Goal: Task Accomplishment & Management: Manage account settings

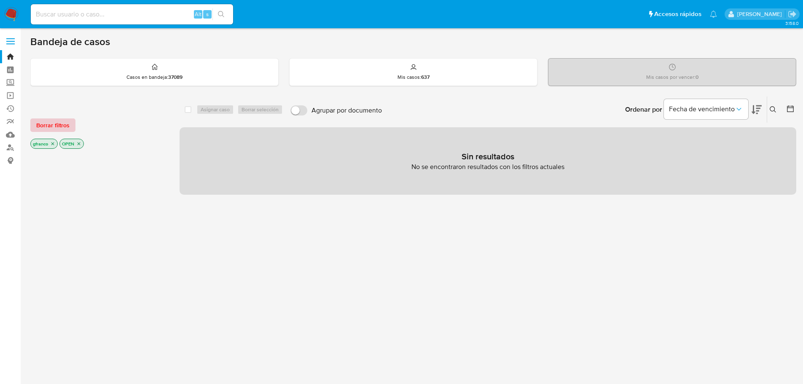
click at [36, 119] on button "Borrar filtros" at bounding box center [52, 124] width 45 height 13
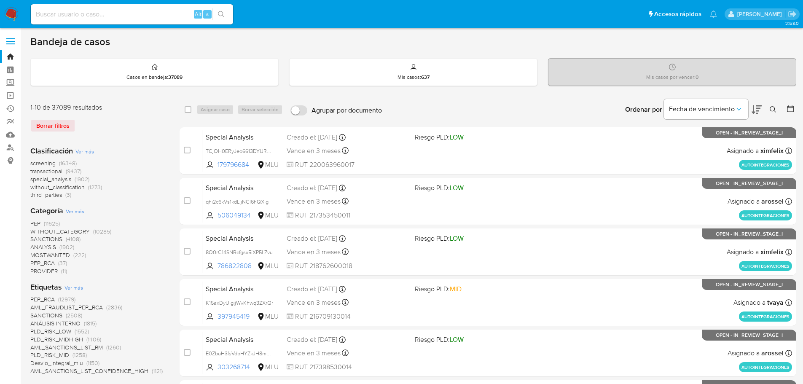
click at [134, 192] on div "screening (16348) transactional (9437) special_analysis (1902) without_classifi…" at bounding box center [98, 179] width 136 height 40
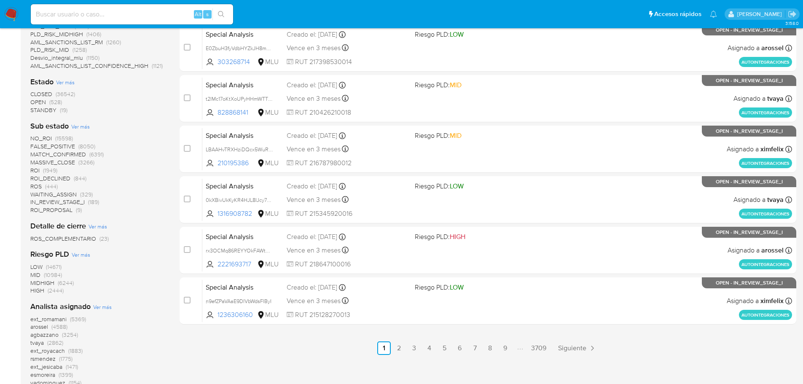
scroll to position [378, 0]
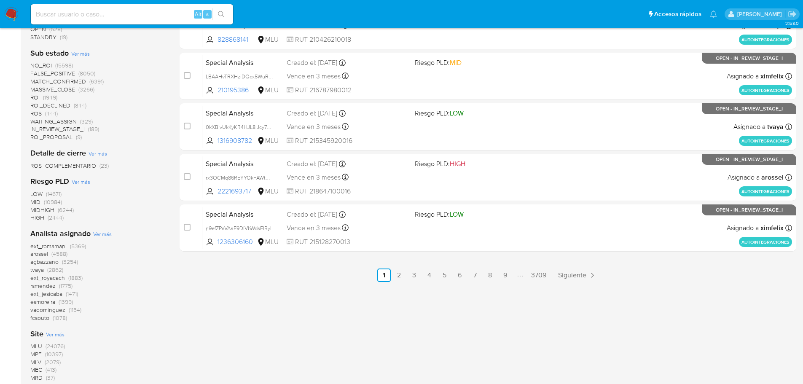
click at [57, 138] on span "ROI_PROPOSAL" at bounding box center [51, 137] width 42 height 8
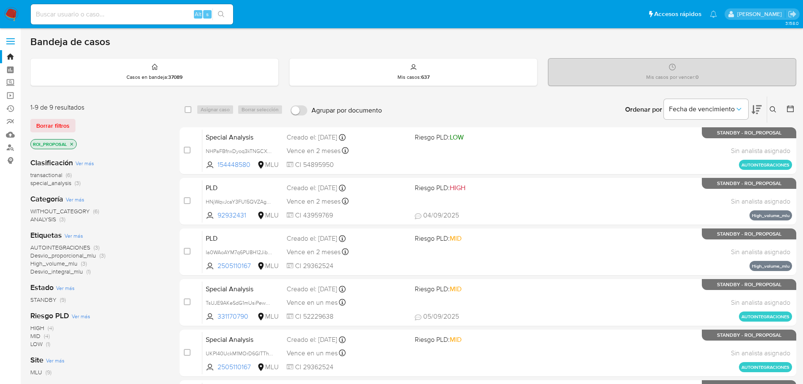
click at [757, 109] on icon at bounding box center [756, 109] width 10 height 10
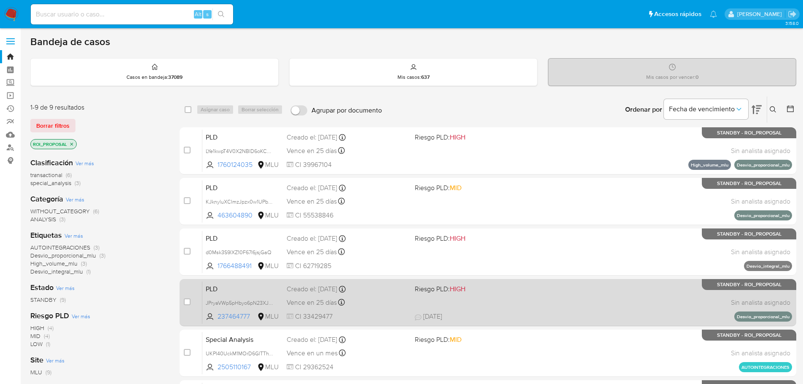
scroll to position [42, 0]
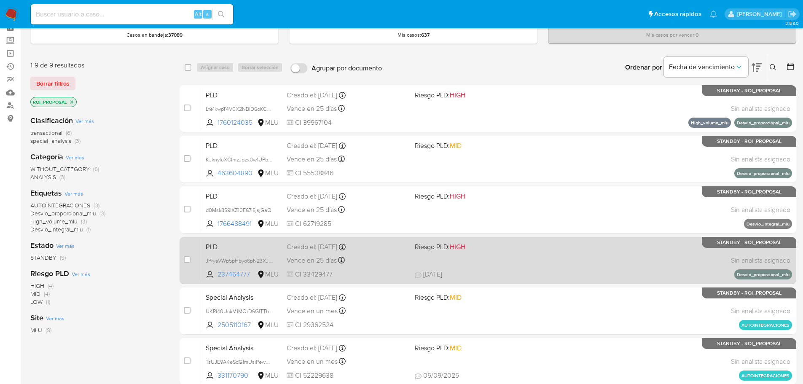
click at [533, 244] on span "Riesgo PLD: HIGH" at bounding box center [475, 246] width 121 height 11
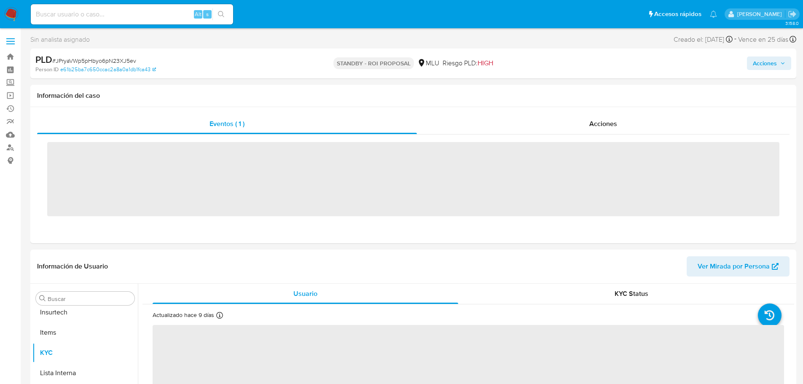
scroll to position [376, 0]
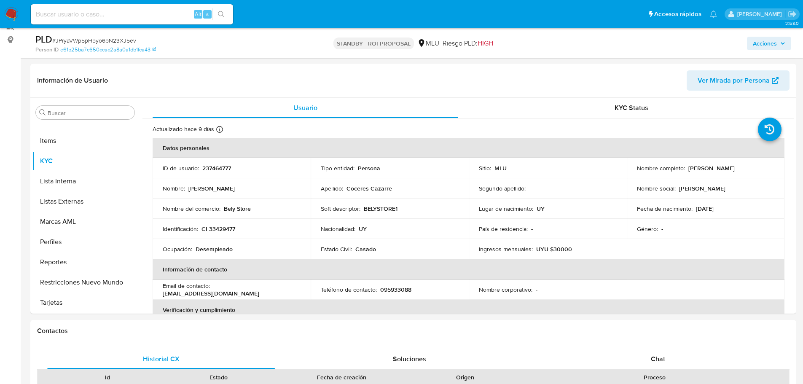
select select "10"
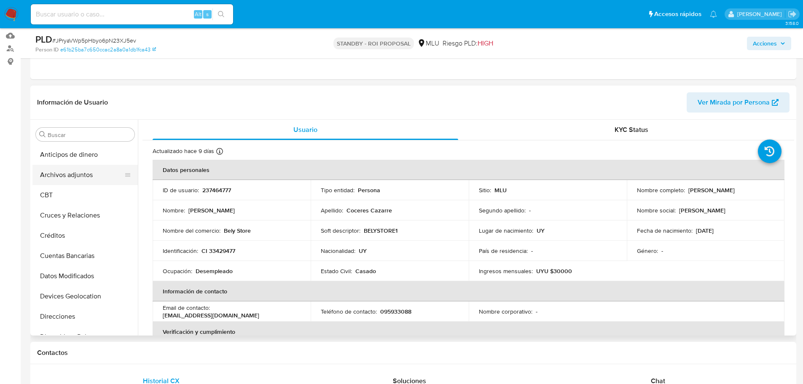
scroll to position [84, 0]
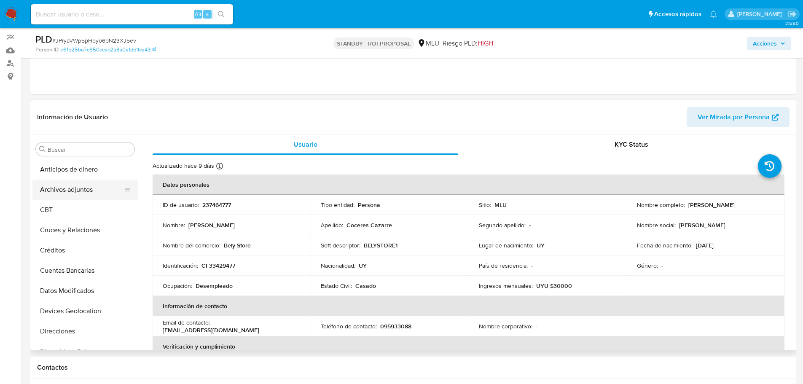
click at [87, 191] on button "Archivos adjuntos" at bounding box center [81, 189] width 99 height 20
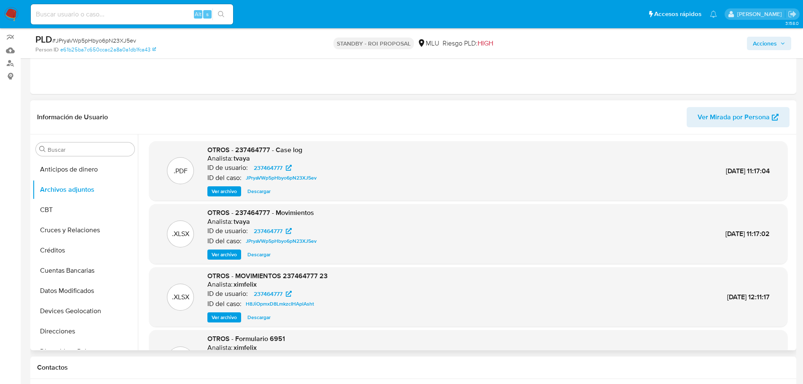
click at [211, 188] on button "Ver archivo" at bounding box center [224, 191] width 34 height 10
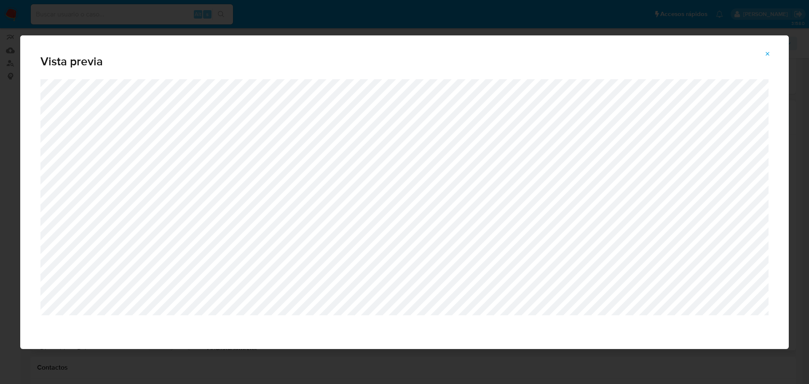
click at [766, 54] on icon "Attachment preview" at bounding box center [767, 54] width 7 height 7
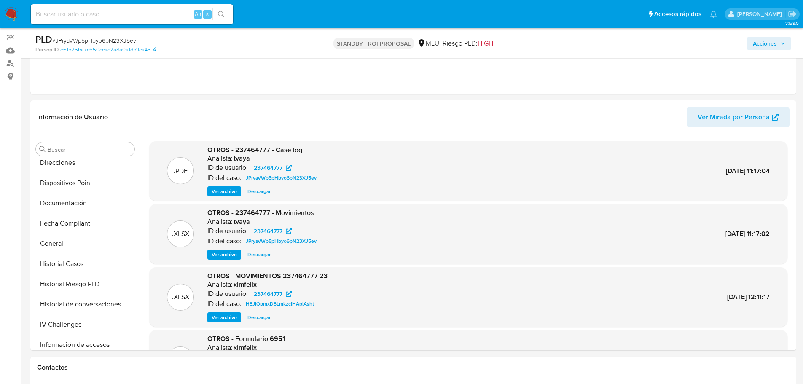
scroll to position [211, 0]
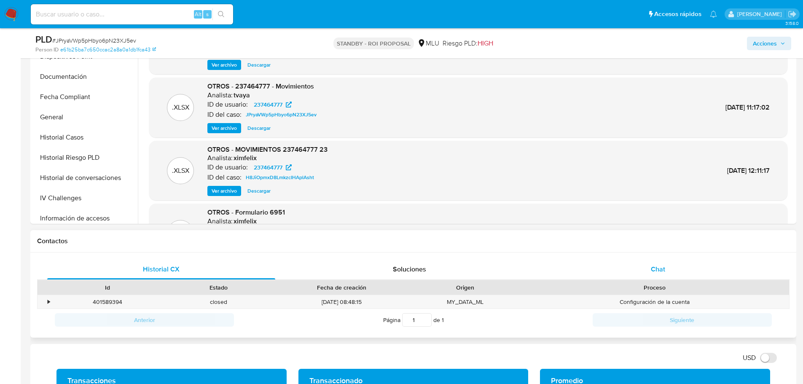
click at [674, 267] on div "Chat" at bounding box center [657, 269] width 228 height 20
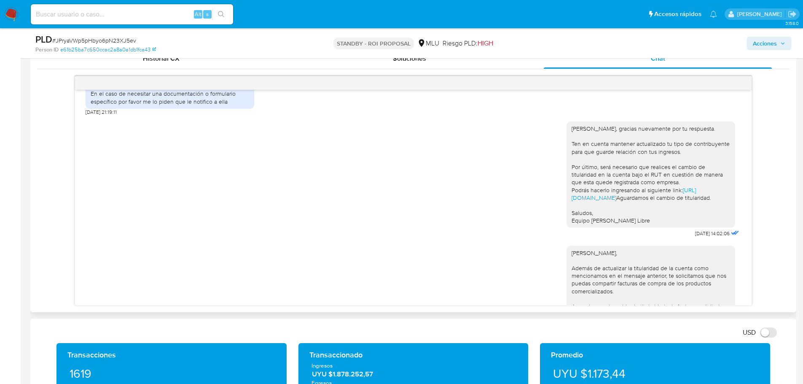
scroll to position [626, 0]
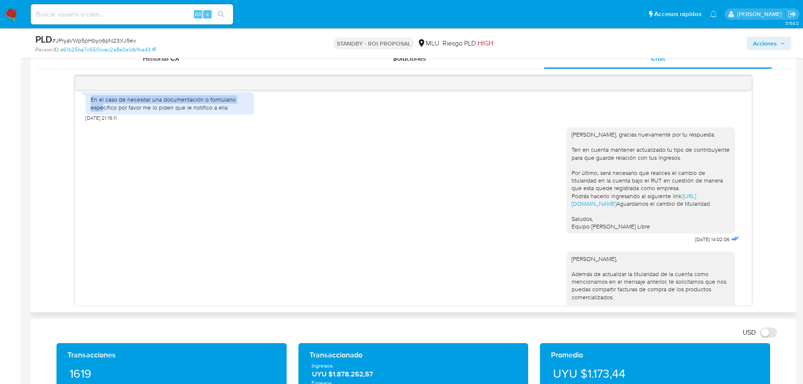
drag, startPoint x: 114, startPoint y: 158, endPoint x: 104, endPoint y: 190, distance: 33.0
click at [104, 190] on div "https://www.mercadolibre.com.uy/ayuda/Transferir-cuenta_1978 Deberás selecciona…" at bounding box center [413, 197] width 676 height 215
drag, startPoint x: 106, startPoint y: 193, endPoint x: 117, endPoint y: 149, distance: 45.6
click at [117, 149] on div "https://www.mercadolibre.com.uy/ayuda/Transferir-cuenta_1978 Deberás selecciona…" at bounding box center [413, 197] width 676 height 215
click at [117, 78] on div "Buenas tardes. Mi contadora me dijo que el Rut es el mismo. Se mantiene el mism…" at bounding box center [170, 70] width 158 height 15
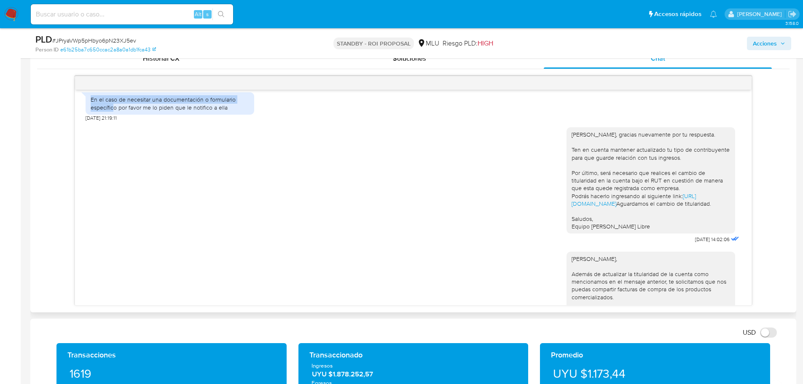
drag, startPoint x: 131, startPoint y: 149, endPoint x: 113, endPoint y: 194, distance: 48.8
click at [113, 194] on div "https://www.mercadolibre.com.uy/ayuda/Transferir-cuenta_1978 Deberás selecciona…" at bounding box center [413, 197] width 676 height 215
click at [113, 111] on div "En el caso de necesitar una documentación o formulario específico por favor me …" at bounding box center [170, 103] width 158 height 15
drag, startPoint x: 113, startPoint y: 194, endPoint x: 119, endPoint y: 153, distance: 42.1
click at [119, 153] on div "https://www.mercadolibre.com.uy/ayuda/Transferir-cuenta_1978 Deberás selecciona…" at bounding box center [413, 197] width 676 height 215
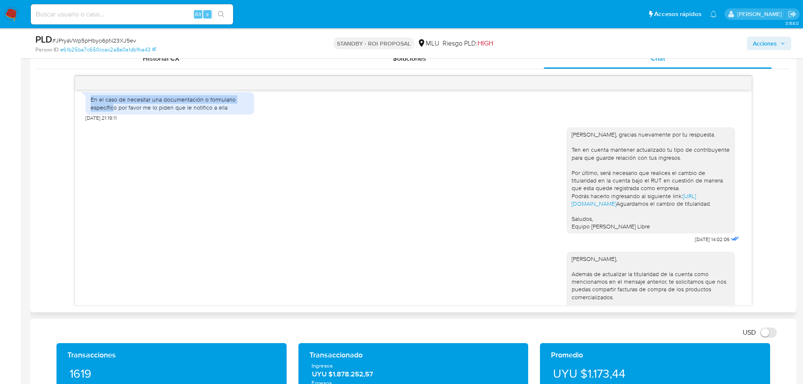
click at [119, 78] on div "Buenas tardes. Mi contadora me dijo que el Rut es el mismo. Se mantiene el mism…" at bounding box center [170, 70] width 158 height 15
drag, startPoint x: 119, startPoint y: 152, endPoint x: 116, endPoint y: 189, distance: 37.2
click at [116, 189] on div "https://www.mercadolibre.com.uy/ayuda/Transferir-cuenta_1978 Deberás selecciona…" at bounding box center [413, 197] width 676 height 215
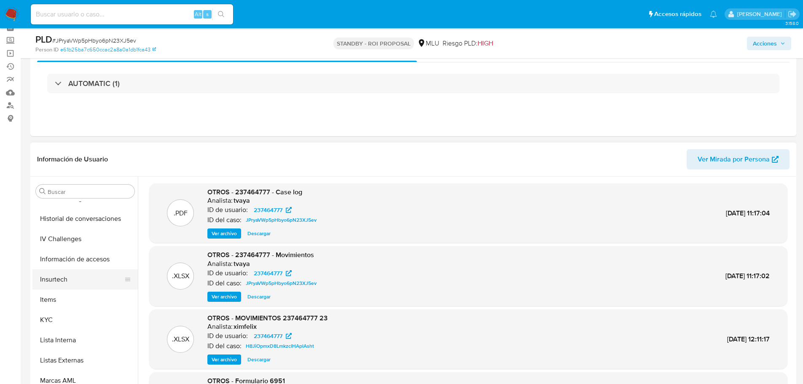
scroll to position [337, 0]
click at [84, 279] on button "KYC" at bounding box center [81, 279] width 99 height 20
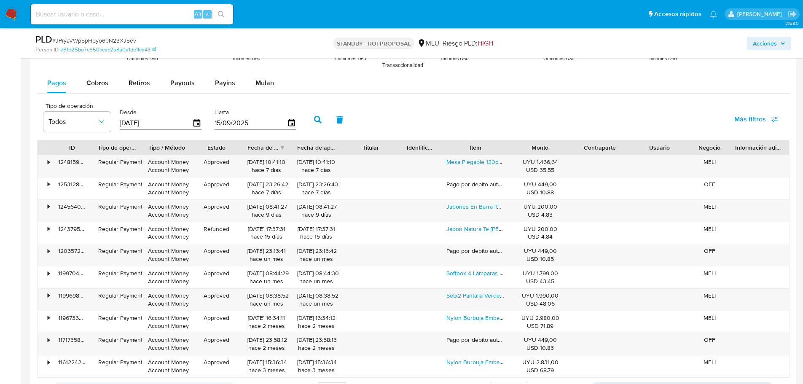
scroll to position [1011, 0]
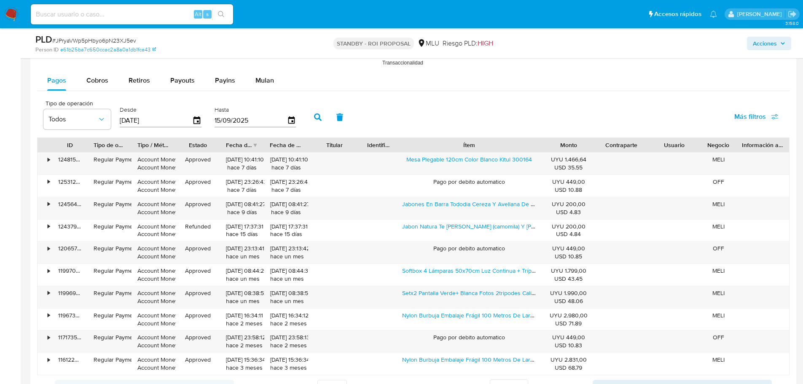
drag, startPoint x: 514, startPoint y: 146, endPoint x: 590, endPoint y: 146, distance: 75.8
click at [590, 146] on div "ID Tipo de operación Tipo / Método Estado Fecha de creación Fecha de aprobación…" at bounding box center [412, 145] width 751 height 14
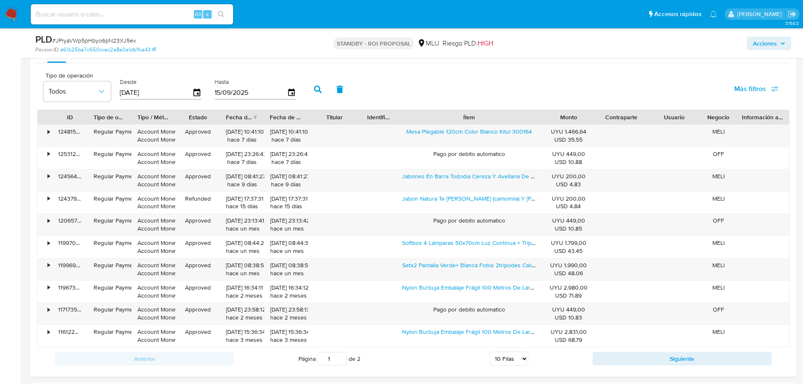
scroll to position [969, 0]
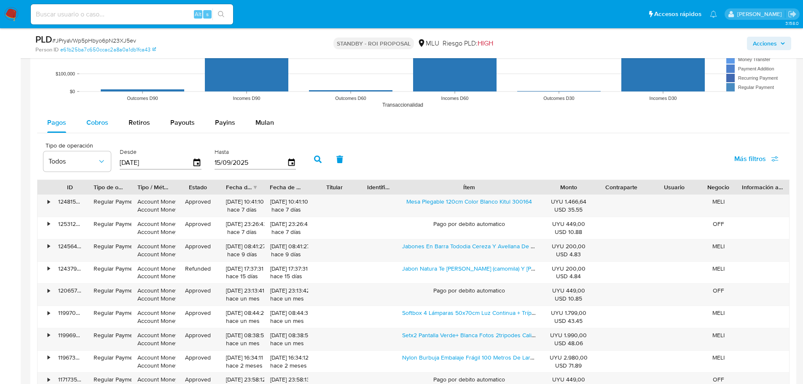
click at [104, 123] on span "Cobros" at bounding box center [97, 123] width 22 height 10
select select "10"
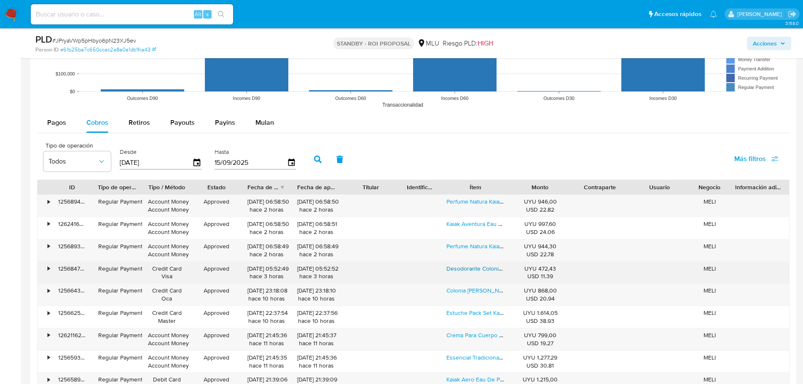
click at [471, 269] on link "Desodorante Colonia Tododia Natura Body Splash Cotton, 200 Ml" at bounding box center [531, 268] width 171 height 8
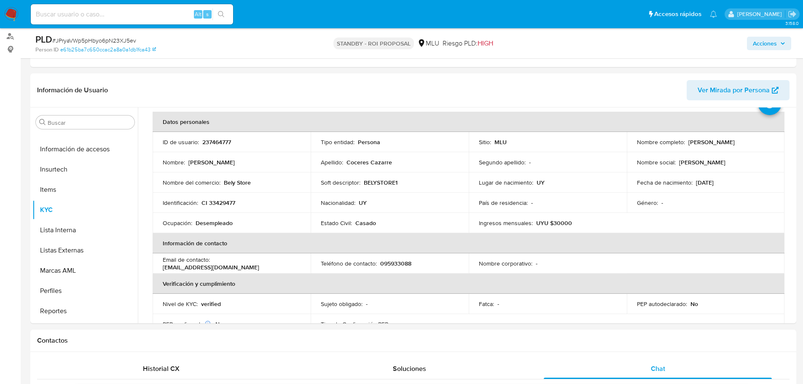
scroll to position [126, 0]
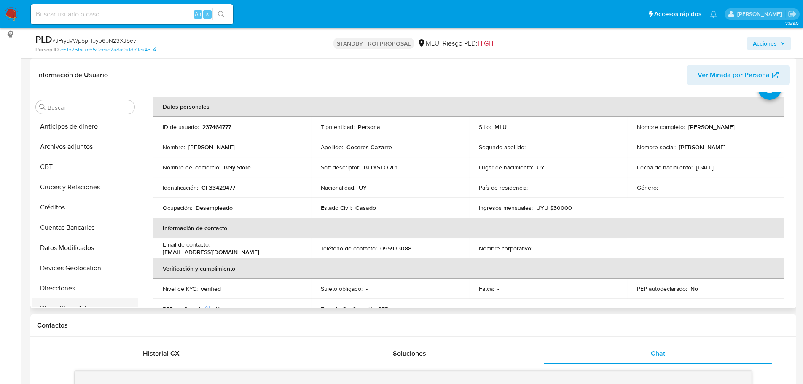
scroll to position [0, 0]
click at [84, 155] on button "Archivos adjuntos" at bounding box center [81, 147] width 99 height 20
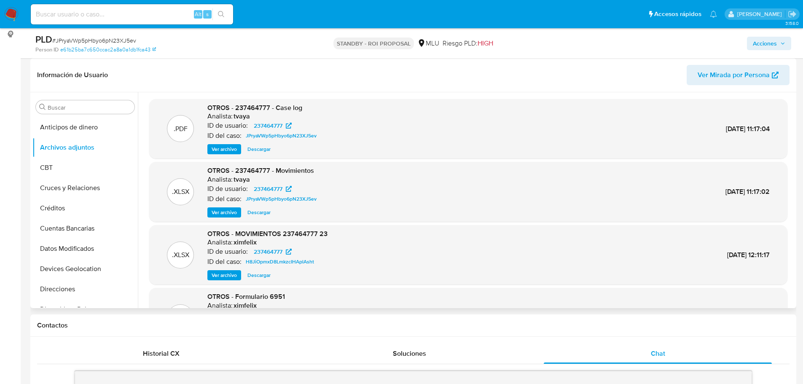
click at [227, 148] on span "Ver archivo" at bounding box center [223, 149] width 25 height 8
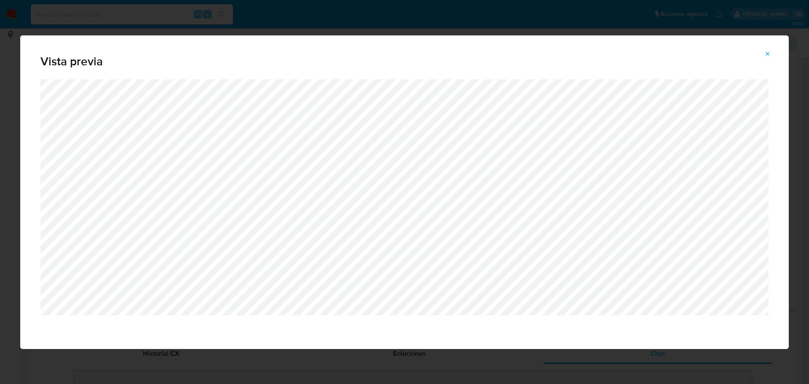
click at [765, 51] on icon "Attachment preview" at bounding box center [767, 54] width 7 height 7
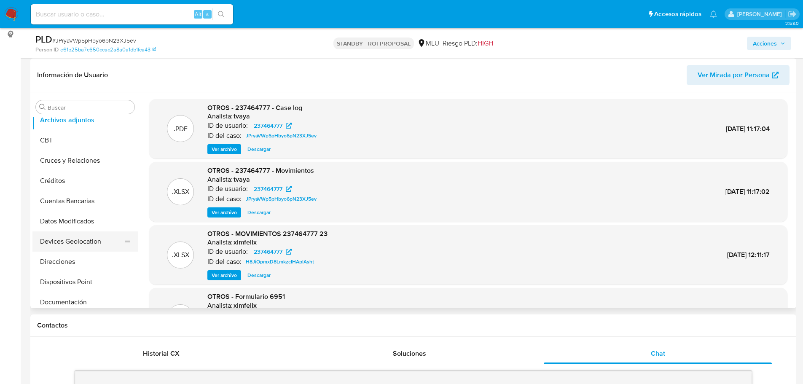
scroll to position [42, 0]
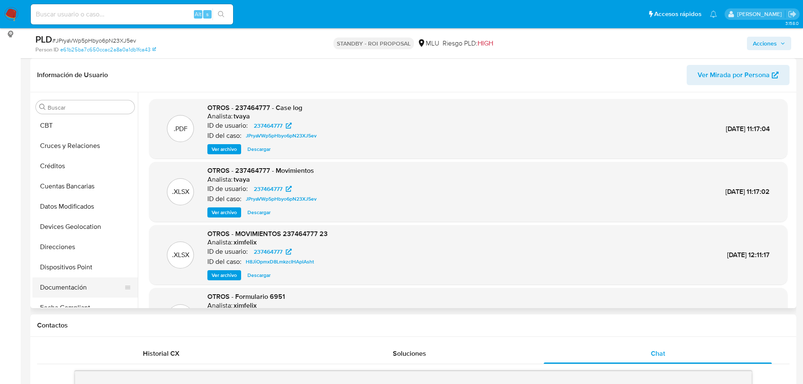
click at [76, 287] on button "Documentación" at bounding box center [81, 287] width 99 height 20
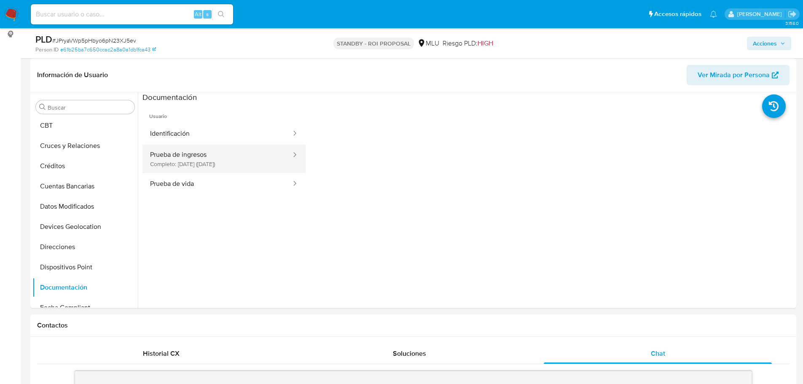
click at [248, 154] on button "Prueba de ingresos Completo: 10/07/2025 (hace 2 meses)" at bounding box center [217, 159] width 150 height 29
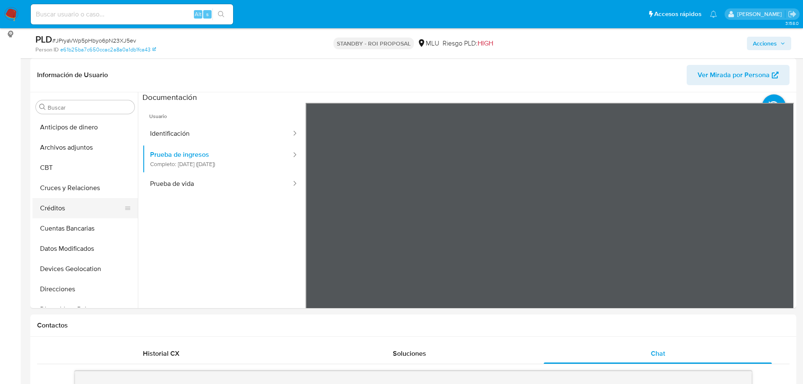
scroll to position [84, 0]
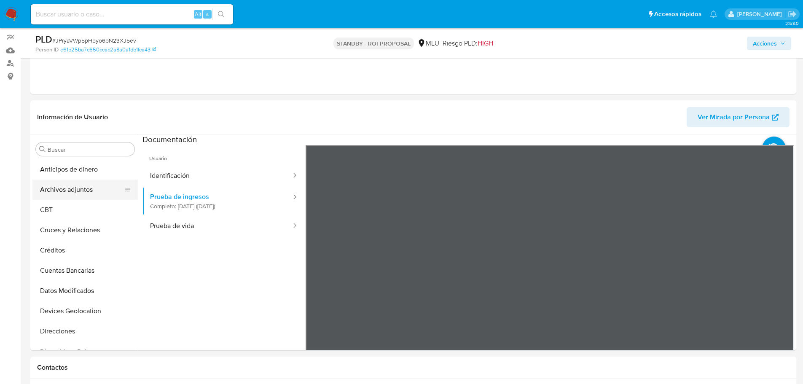
click at [72, 192] on button "Archivos adjuntos" at bounding box center [81, 189] width 99 height 20
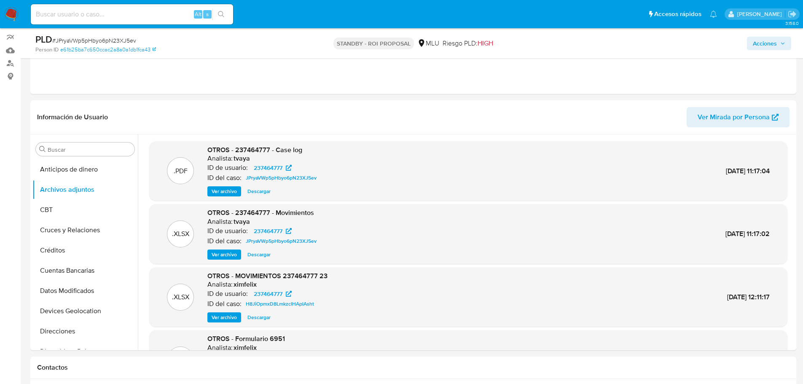
click at [227, 192] on span "Ver archivo" at bounding box center [223, 191] width 25 height 8
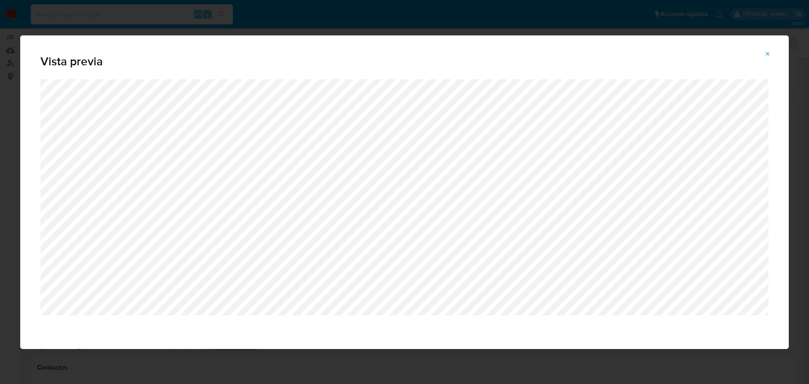
click at [767, 51] on icon "Attachment preview" at bounding box center [767, 54] width 7 height 7
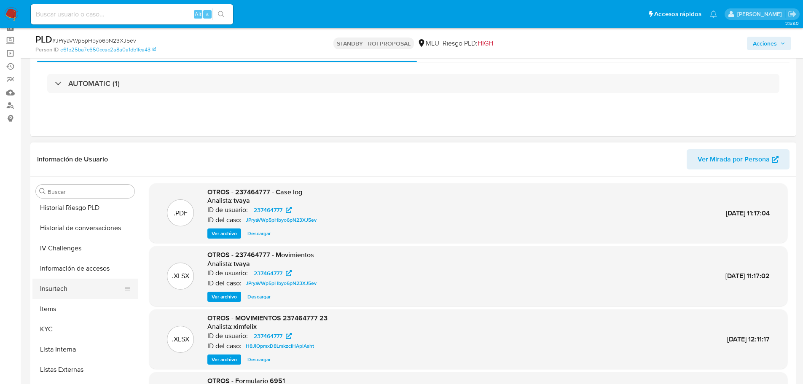
scroll to position [295, 0]
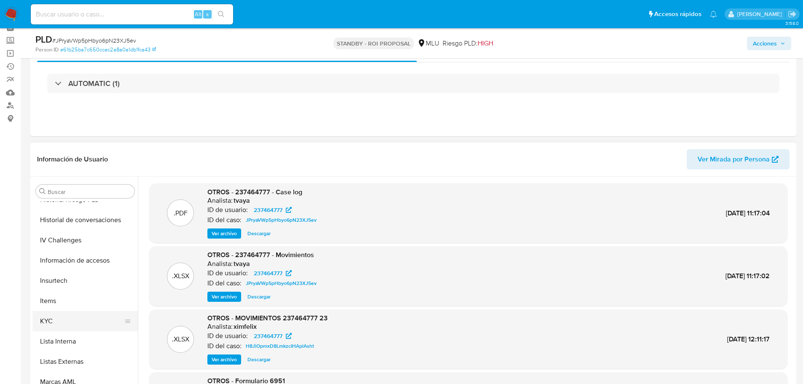
click at [76, 318] on button "KYC" at bounding box center [81, 321] width 99 height 20
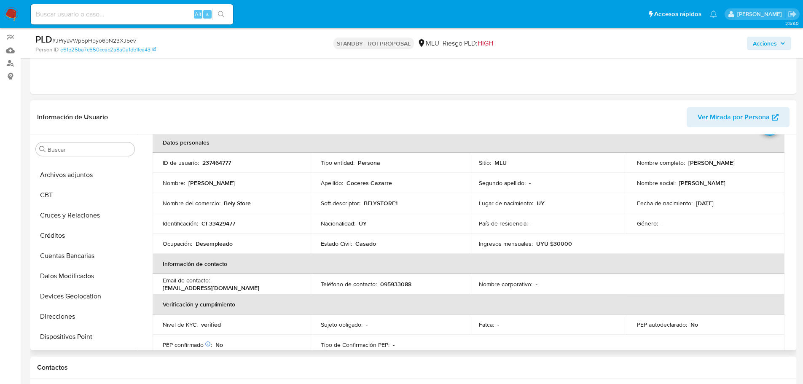
scroll to position [0, 0]
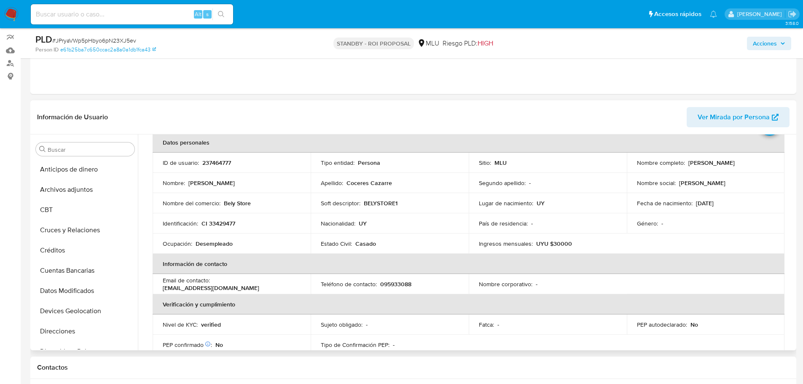
click at [206, 162] on p "237464777" at bounding box center [216, 163] width 29 height 8
copy p "237464777"
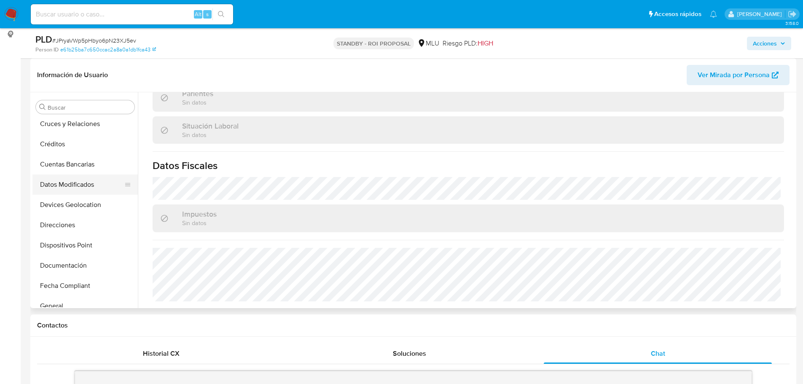
scroll to position [84, 0]
click at [80, 243] on button "Documentación" at bounding box center [81, 245] width 99 height 20
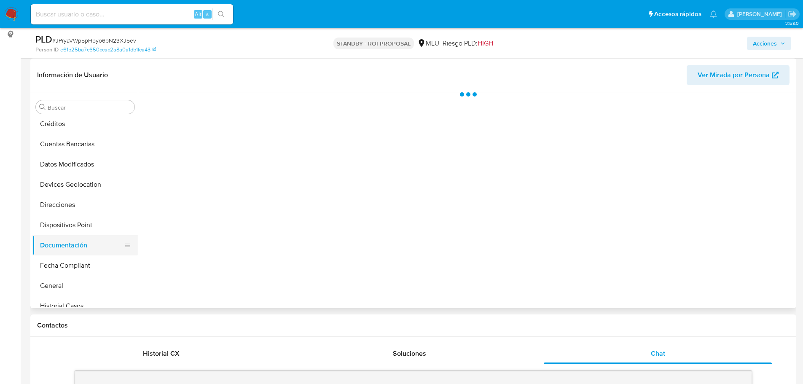
scroll to position [0, 0]
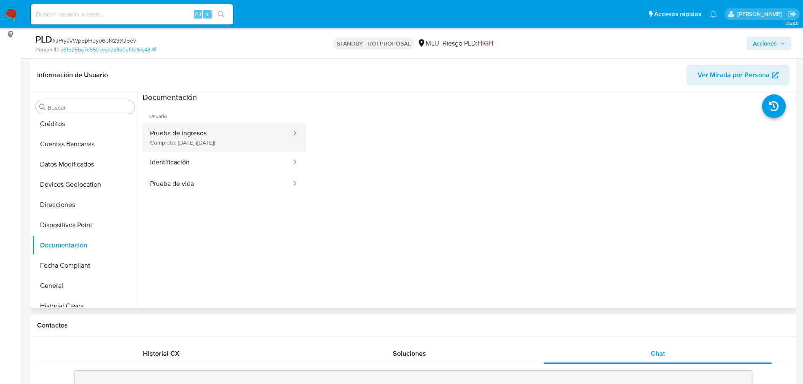
click at [227, 134] on button "Prueba de ingresos Completo: 10/07/2025 (hace 2 meses)" at bounding box center [217, 137] width 150 height 29
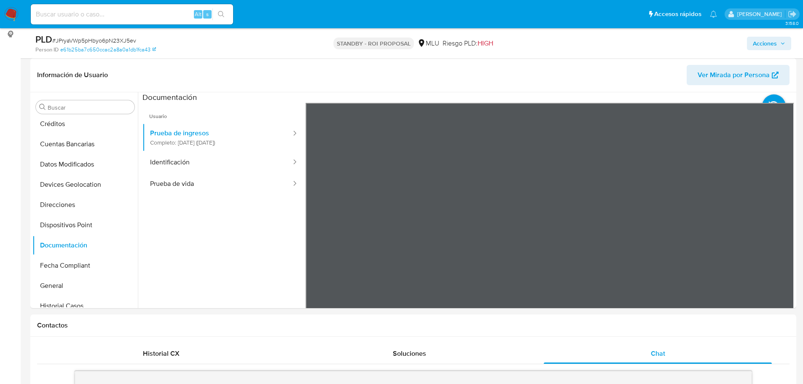
click at [628, 87] on div "Información de Usuario Ver Mirada por Persona Buscar Anticipos de dinero Archiv…" at bounding box center [412, 183] width 765 height 250
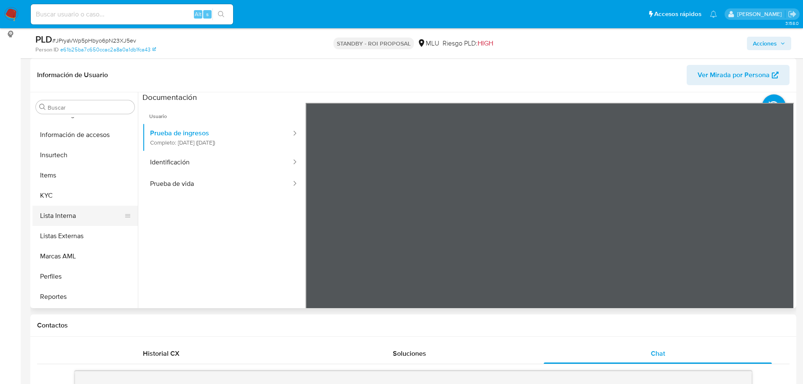
scroll to position [337, 0]
click at [64, 187] on button "KYC" at bounding box center [81, 195] width 99 height 20
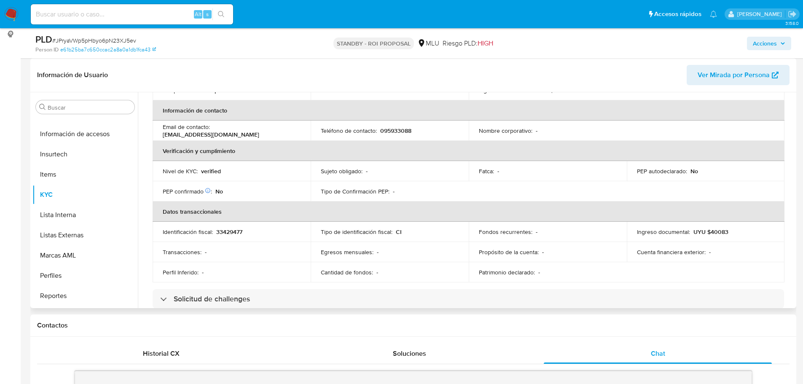
scroll to position [169, 0]
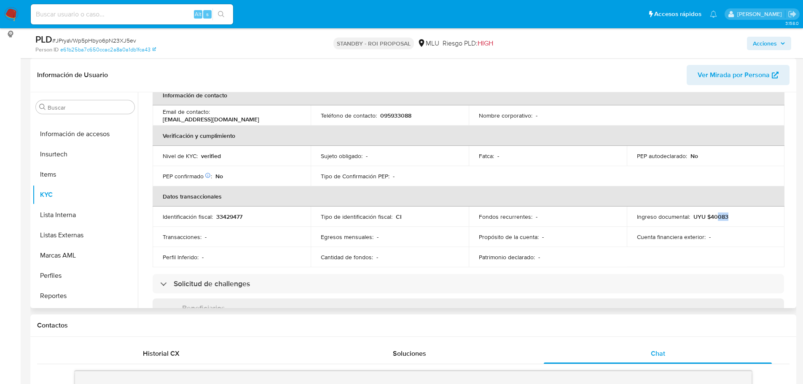
drag, startPoint x: 715, startPoint y: 218, endPoint x: 726, endPoint y: 219, distance: 11.8
click at [726, 219] on div "Ingreso documental : UYU $40083" at bounding box center [706, 217] width 138 height 8
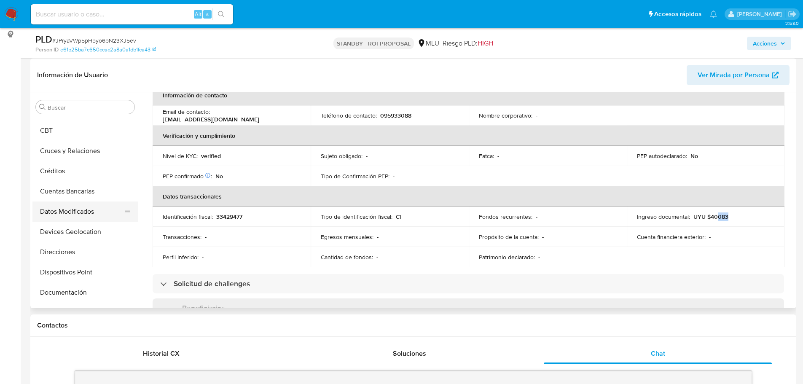
scroll to position [84, 0]
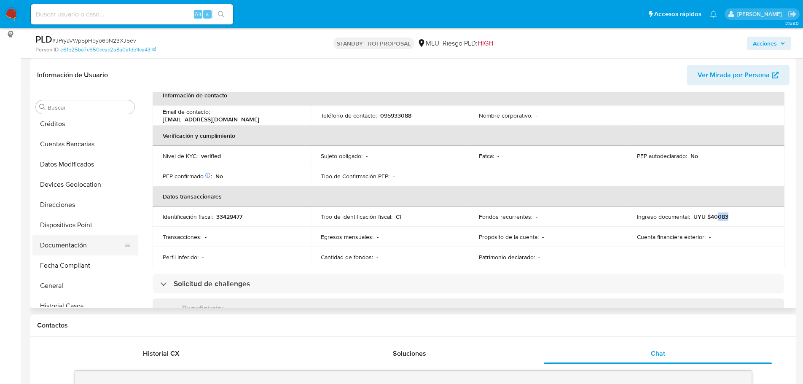
click at [83, 247] on button "Documentación" at bounding box center [81, 245] width 99 height 20
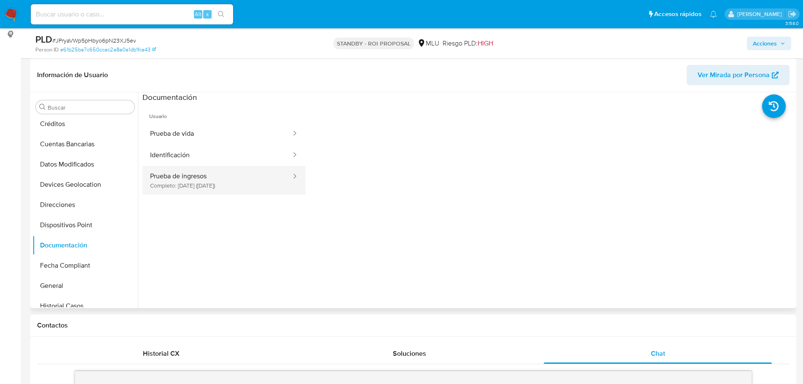
click at [241, 176] on button "Prueba de ingresos Completo: 10/07/2025 (hace 2 meses)" at bounding box center [217, 180] width 150 height 29
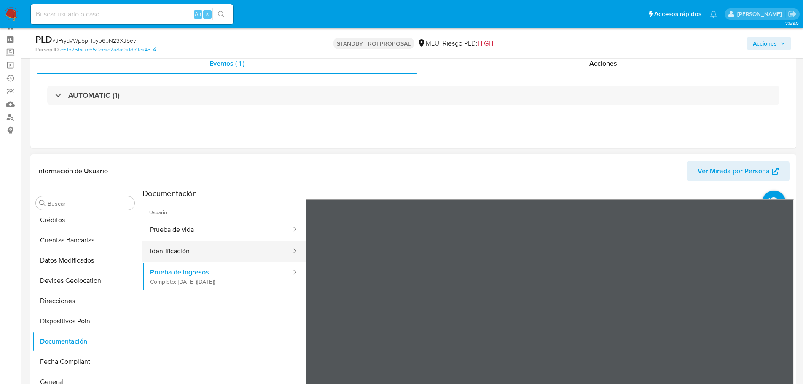
scroll to position [169, 0]
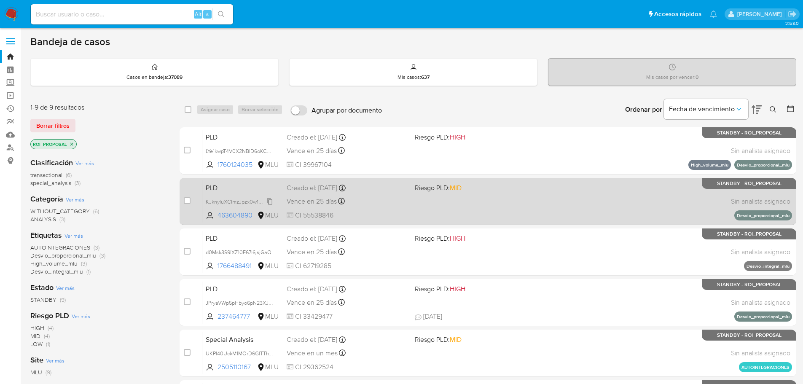
scroll to position [42, 0]
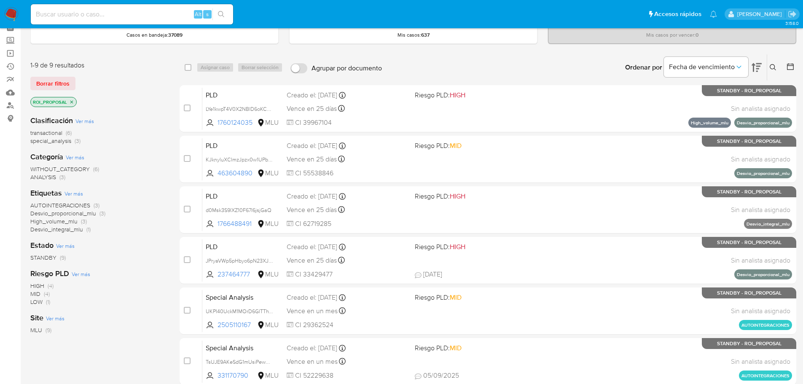
click at [151, 164] on div "Categoría Ver más WITHOUT_CATEGORY (6) ANALYSIS (3)" at bounding box center [98, 166] width 136 height 29
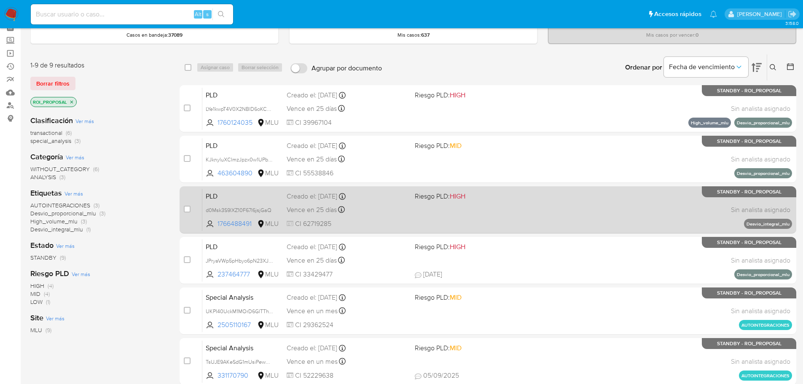
click at [426, 210] on div "PLD d0Msk3S9lXZ10F67I6jsjGaQ 1766488491 MLU Riesgo PLD: HIGH Creado el: [DATE] …" at bounding box center [496, 209] width 589 height 43
click at [185, 209] on input "checkbox" at bounding box center [187, 209] width 7 height 7
checkbox input "true"
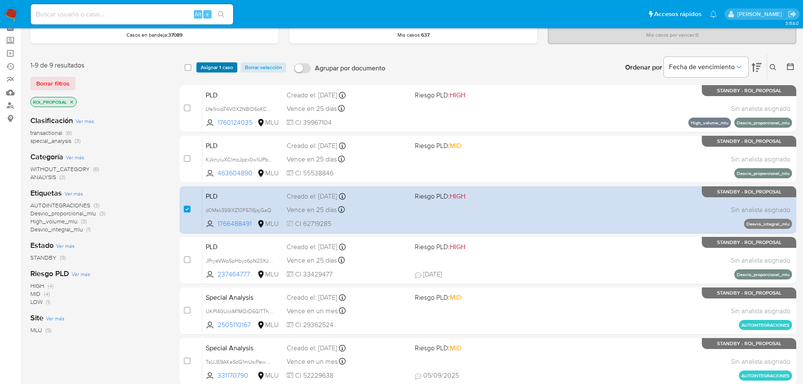
click at [226, 67] on span "Asignar 1 caso" at bounding box center [217, 67] width 32 height 8
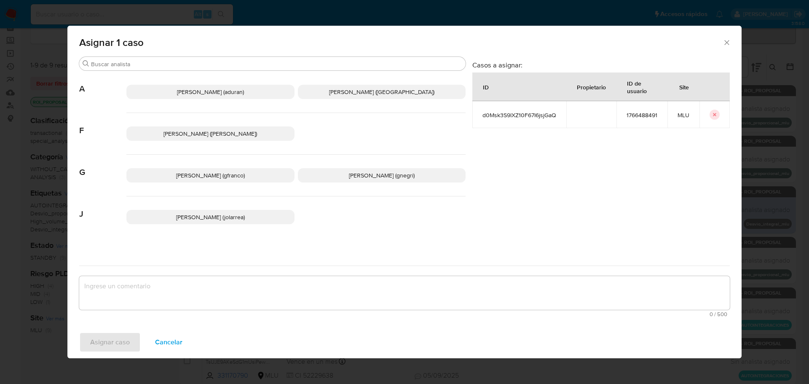
click at [197, 177] on span "Giorgio Franco Cabrera (gfranco)" at bounding box center [210, 175] width 69 height 8
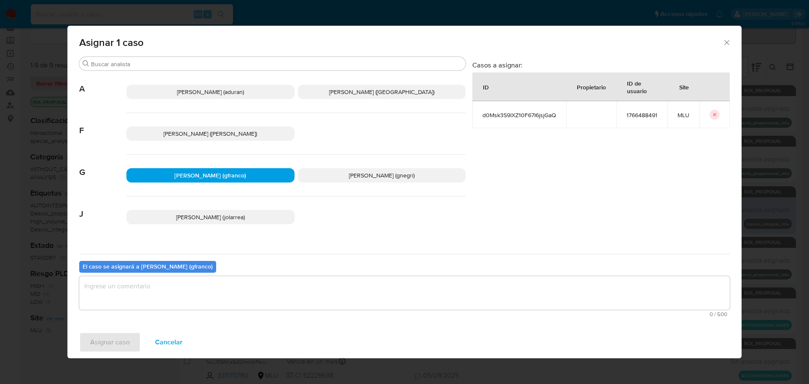
click at [217, 298] on textarea "assign-modal" at bounding box center [404, 293] width 650 height 34
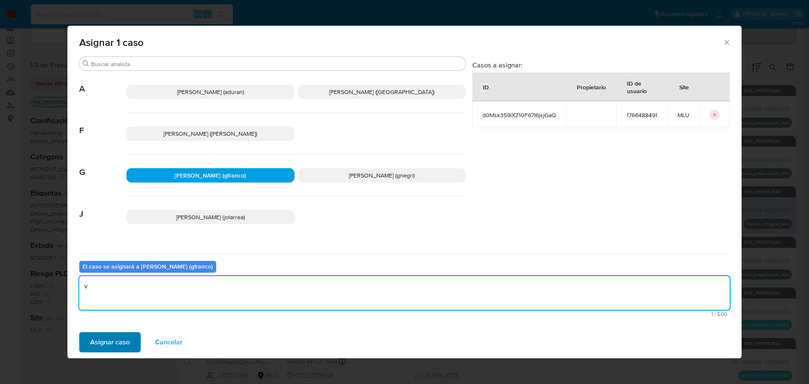
type textarea "v"
click at [108, 344] on span "Asignar caso" at bounding box center [110, 342] width 40 height 19
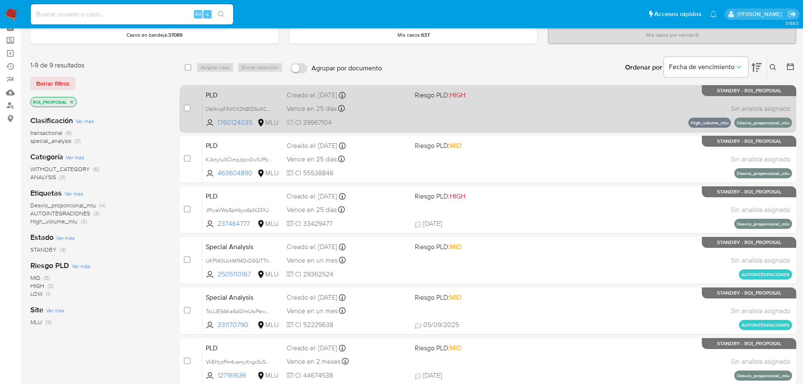
click at [595, 104] on div "PLD LYe1kwpT4V0X2NBlD6oKCAmU 1760124035 MLU Riesgo PLD: HIGH Creado el: 12/07/2…" at bounding box center [496, 108] width 589 height 43
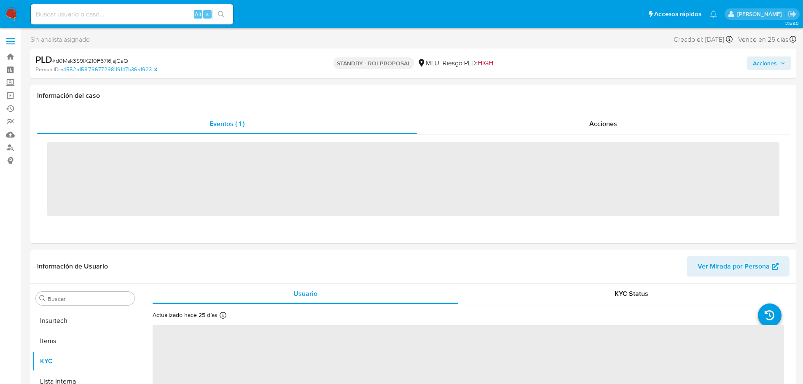
scroll to position [376, 0]
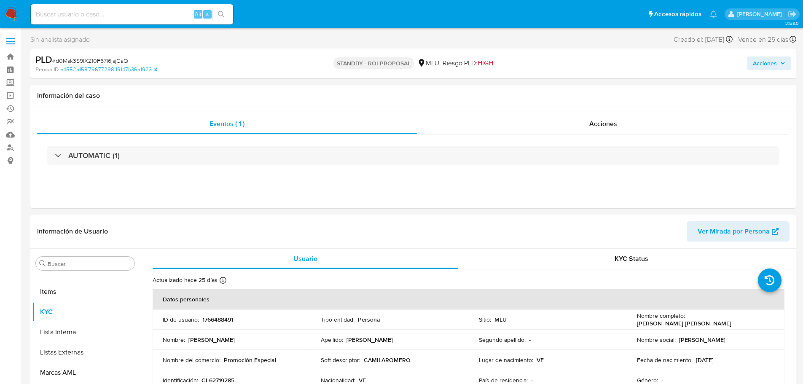
select select "10"
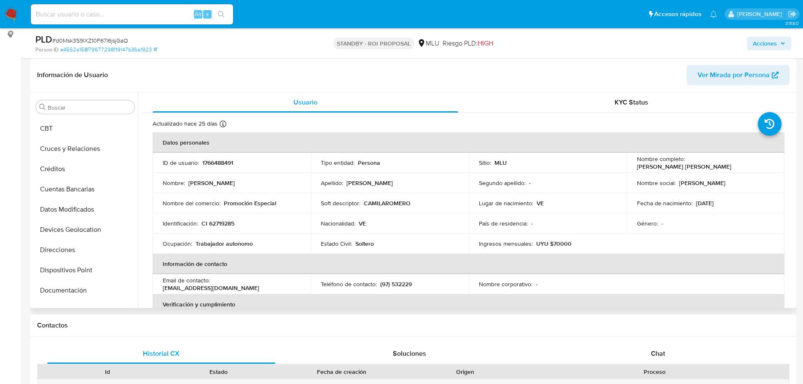
scroll to position [0, 0]
click at [82, 145] on button "Archivos adjuntos" at bounding box center [81, 147] width 99 height 20
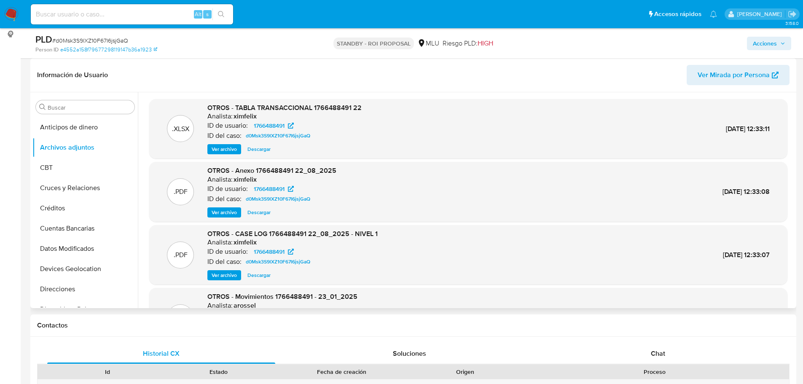
scroll to position [42, 0]
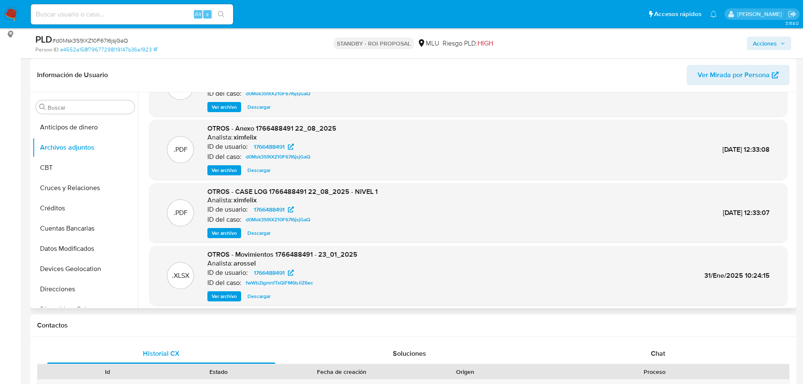
click at [227, 234] on span "Ver archivo" at bounding box center [223, 233] width 25 height 8
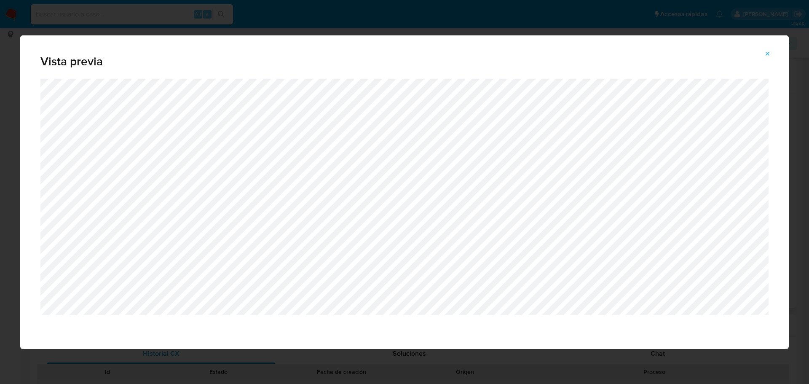
click at [766, 54] on icon "Attachment preview" at bounding box center [767, 54] width 7 height 7
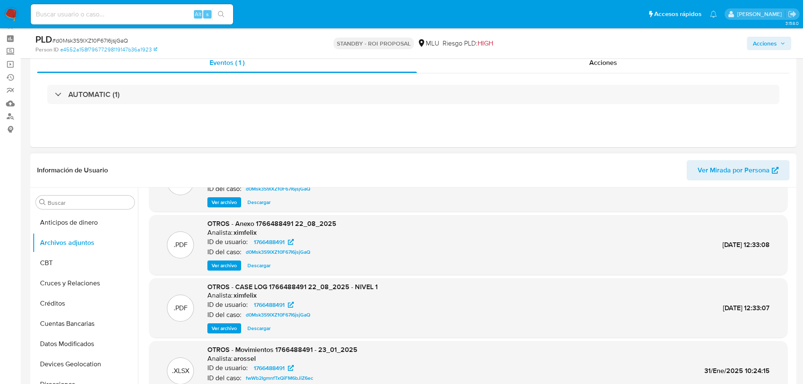
scroll to position [0, 0]
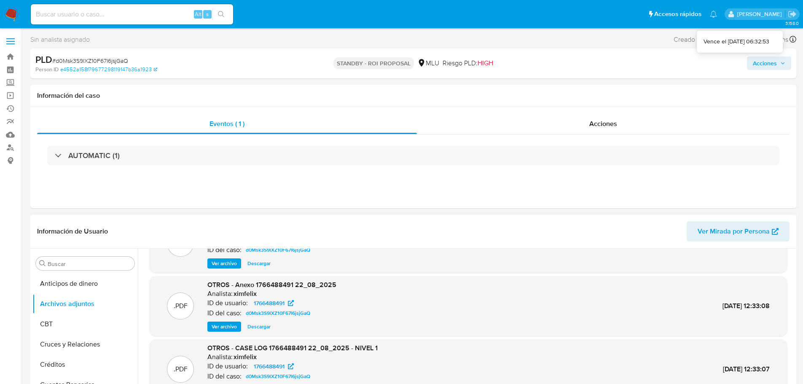
drag, startPoint x: 715, startPoint y: 40, endPoint x: 770, endPoint y: 43, distance: 54.8
click at [770, 43] on div "Vence el 10/10/2025 06:32:53" at bounding box center [739, 41] width 72 height 8
copy div "10/10/2025 06:32:53"
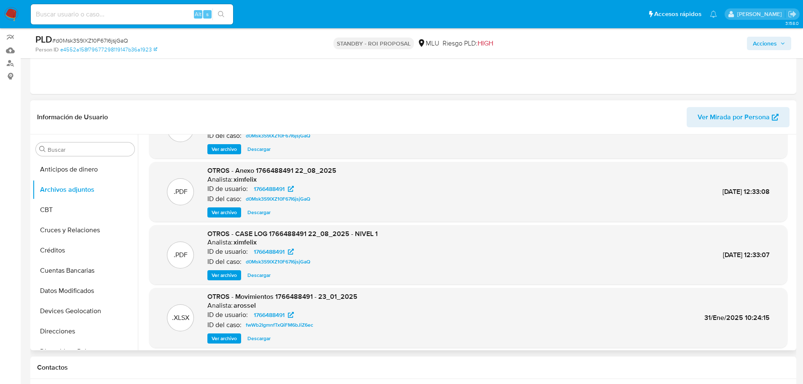
click at [224, 276] on span "Ver archivo" at bounding box center [223, 275] width 25 height 8
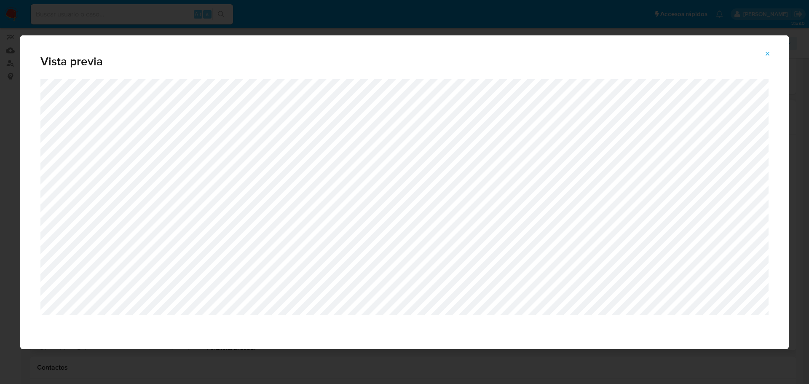
click at [768, 55] on icon "Attachment preview" at bounding box center [767, 54] width 7 height 7
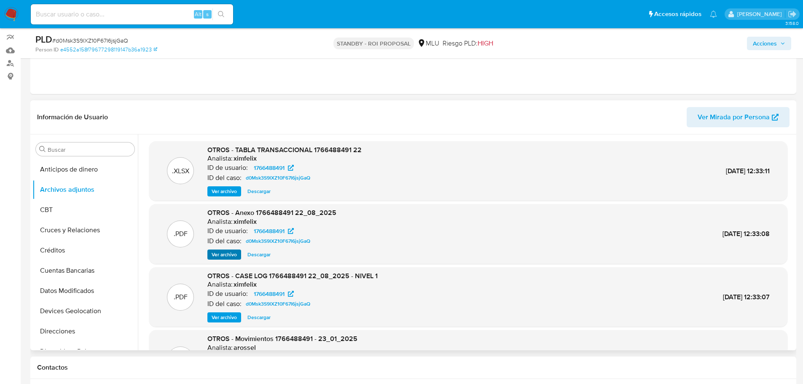
scroll to position [42, 0]
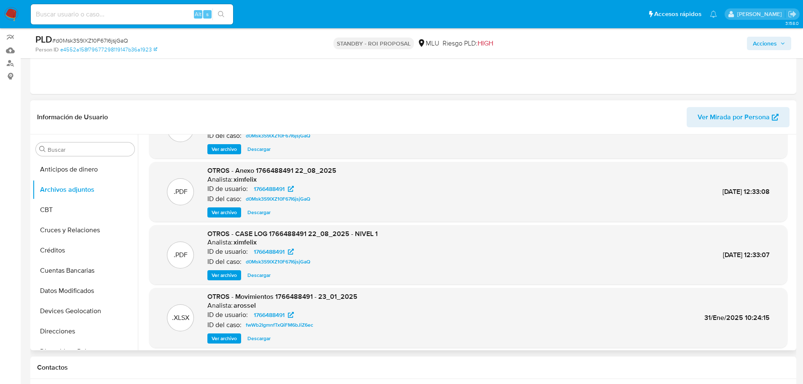
click at [227, 215] on span "Ver archivo" at bounding box center [223, 212] width 25 height 8
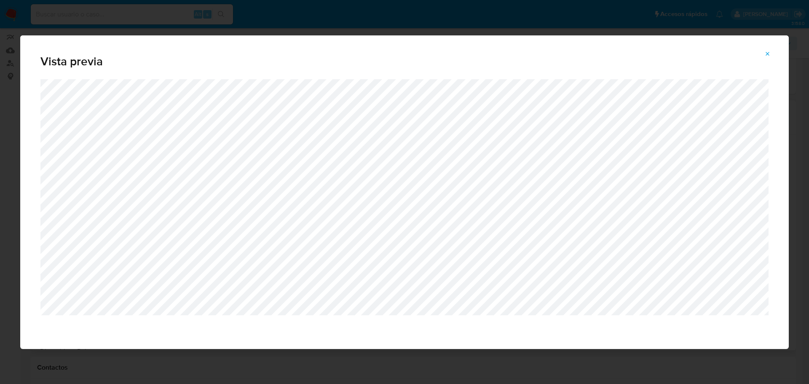
click at [774, 48] on button "Attachment preview" at bounding box center [767, 53] width 19 height 13
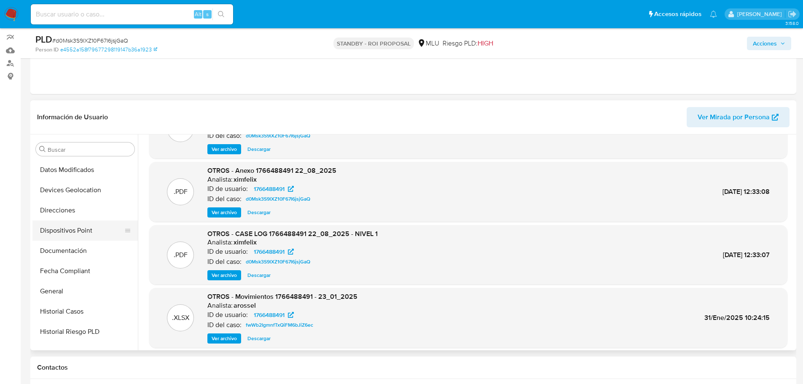
scroll to position [169, 0]
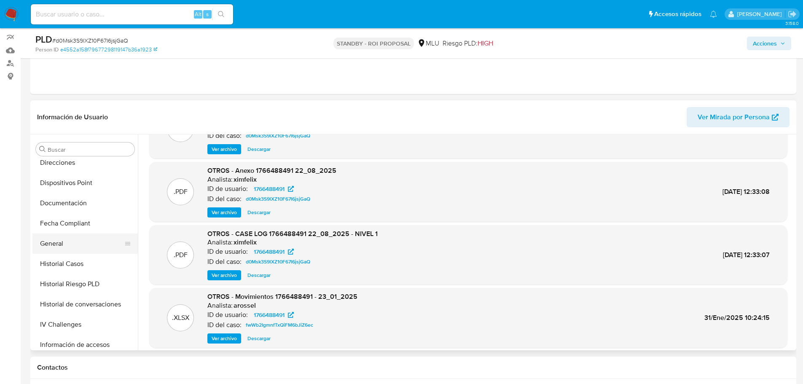
click at [66, 244] on button "General" at bounding box center [81, 243] width 99 height 20
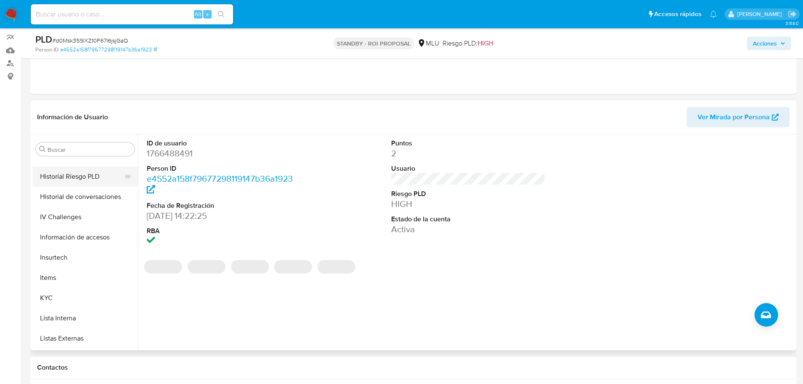
scroll to position [295, 0]
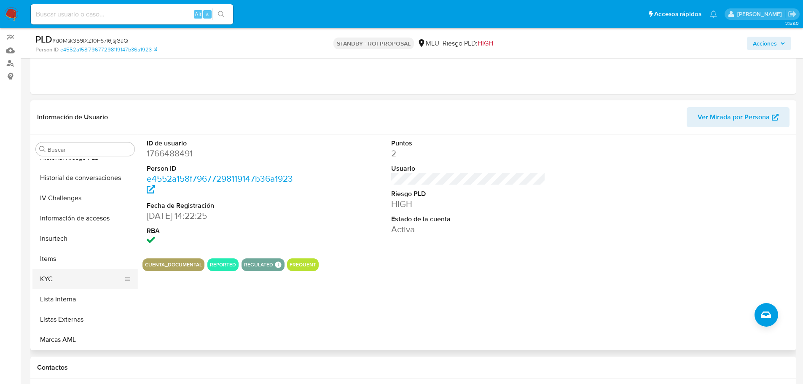
click at [76, 273] on button "KYC" at bounding box center [81, 279] width 99 height 20
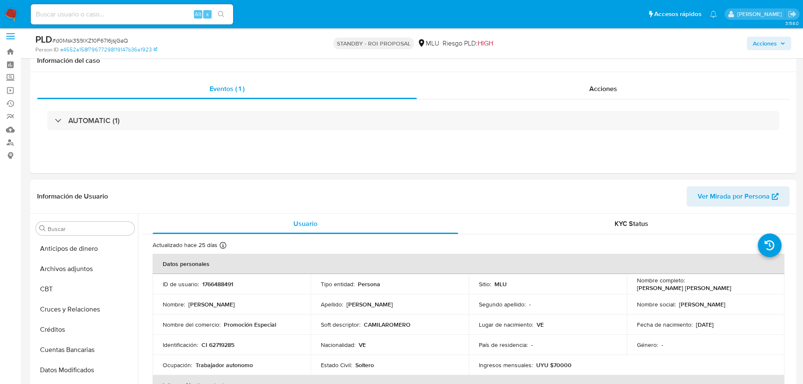
scroll to position [0, 0]
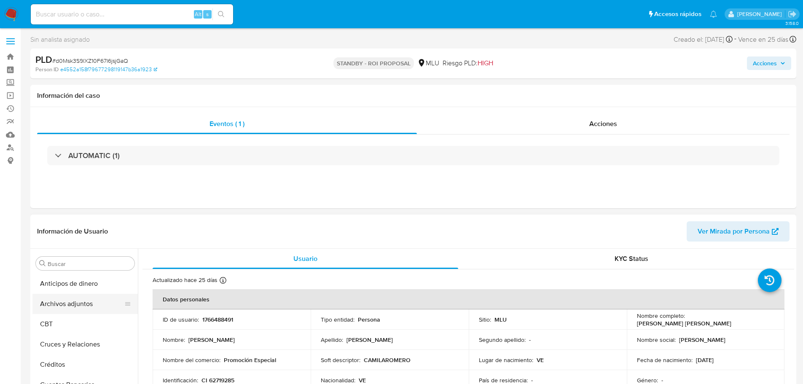
click at [89, 308] on button "Archivos adjuntos" at bounding box center [81, 304] width 99 height 20
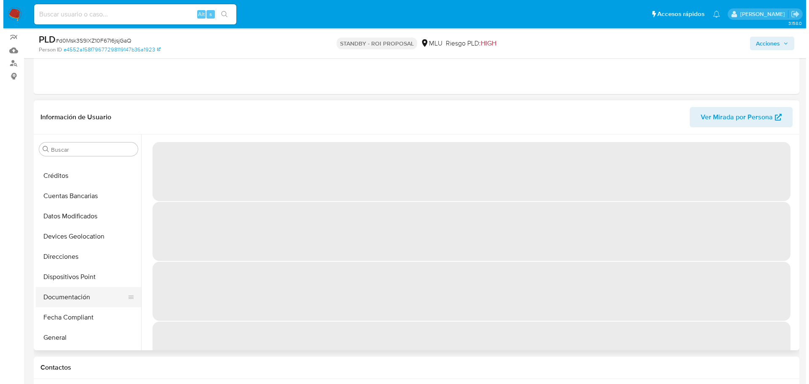
scroll to position [84, 0]
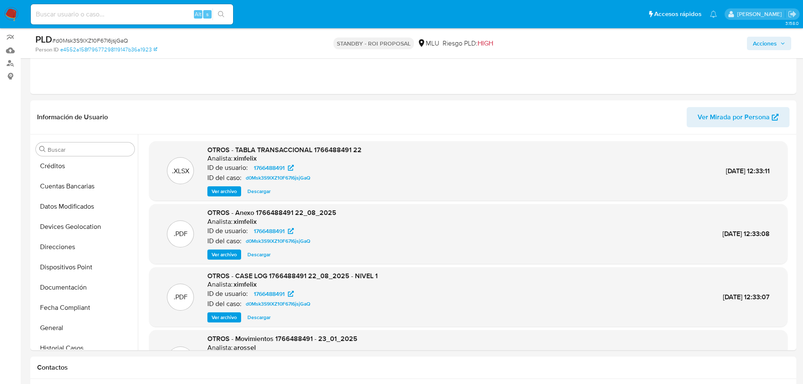
click at [227, 318] on span "Ver archivo" at bounding box center [223, 317] width 25 height 8
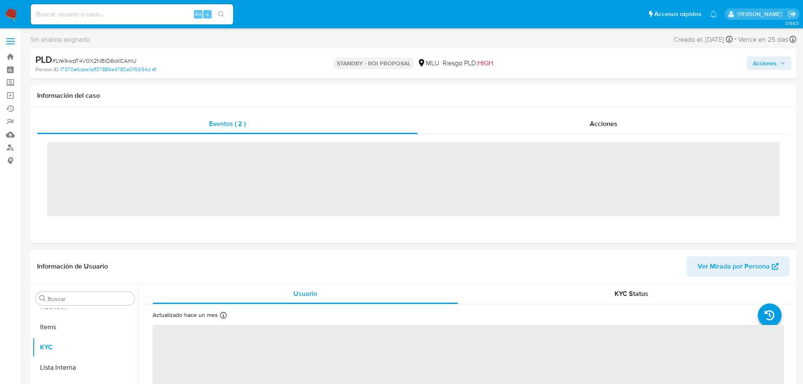
scroll to position [376, 0]
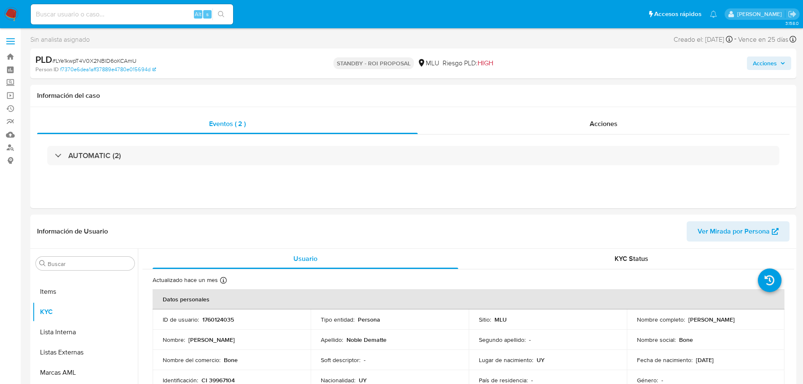
select select "10"
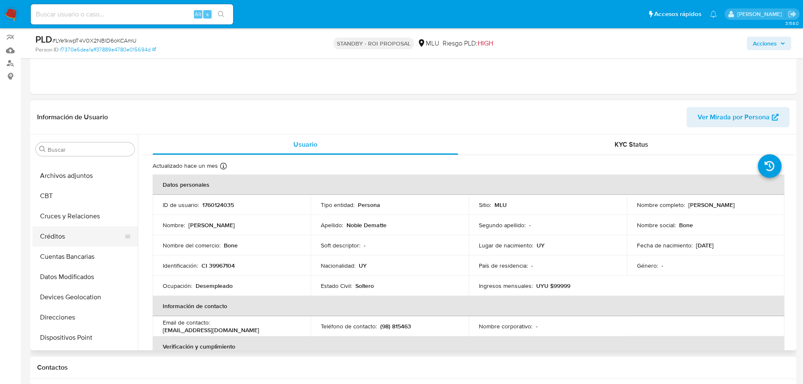
scroll to position [0, 0]
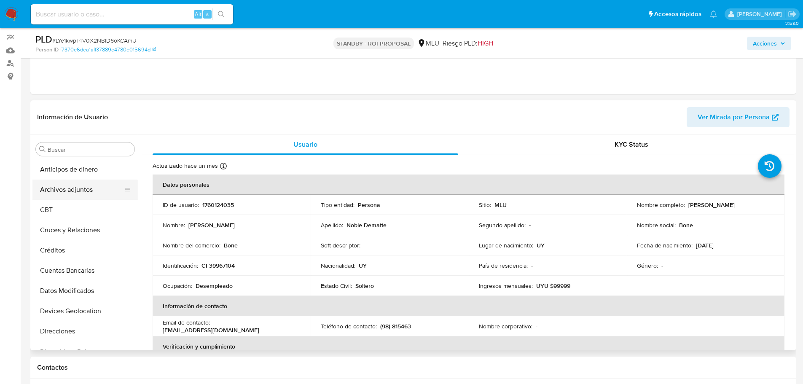
click at [96, 186] on button "Archivos adjuntos" at bounding box center [81, 189] width 99 height 20
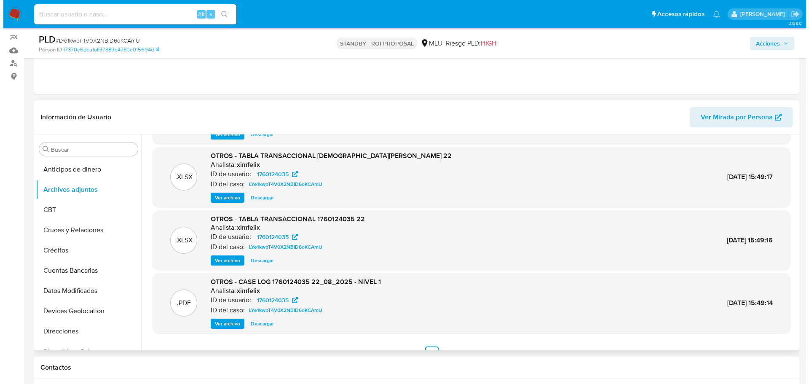
scroll to position [71, 0]
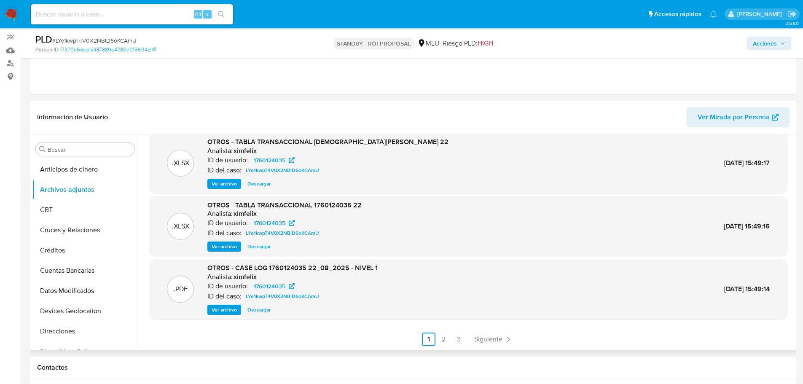
click at [230, 310] on span "Ver archivo" at bounding box center [223, 309] width 25 height 8
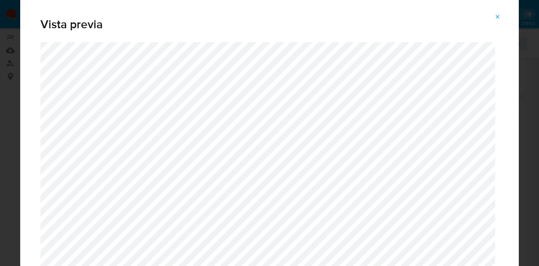
click at [495, 17] on icon "Attachment preview" at bounding box center [498, 16] width 7 height 7
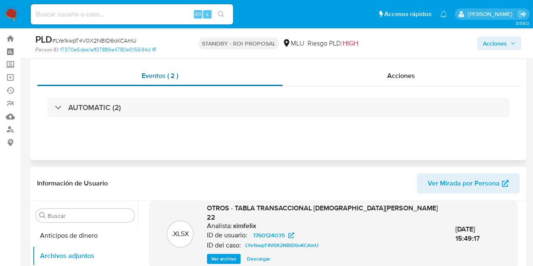
scroll to position [0, 0]
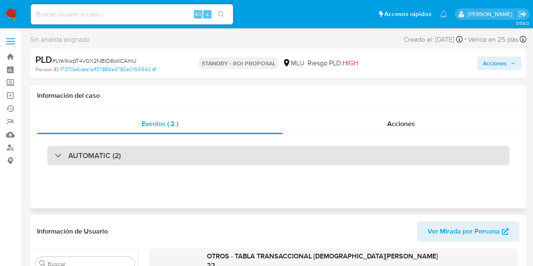
click at [79, 155] on h3 "AUTOMATIC (2)" at bounding box center [94, 155] width 53 height 9
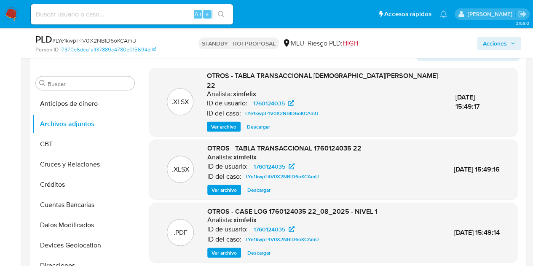
scroll to position [71, 0]
click at [226, 248] on span "Ver archivo" at bounding box center [223, 252] width 25 height 8
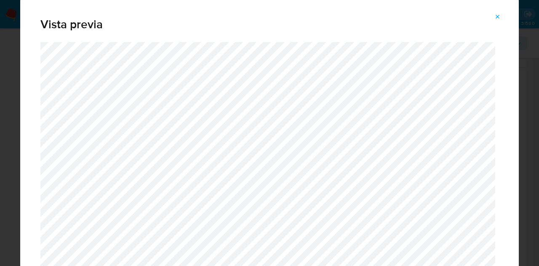
click at [495, 18] on icon "Attachment preview" at bounding box center [498, 16] width 7 height 7
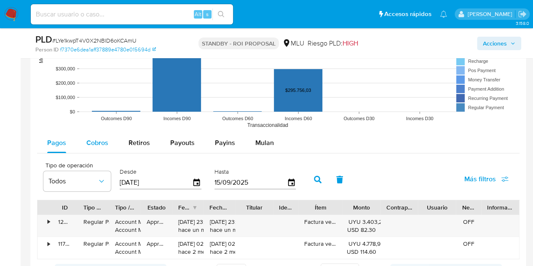
click at [88, 138] on span "Cobros" at bounding box center [97, 143] width 22 height 10
select select "10"
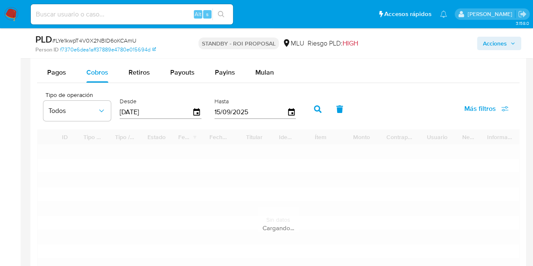
scroll to position [1475, 0]
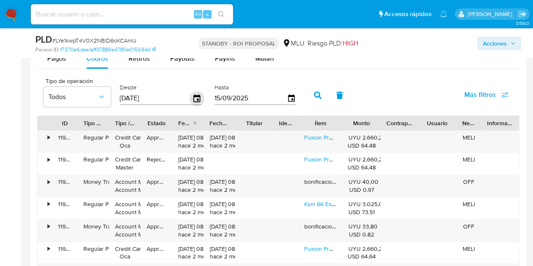
click at [200, 91] on icon "button" at bounding box center [197, 98] width 15 height 15
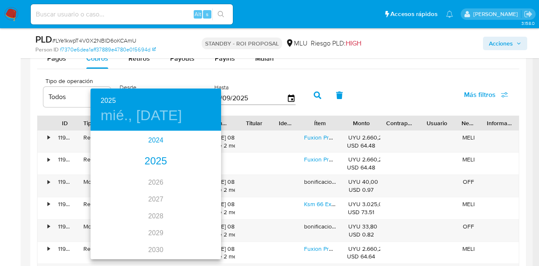
click at [157, 141] on div "2024" at bounding box center [156, 140] width 131 height 17
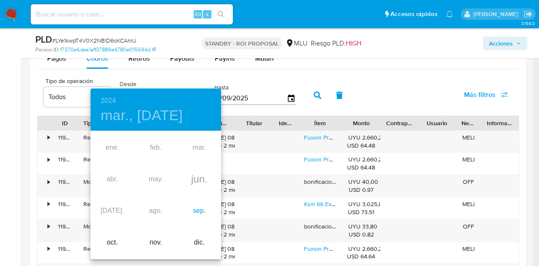
click at [200, 211] on div "sep." at bounding box center [199, 211] width 43 height 32
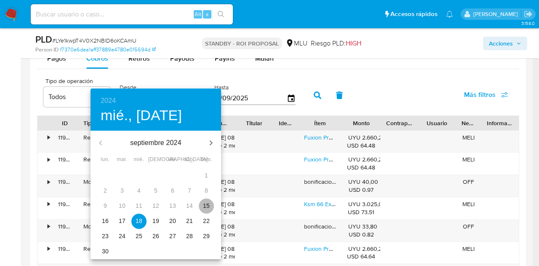
click at [205, 204] on p "15" at bounding box center [206, 205] width 7 height 8
type input "15/09/2024"
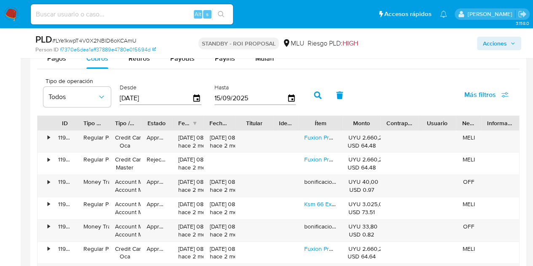
click at [317, 91] on icon "button" at bounding box center [318, 95] width 8 height 8
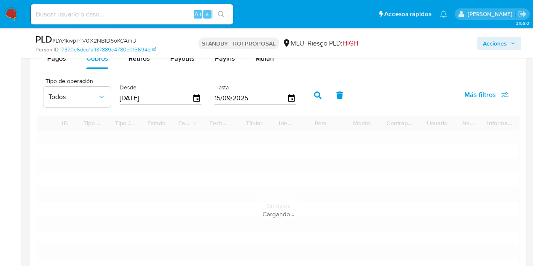
click at [471, 92] on span "Más filtros" at bounding box center [480, 95] width 32 height 20
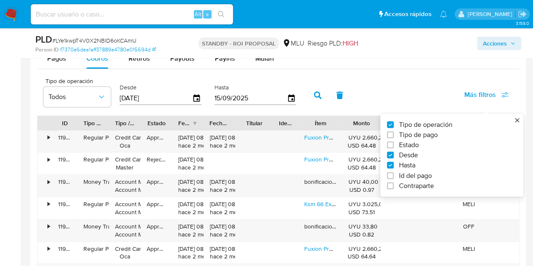
click at [408, 182] on span "Contraparte" at bounding box center [416, 185] width 35 height 8
click at [393, 182] on input "Contraparte" at bounding box center [390, 185] width 7 height 7
checkbox input "true"
click at [382, 94] on icon at bounding box center [380, 96] width 7 height 6
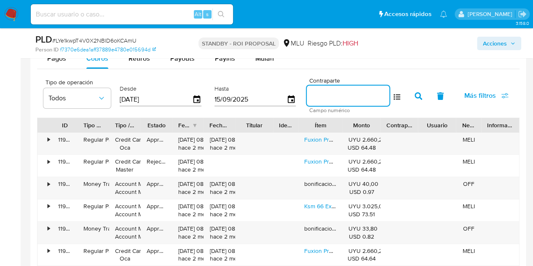
click at [349, 91] on input at bounding box center [348, 95] width 83 height 11
paste input "593962614"
type input "593962614"
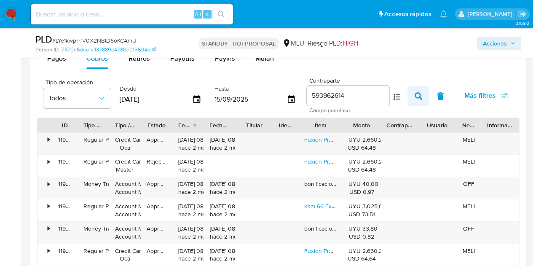
click at [419, 94] on icon "button" at bounding box center [419, 96] width 8 height 8
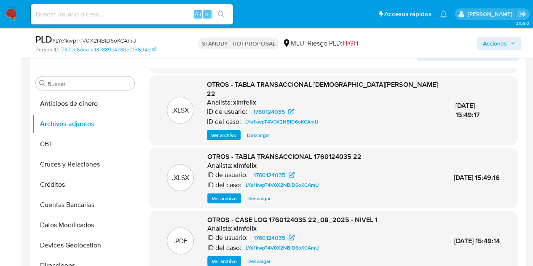
scroll to position [71, 0]
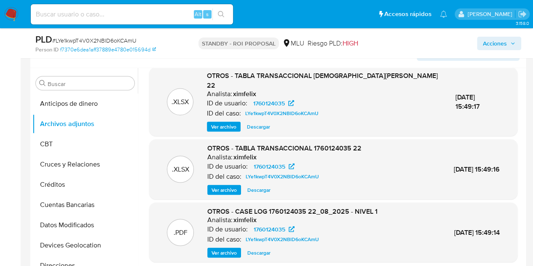
click at [227, 248] on span "Ver archivo" at bounding box center [223, 252] width 25 height 8
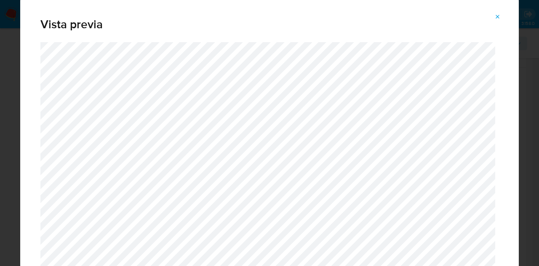
drag, startPoint x: 498, startPoint y: 12, endPoint x: 495, endPoint y: 16, distance: 5.1
click at [498, 12] on span "Attachment preview" at bounding box center [498, 17] width 7 height 12
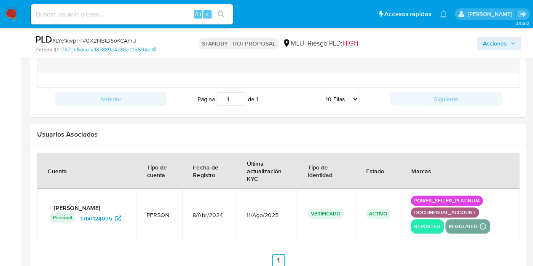
scroll to position [1707, 0]
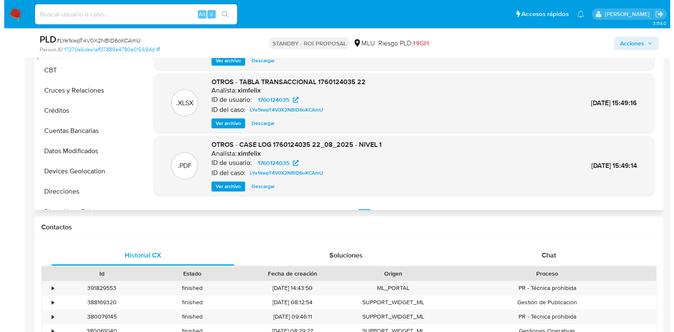
scroll to position [71, 0]
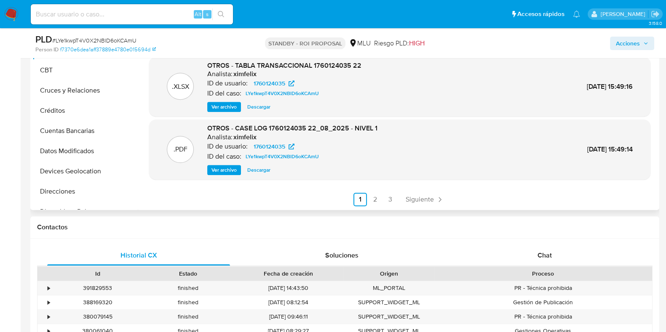
click at [228, 169] on span "Ver archivo" at bounding box center [223, 170] width 25 height 8
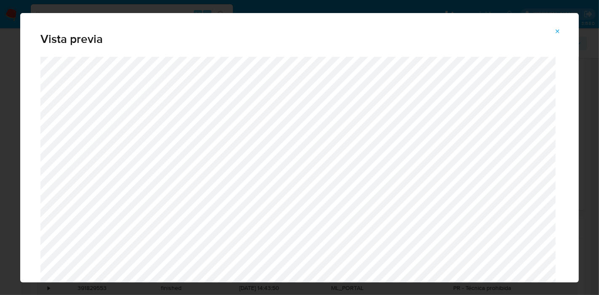
click at [553, 31] on button "Attachment preview" at bounding box center [558, 31] width 19 height 13
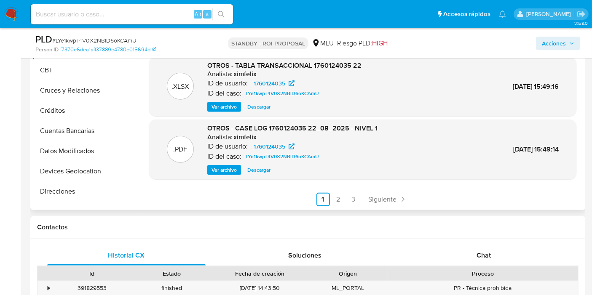
click at [546, 161] on div ".PDF OTROS - CASE LOG 1760124035 22_08_2025 - NIVEL 1 Analista: ximfelix ID de …" at bounding box center [362, 149] width 419 height 51
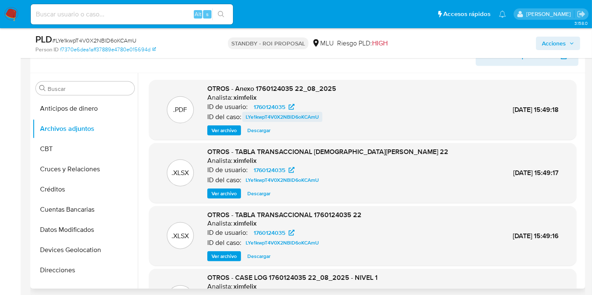
scroll to position [696, 0]
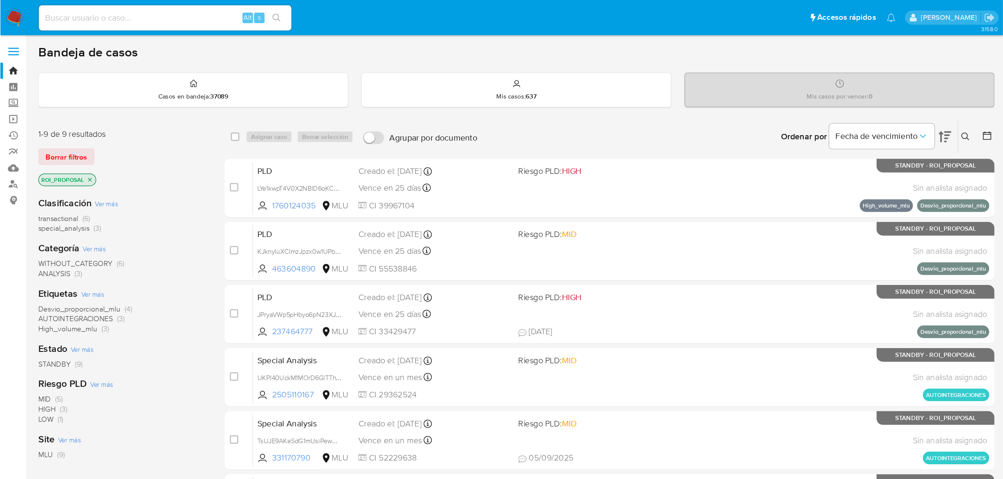
scroll to position [42, 0]
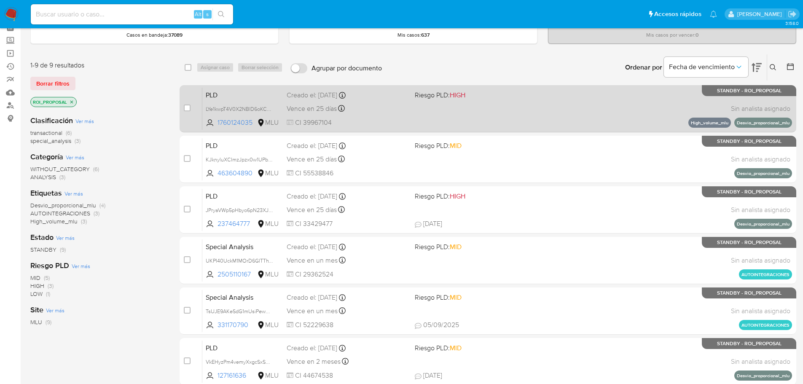
click at [465, 106] on div "PLD LYe1kwpT4V0X2NBlD6oKCAmU 1760124035 MLU Riesgo PLD: HIGH Creado el: [DATE] …" at bounding box center [496, 108] width 589 height 43
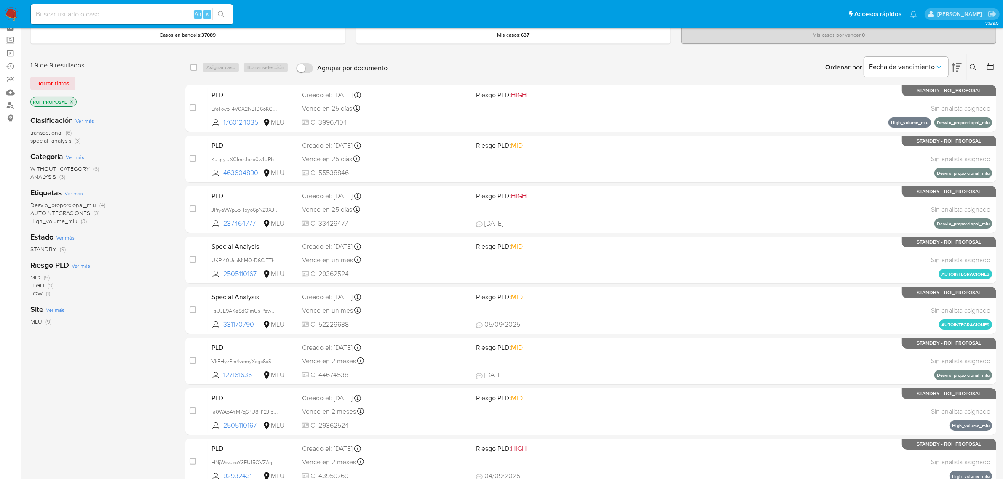
click at [127, 287] on div "MID (5) HIGH (3) LOW (1)" at bounding box center [101, 286] width 142 height 24
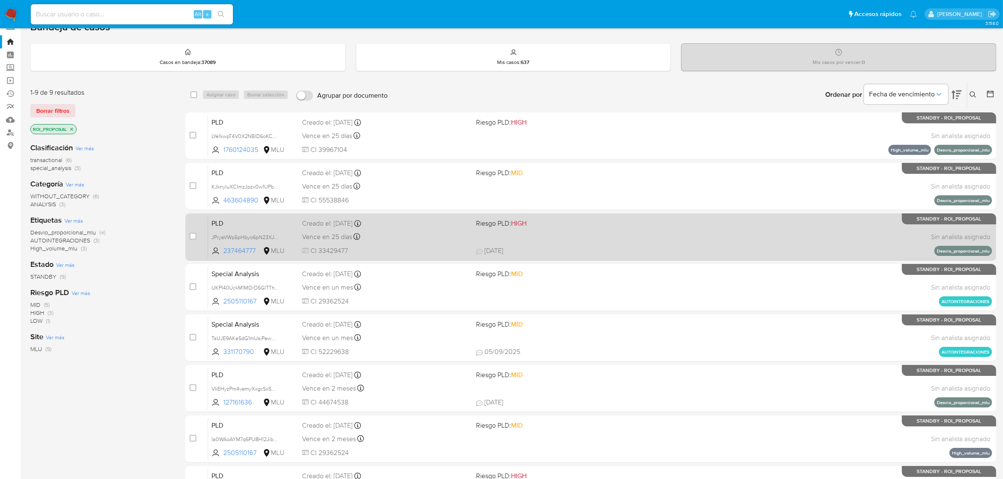
scroll to position [0, 0]
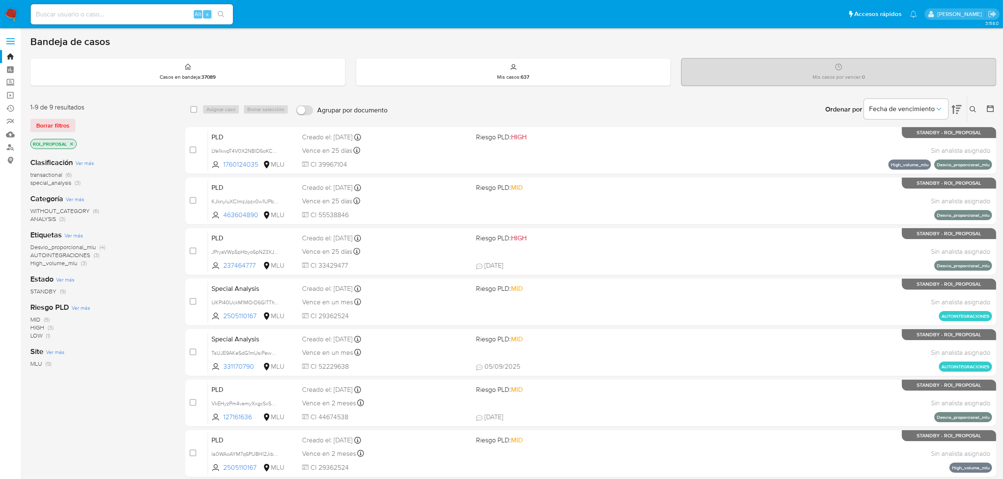
click at [142, 293] on div "STANDBY (9)" at bounding box center [101, 292] width 142 height 8
click at [169, 277] on div "Estado Ver más STANDBY (9)" at bounding box center [101, 284] width 142 height 21
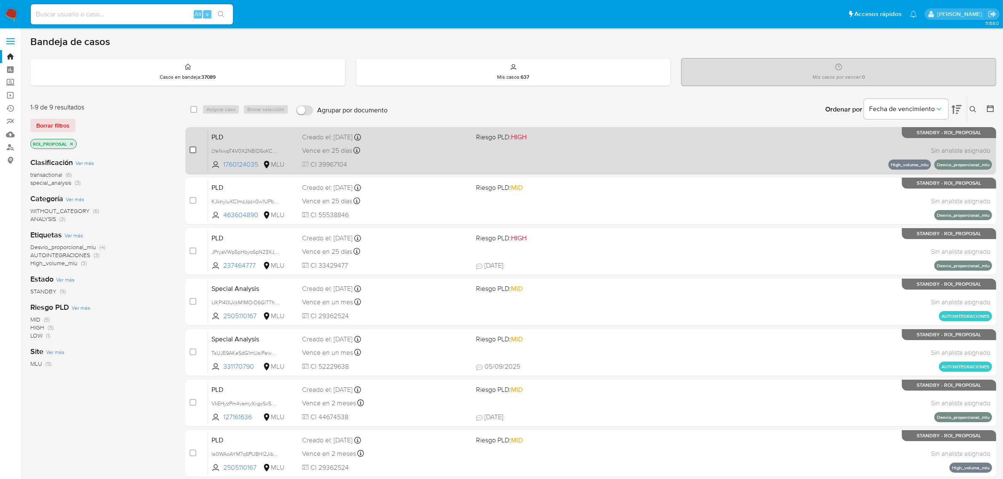
click at [190, 151] on span at bounding box center [193, 150] width 7 height 7
click at [193, 149] on input "checkbox" at bounding box center [193, 150] width 7 height 7
checkbox input "true"
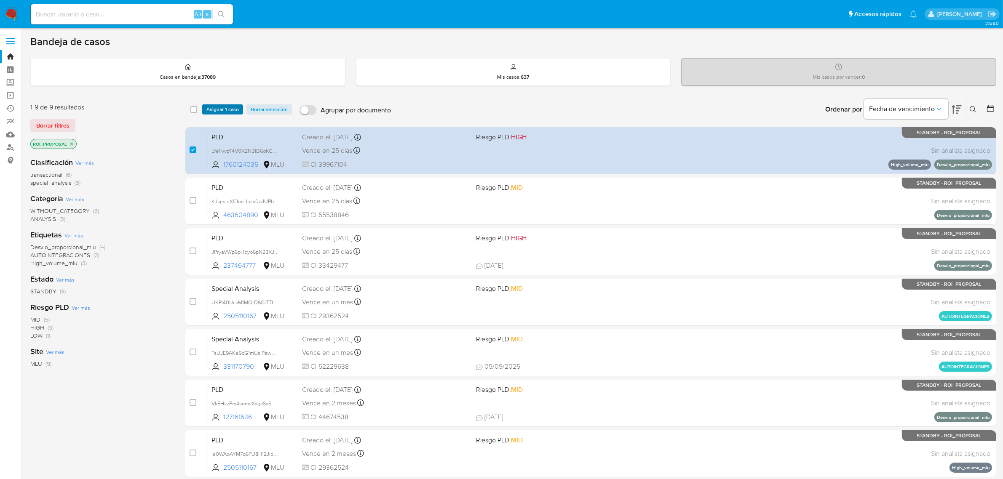
click at [220, 108] on span "Asignar 1 caso" at bounding box center [222, 109] width 32 height 8
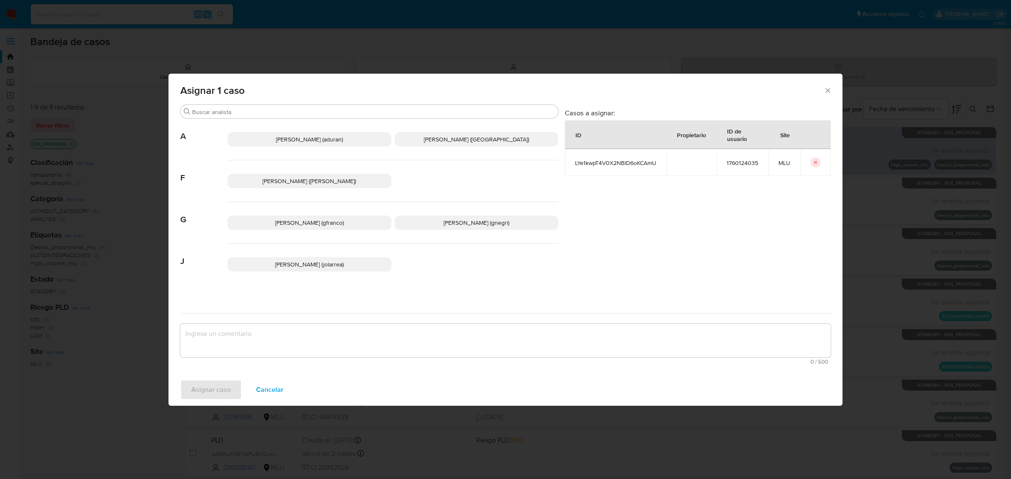
click at [281, 216] on p "Giorgio Franco Cabrera (gfranco)" at bounding box center [309, 223] width 164 height 14
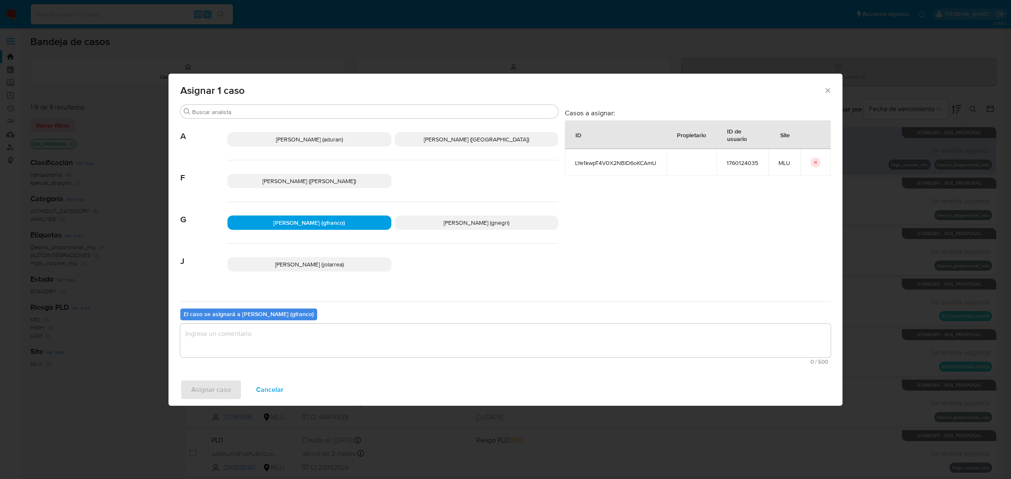
click at [357, 332] on textarea "assign-modal" at bounding box center [505, 341] width 650 height 34
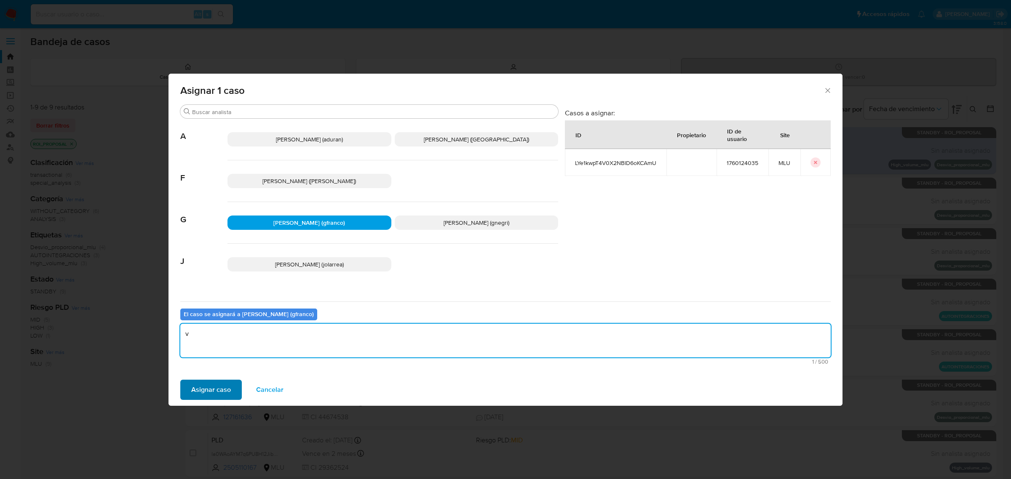
type textarea "v"
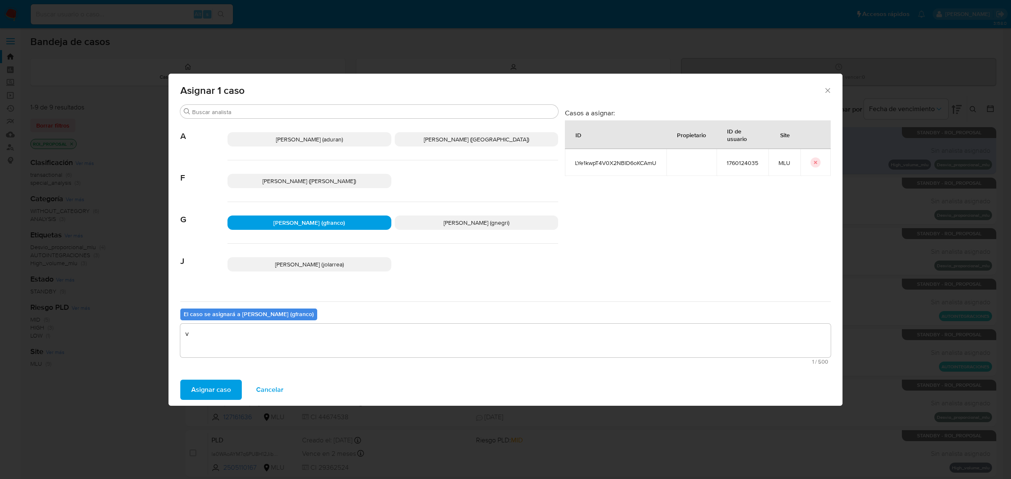
click at [203, 383] on span "Asignar caso" at bounding box center [211, 390] width 40 height 19
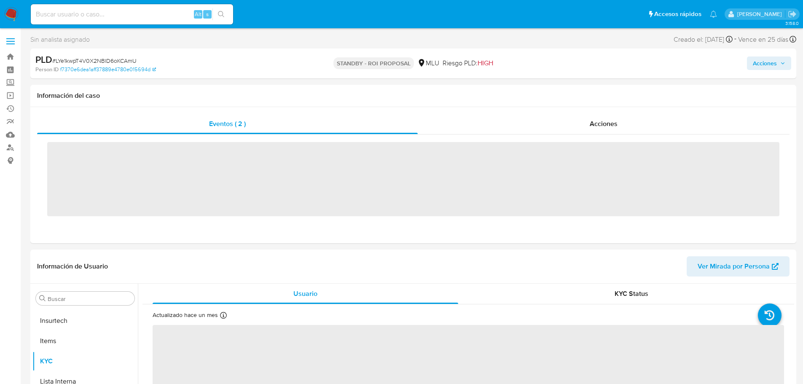
scroll to position [376, 0]
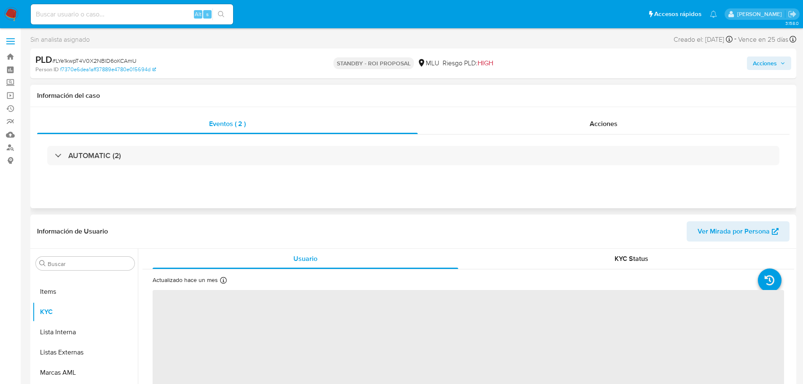
select select "10"
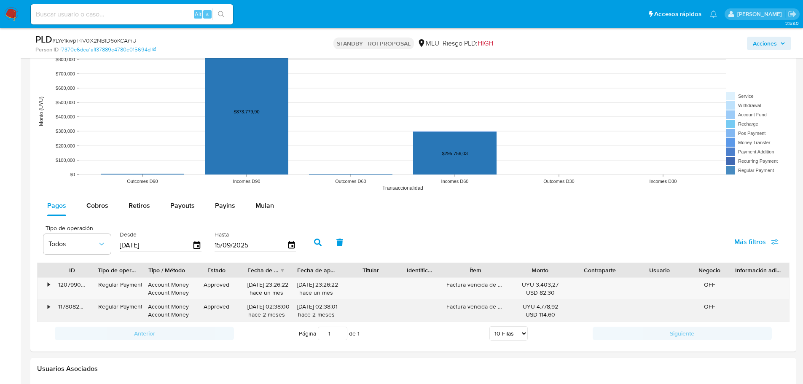
scroll to position [843, 0]
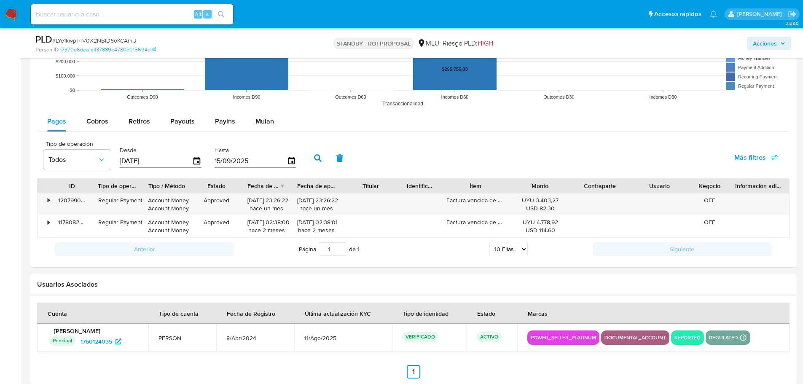
click at [104, 104] on rect at bounding box center [413, 27] width 752 height 169
click at [100, 123] on span "Cobros" at bounding box center [97, 121] width 22 height 10
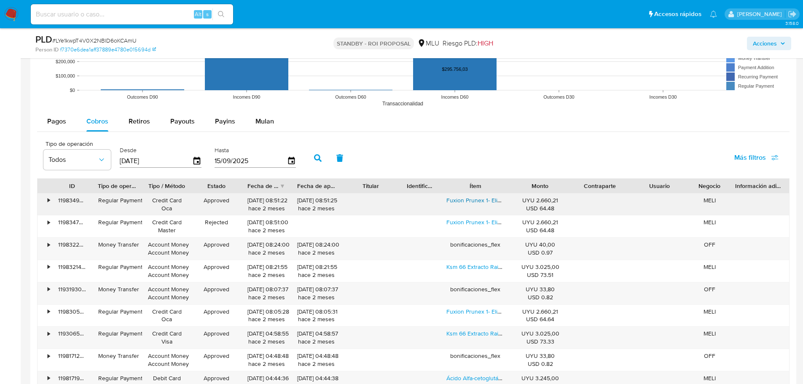
click at [469, 200] on link "Fuxion Prunex 1- Elimina Estreñimiento - Detox Sabor Neutro" at bounding box center [525, 200] width 158 height 8
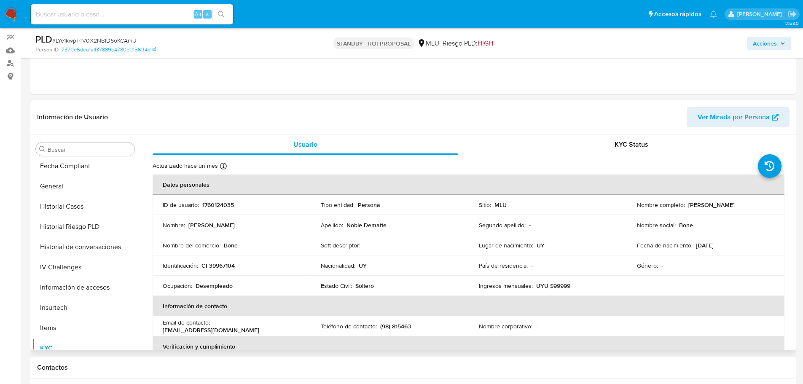
scroll to position [208, 0]
click at [64, 203] on button "General" at bounding box center [81, 204] width 99 height 20
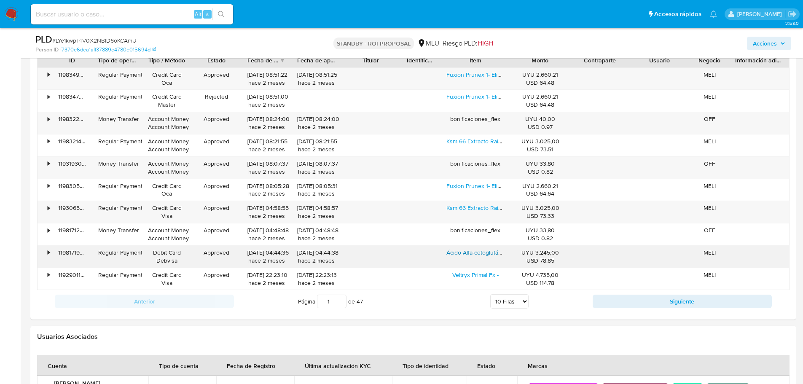
scroll to position [969, 0]
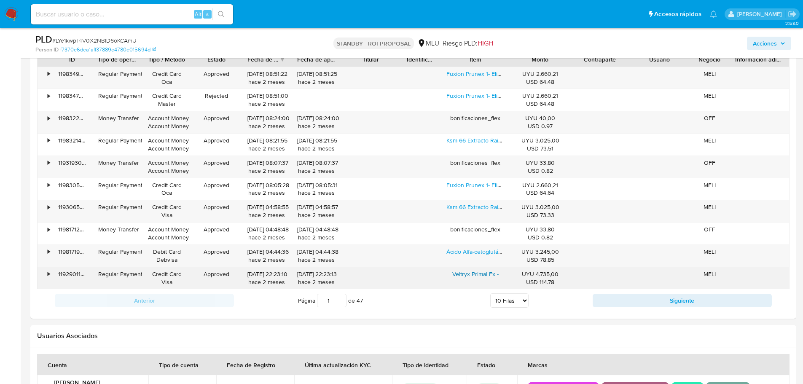
click at [461, 274] on link "Veltryx Primal Fx -" at bounding box center [475, 274] width 46 height 8
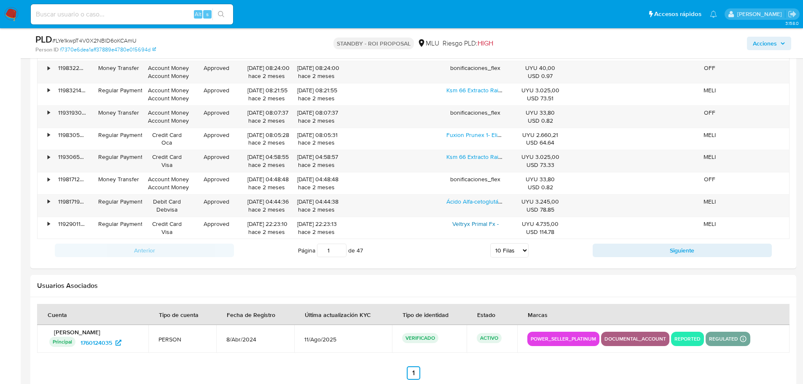
scroll to position [1022, 0]
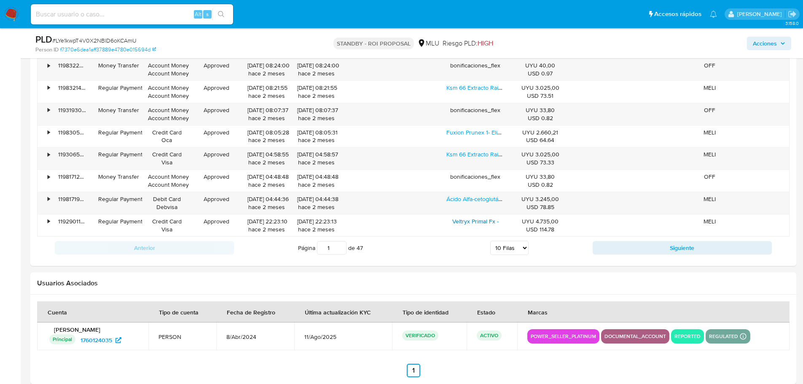
click at [508, 244] on select "5 Filas 10 Filas 20 Filas 25 Filas 50 Filas 100 Filas" at bounding box center [509, 248] width 38 height 14
select select "100"
click at [490, 241] on select "5 Filas 10 Filas 20 Filas 25 Filas 50 Filas 100 Filas" at bounding box center [509, 248] width 38 height 14
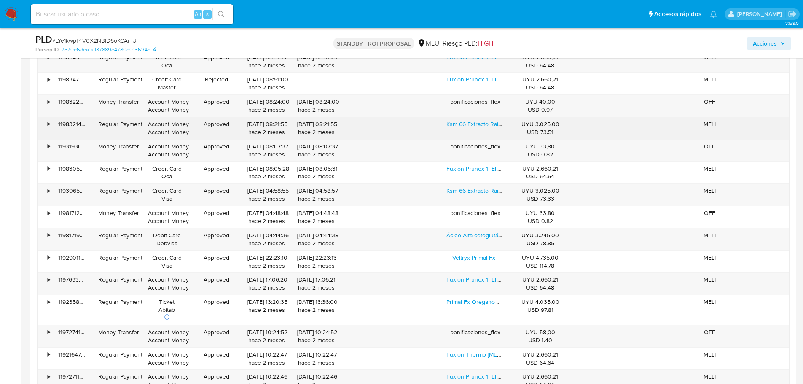
scroll to position [895, 0]
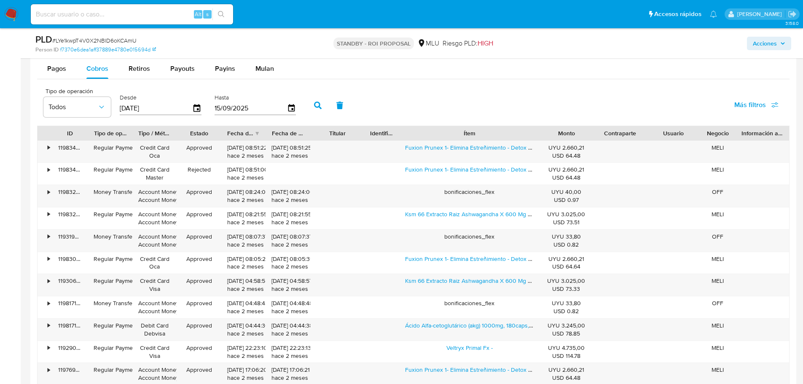
drag, startPoint x: 510, startPoint y: 136, endPoint x: 581, endPoint y: 129, distance: 70.7
click at [581, 129] on div "ID Tipo de operación Tipo / Método Estado Fecha de creación Fecha de aprobación…" at bounding box center [412, 133] width 751 height 14
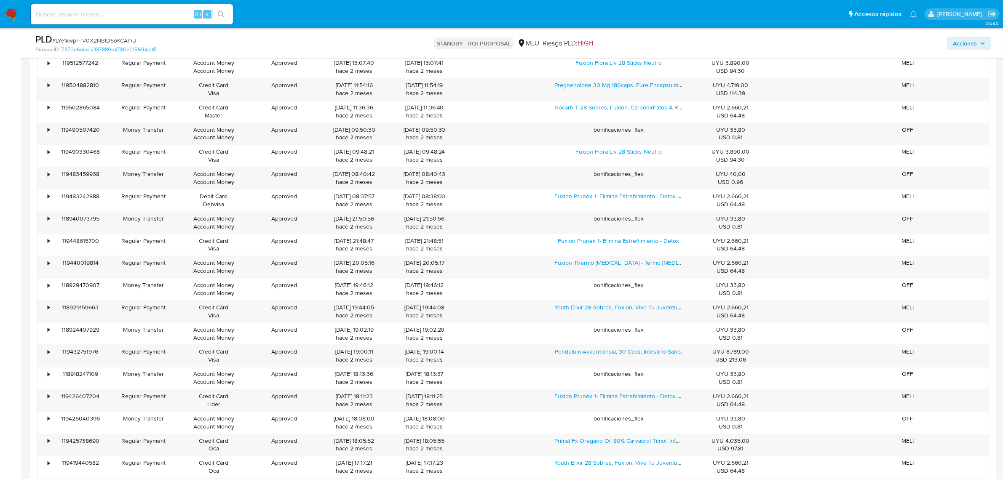
scroll to position [207, 0]
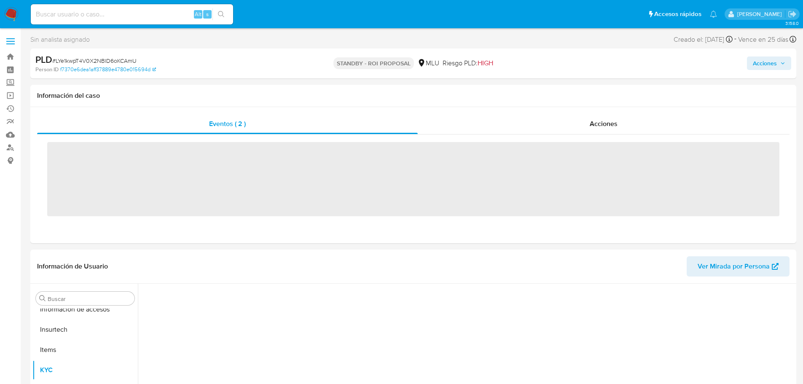
click at [150, 8] on div "Alt s" at bounding box center [132, 14] width 202 height 20
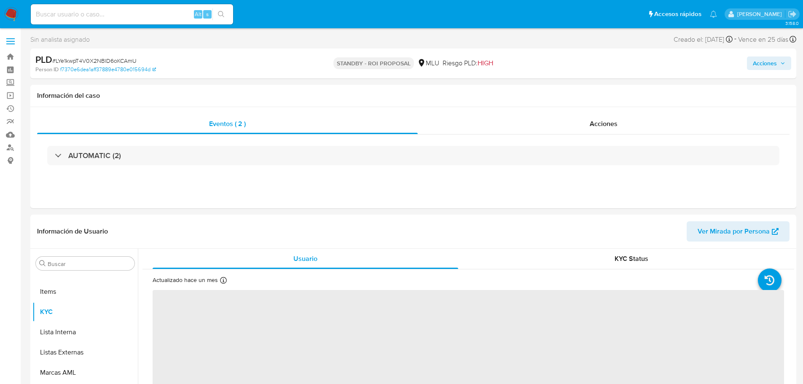
click at [149, 14] on input at bounding box center [132, 14] width 202 height 11
paste input "82481524"
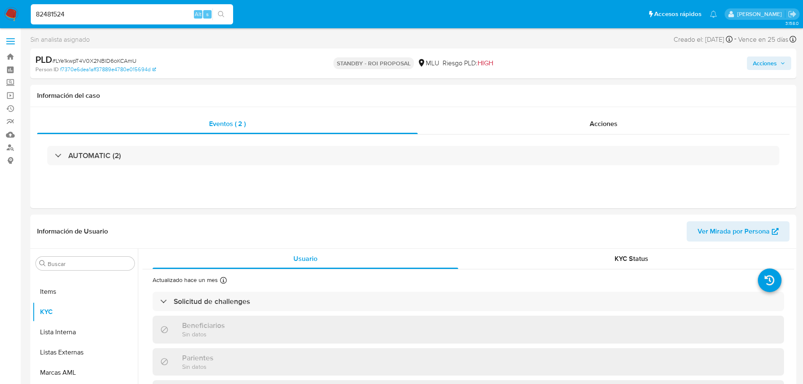
type input "82481524"
select select "10"
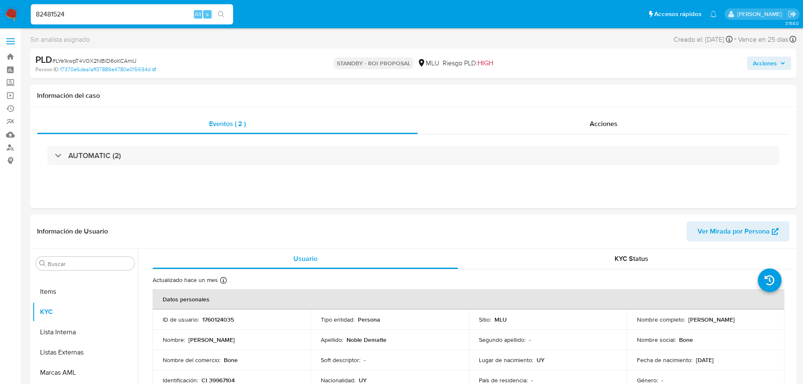
type input "82481524"
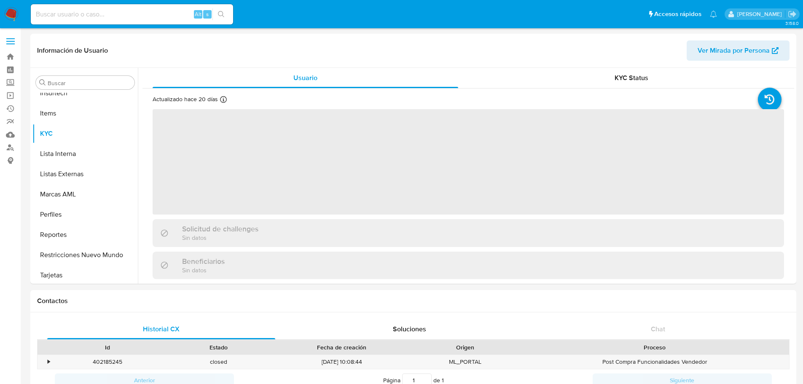
scroll to position [376, 0]
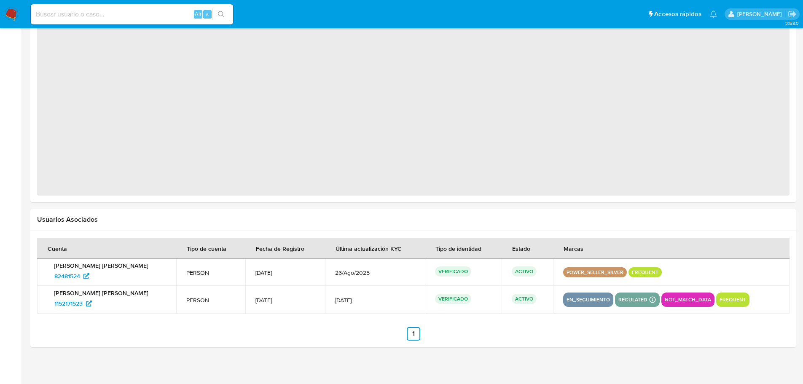
select select "10"
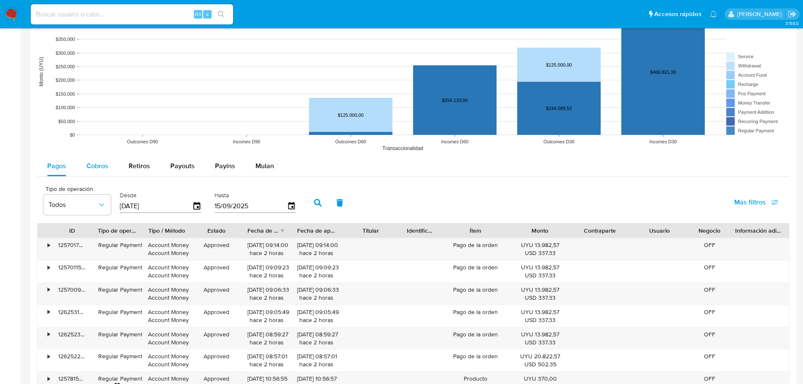
click at [98, 162] on span "Cobros" at bounding box center [97, 166] width 22 height 10
select select "10"
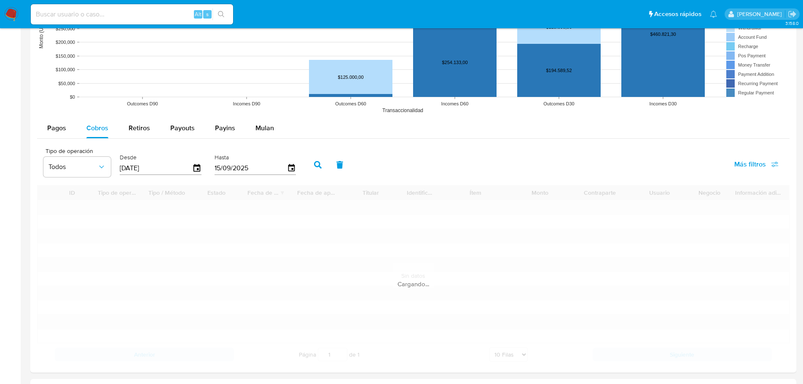
scroll to position [674, 0]
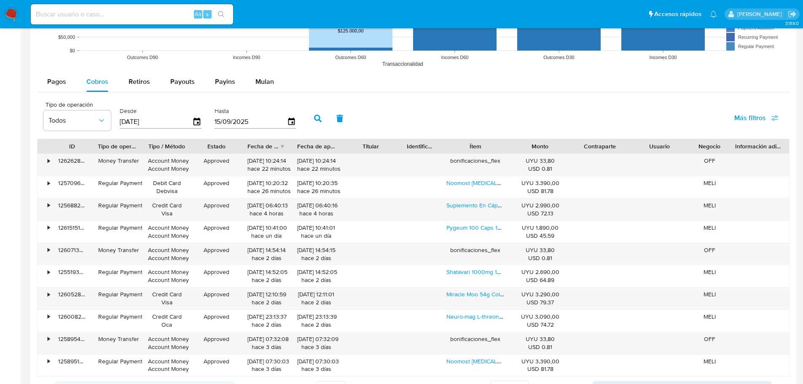
drag, startPoint x: 519, startPoint y: 147, endPoint x: 566, endPoint y: 150, distance: 46.8
click at [566, 150] on div "Monto" at bounding box center [540, 146] width 60 height 14
click at [518, 144] on div "Monto" at bounding box center [540, 146] width 48 height 8
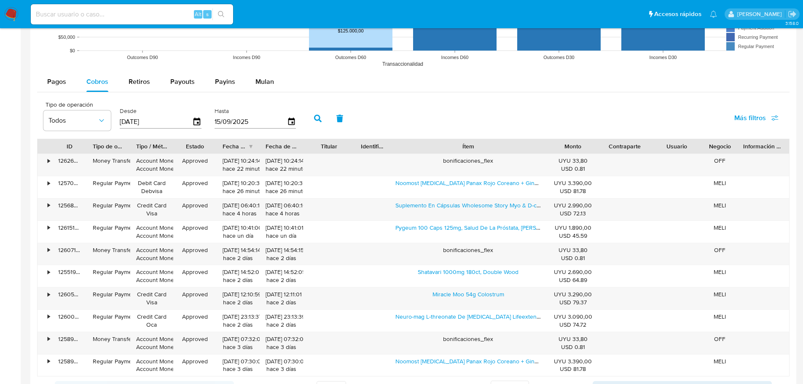
drag, startPoint x: 510, startPoint y: 145, endPoint x: 598, endPoint y: 145, distance: 88.1
click at [598, 145] on div "ID Tipo de operación Tipo / Método Estado Fecha de creación Fecha de aprobación…" at bounding box center [412, 146] width 751 height 14
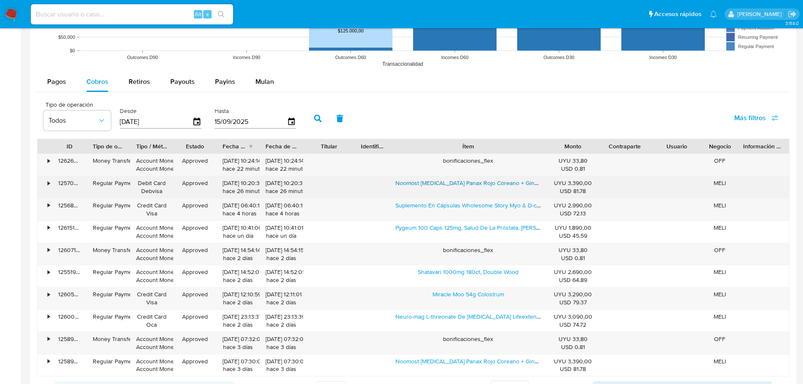
click at [431, 179] on link "Noomost [MEDICAL_DATA] Panax Rojo Coreano + Ginkgo Biloba ," at bounding box center [479, 183] width 169 height 8
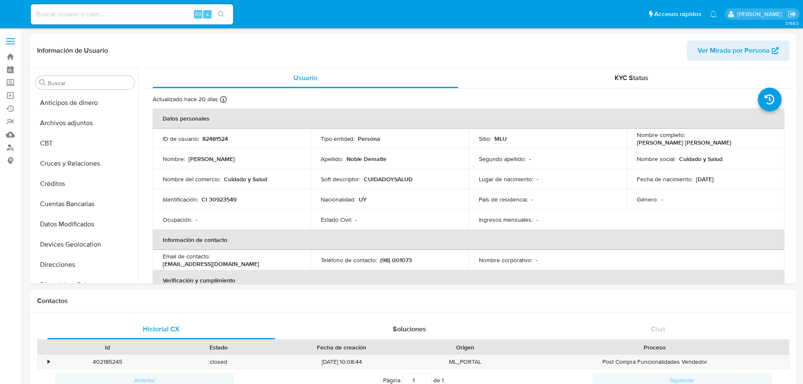
select select "10"
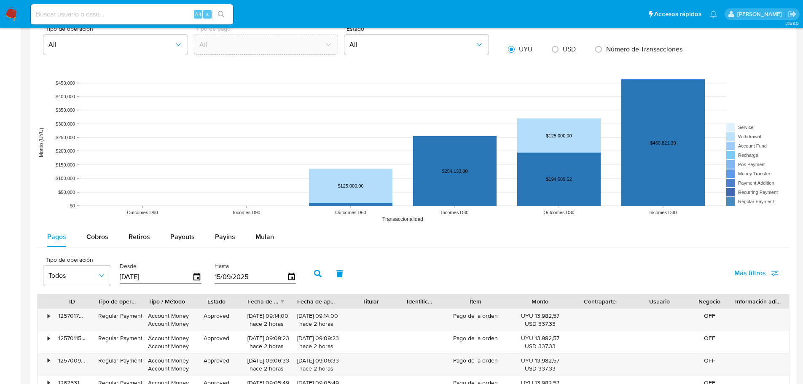
scroll to position [674, 0]
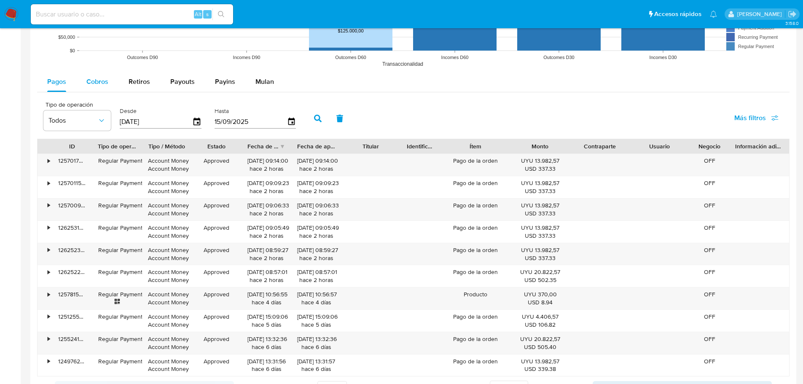
click at [100, 84] on span "Cobros" at bounding box center [97, 82] width 22 height 10
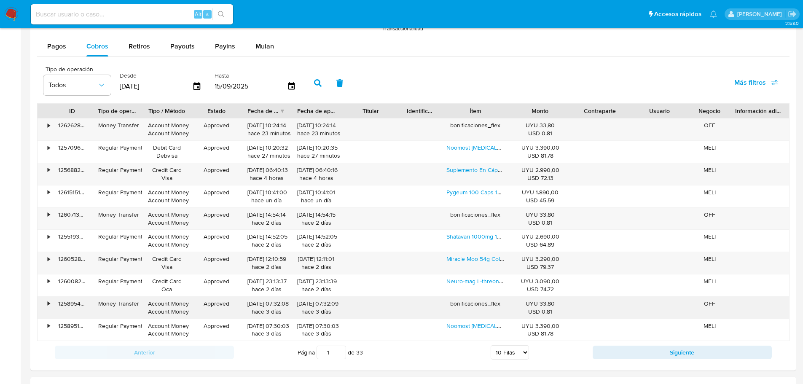
scroll to position [758, 0]
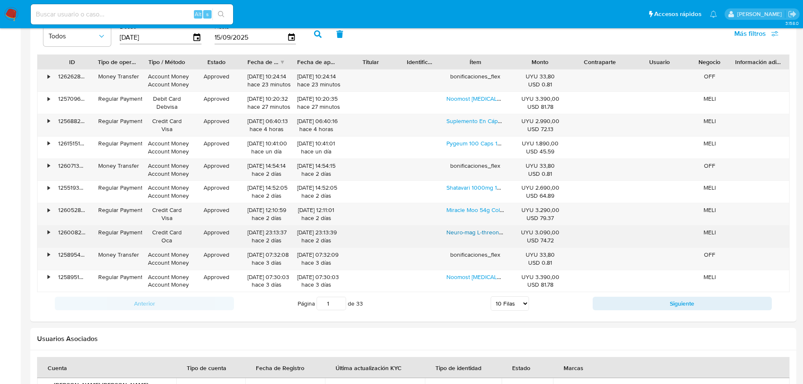
click at [477, 233] on link "Neuro-mag L-threonate De [MEDICAL_DATA] Lifeextension 90caps" at bounding box center [532, 232] width 173 height 8
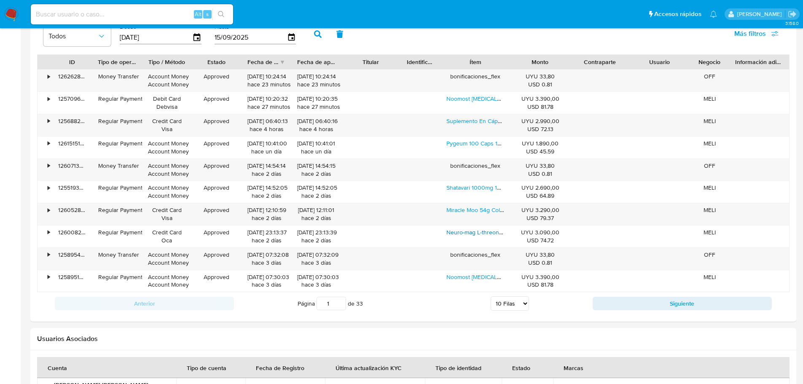
click at [513, 297] on select "5 Filas 10 Filas 20 Filas 25 Filas 50 Filas 100 Filas" at bounding box center [509, 303] width 38 height 14
select select "100"
click at [490, 296] on select "5 Filas 10 Filas 20 Filas 25 Filas 50 Filas 100 Filas" at bounding box center [509, 303] width 38 height 14
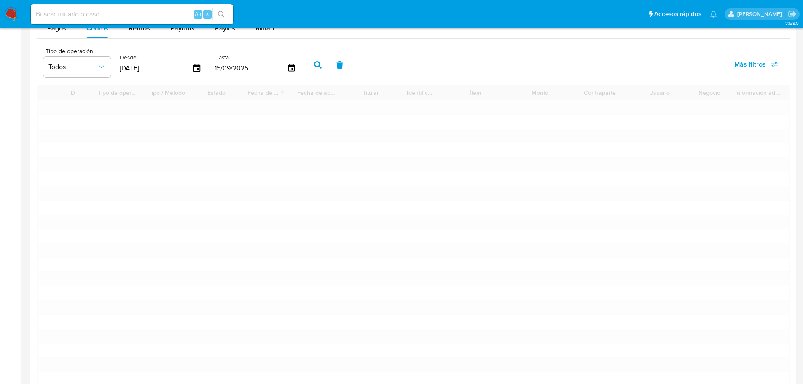
scroll to position [716, 0]
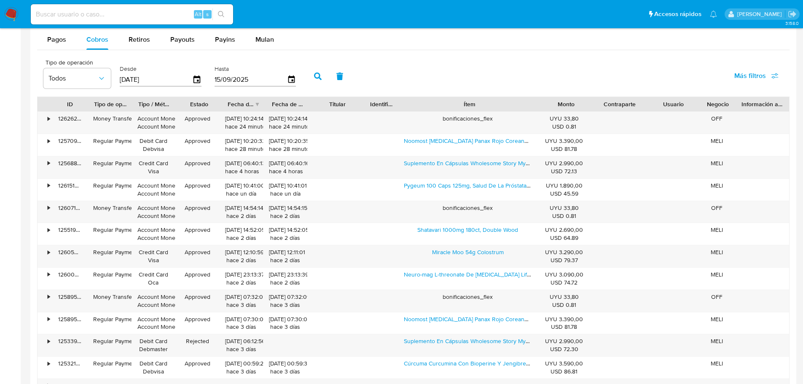
drag, startPoint x: 506, startPoint y: 102, endPoint x: 588, endPoint y: 110, distance: 82.5
click at [588, 110] on div "ID Tipo de operación Tipo / Método Estado Fecha de creación Fecha de aprobación…" at bounding box center [412, 104] width 751 height 14
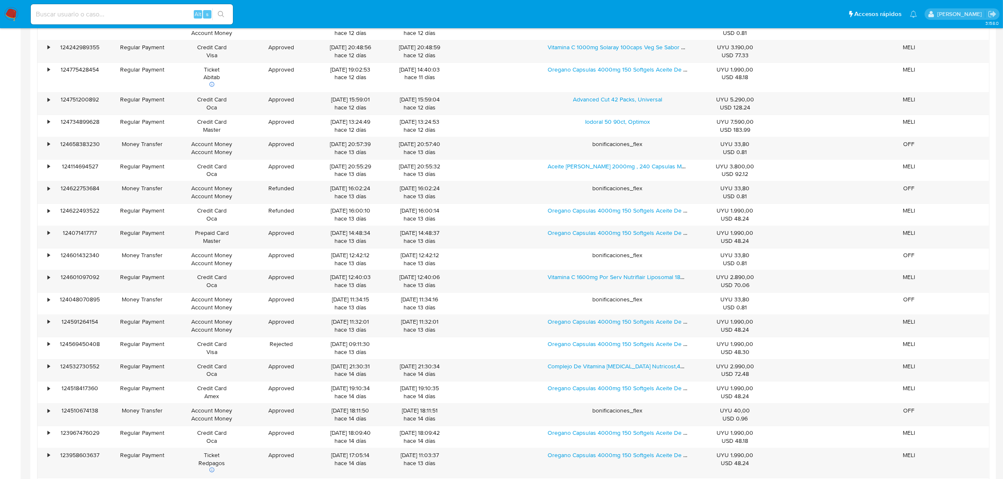
scroll to position [376, 0]
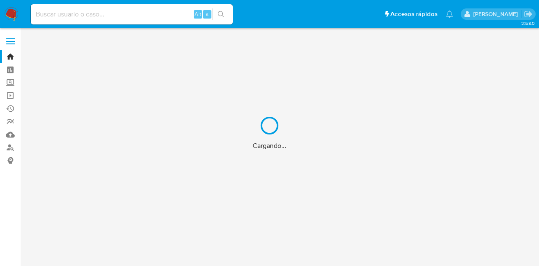
click at [103, 11] on div "Cargando..." at bounding box center [269, 133] width 539 height 266
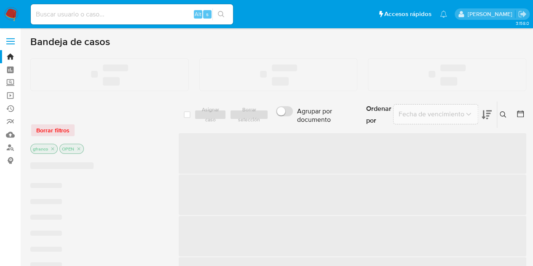
click at [67, 14] on input at bounding box center [132, 14] width 202 height 11
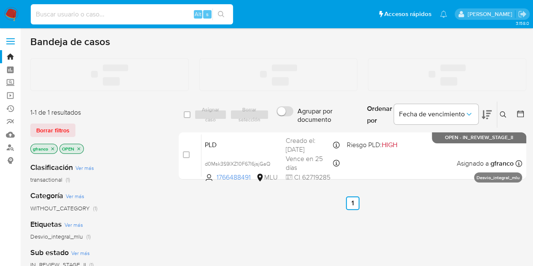
paste input "593962614"
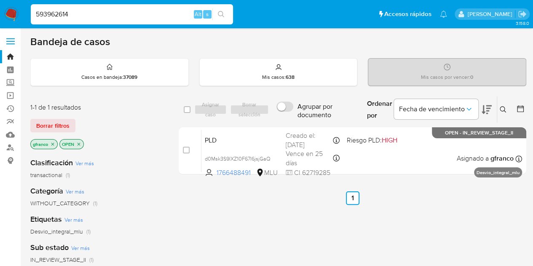
type input "593962614"
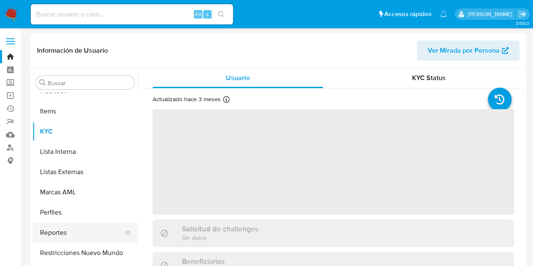
scroll to position [376, 0]
select select "10"
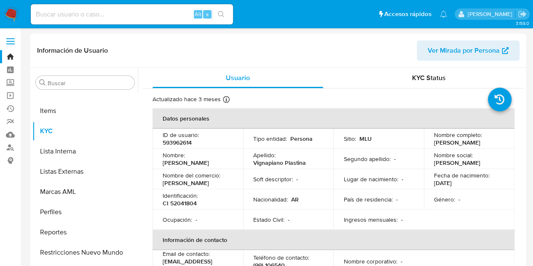
click at [447, 253] on table "Datos personales ID de usuario : 593962614 Tipo entidad : Persona Sitio : MLU N…" at bounding box center [334, 262] width 362 height 308
click at [500, 176] on div "Fecha de nacimiento : 16/01/1975" at bounding box center [469, 178] width 70 height 15
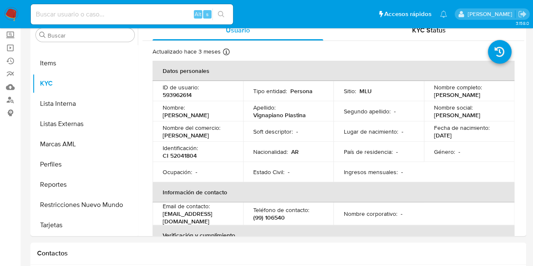
scroll to position [84, 0]
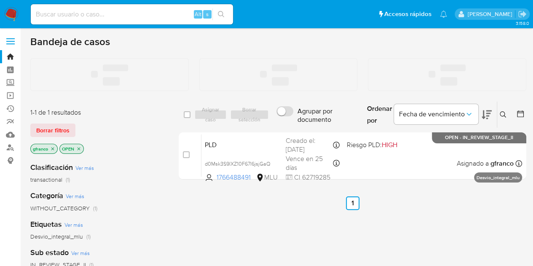
click at [79, 10] on input at bounding box center [132, 14] width 202 height 11
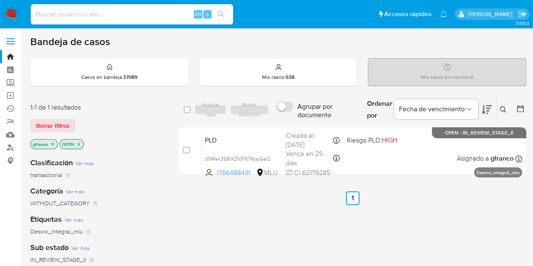
paste input "1152171523"
type input "1152171523"
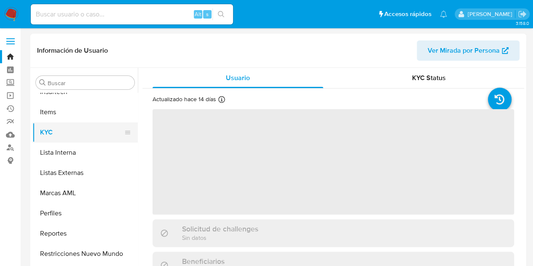
scroll to position [376, 0]
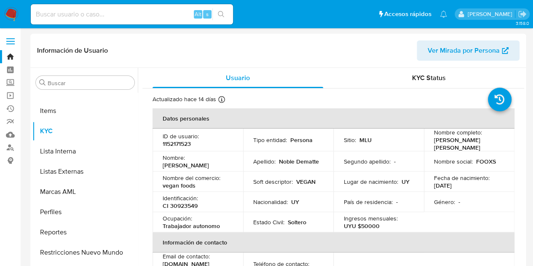
select select "10"
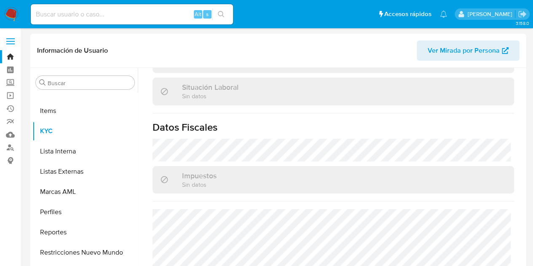
scroll to position [42, 0]
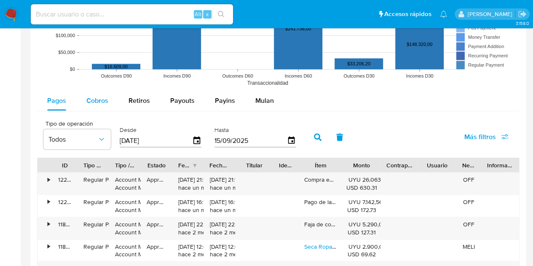
click at [90, 99] on span "Cobros" at bounding box center [97, 100] width 22 height 10
select select "10"
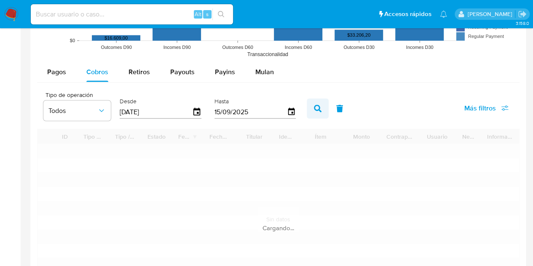
scroll to position [758, 0]
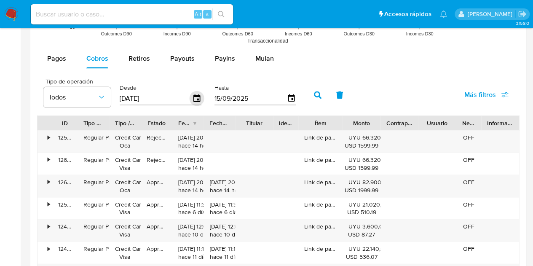
click at [197, 97] on icon "button" at bounding box center [196, 98] width 7 height 8
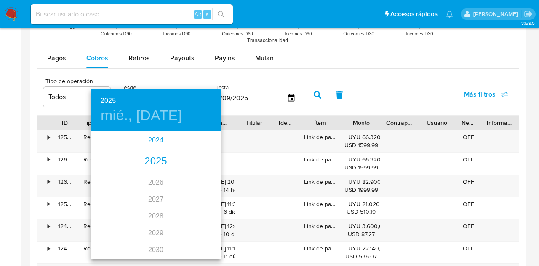
click at [158, 144] on div "2024" at bounding box center [156, 140] width 131 height 17
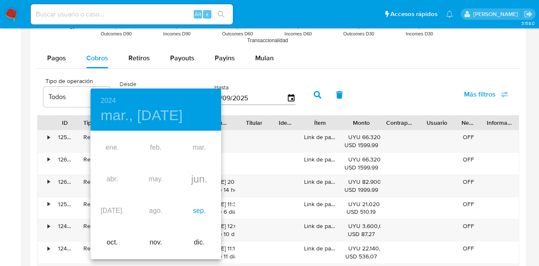
click at [196, 203] on div "sep." at bounding box center [199, 211] width 43 height 32
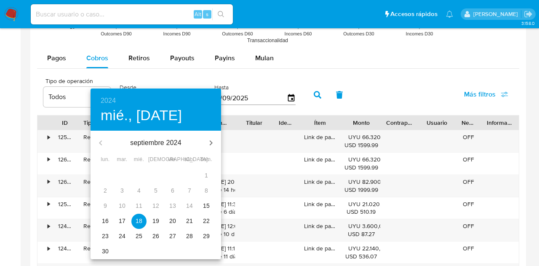
click at [204, 206] on p "15" at bounding box center [206, 205] width 7 height 8
type input "15/09/2024"
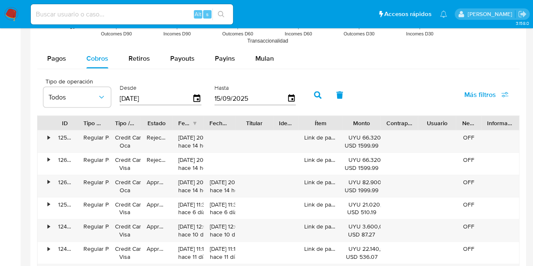
click at [318, 94] on icon "button" at bounding box center [318, 95] width 8 height 8
click at [484, 94] on span "Más filtros" at bounding box center [480, 94] width 32 height 20
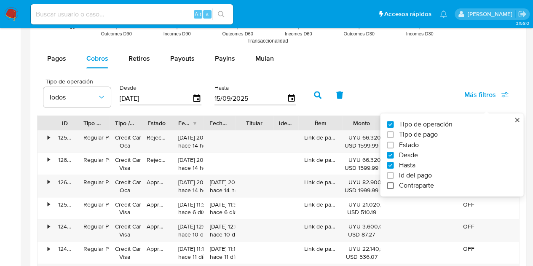
click at [393, 182] on label "Contraparte" at bounding box center [448, 185] width 123 height 8
click at [393, 182] on input "Contraparte" at bounding box center [390, 185] width 7 height 7
checkbox input "true"
click at [377, 94] on icon at bounding box center [380, 95] width 7 height 7
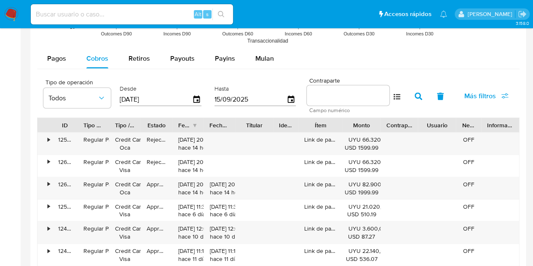
click at [351, 96] on input at bounding box center [348, 95] width 83 height 11
paste input "593962614"
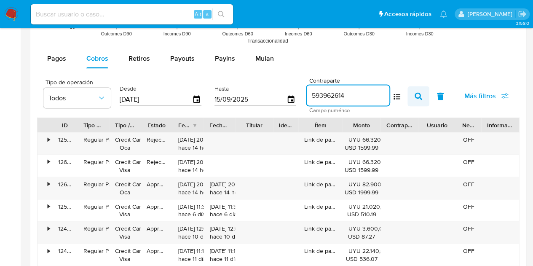
type input "593962614"
click at [416, 95] on icon "button" at bounding box center [419, 96] width 8 height 8
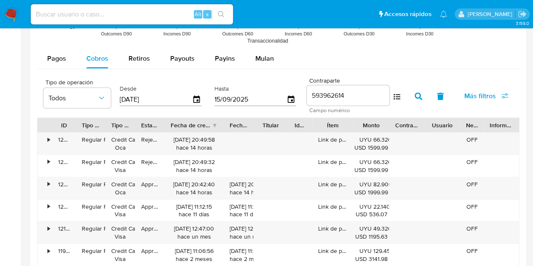
drag, startPoint x: 207, startPoint y: 123, endPoint x: 235, endPoint y: 120, distance: 27.5
click at [235, 120] on div "ID Tipo de operación Tipo / Método Estado Fecha de creación Fecha de aprobación…" at bounding box center [278, 125] width 482 height 14
click at [72, 99] on span "Todos" at bounding box center [72, 98] width 49 height 8
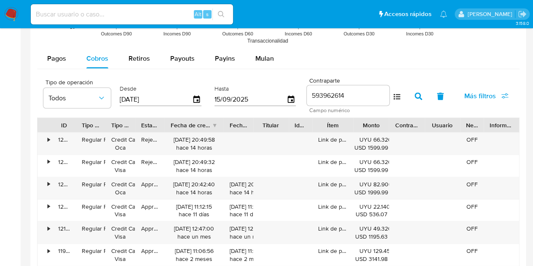
click at [496, 98] on span "Más filtros" at bounding box center [486, 95] width 44 height 19
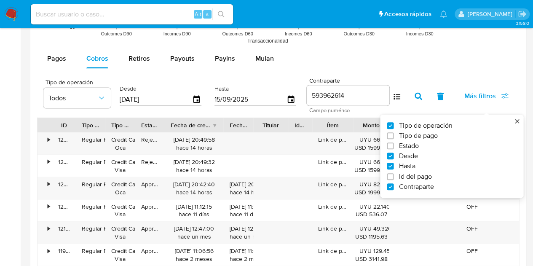
click at [404, 143] on span "Estado" at bounding box center [409, 146] width 20 height 8
click at [393, 143] on input "Estado" at bounding box center [390, 145] width 7 height 7
checkbox input "true"
type input "15/09/2024"
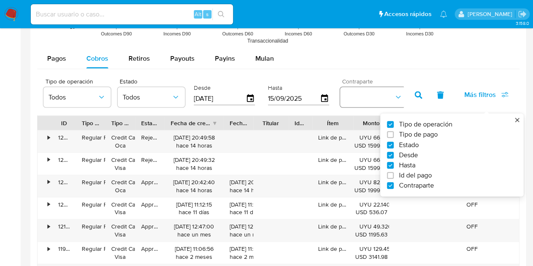
click at [381, 96] on button "button" at bounding box center [373, 97] width 67 height 20
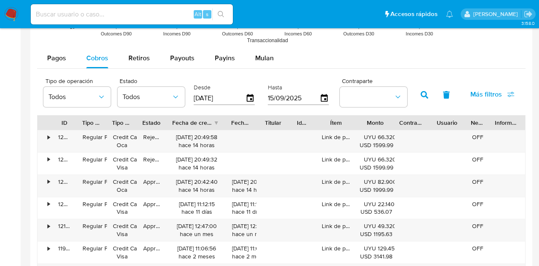
click at [406, 94] on div "Tipo de operación Todos Estado Todos Desde 15/09/2024 Hasta 15/09/2025 Contrapa…" at bounding box center [281, 94] width 489 height 42
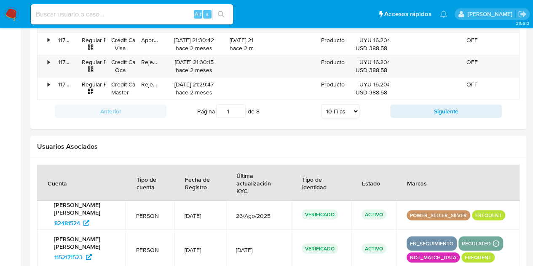
scroll to position [927, 0]
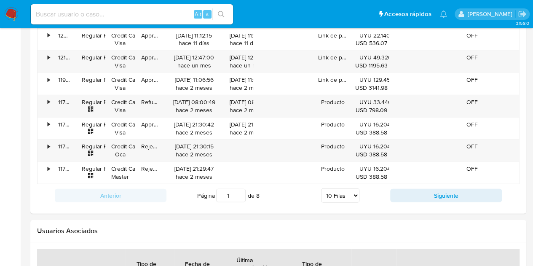
click at [345, 188] on select "5 Filas 10 Filas 20 Filas 25 Filas 50 Filas 100 Filas" at bounding box center [340, 195] width 38 height 14
select select "100"
click at [321, 188] on select "5 Filas 10 Filas 20 Filas 25 Filas 50 Filas 100 Filas" at bounding box center [340, 195] width 38 height 14
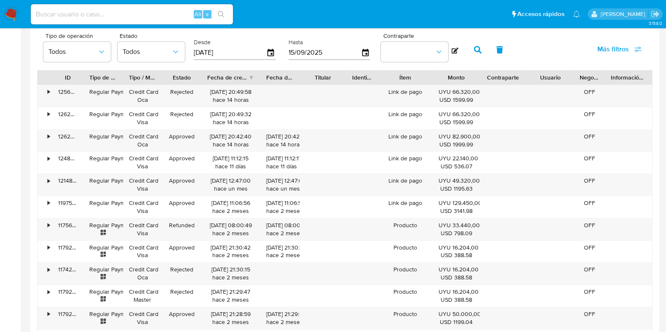
scroll to position [747, 0]
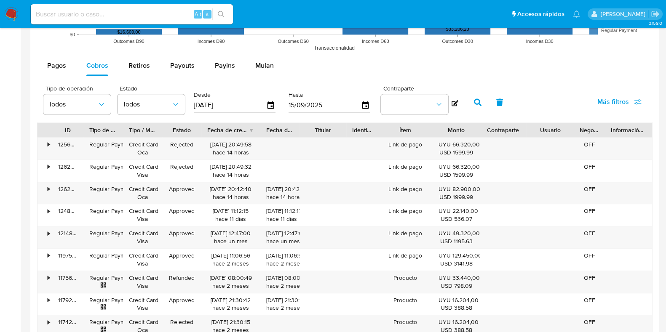
click at [452, 102] on icon at bounding box center [455, 103] width 7 height 6
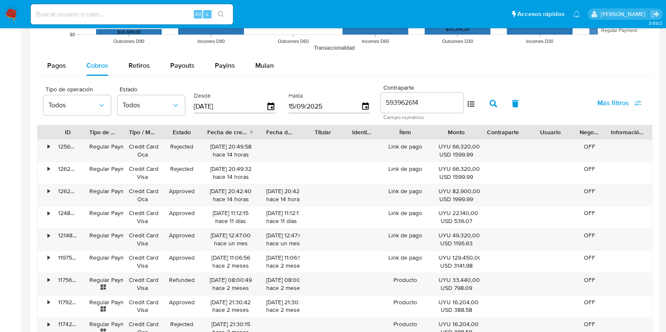
click at [418, 104] on input "593962614" at bounding box center [422, 102] width 83 height 11
click at [539, 103] on span "Más filtros" at bounding box center [613, 103] width 32 height 20
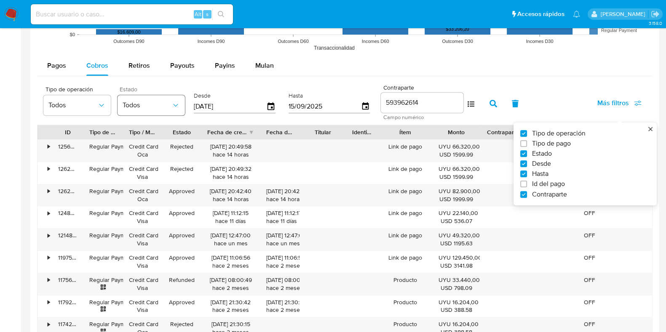
click at [148, 113] on button "Todos" at bounding box center [151, 105] width 67 height 20
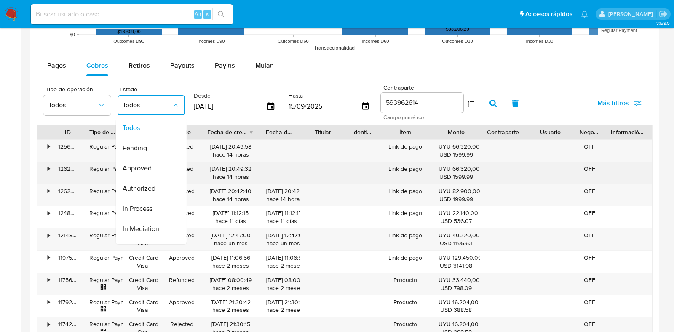
click at [150, 170] on span "Approved" at bounding box center [137, 168] width 29 height 8
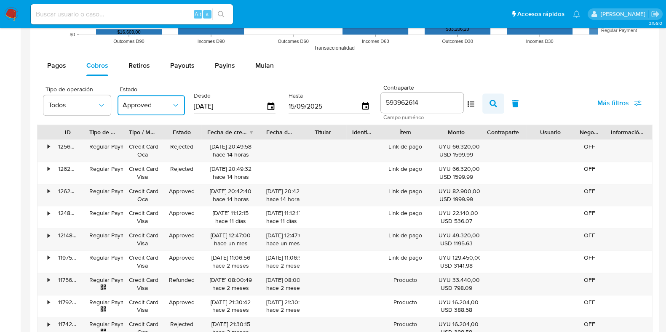
click at [490, 101] on icon "button" at bounding box center [494, 104] width 8 height 8
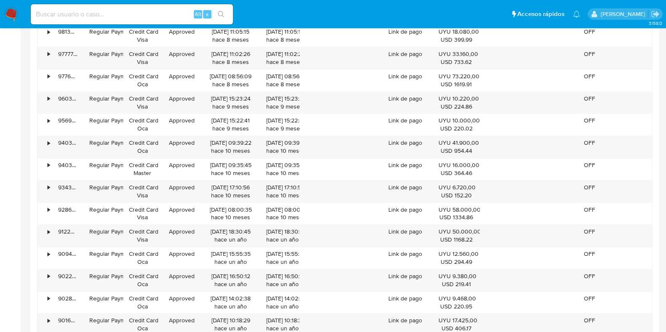
scroll to position [1643, 0]
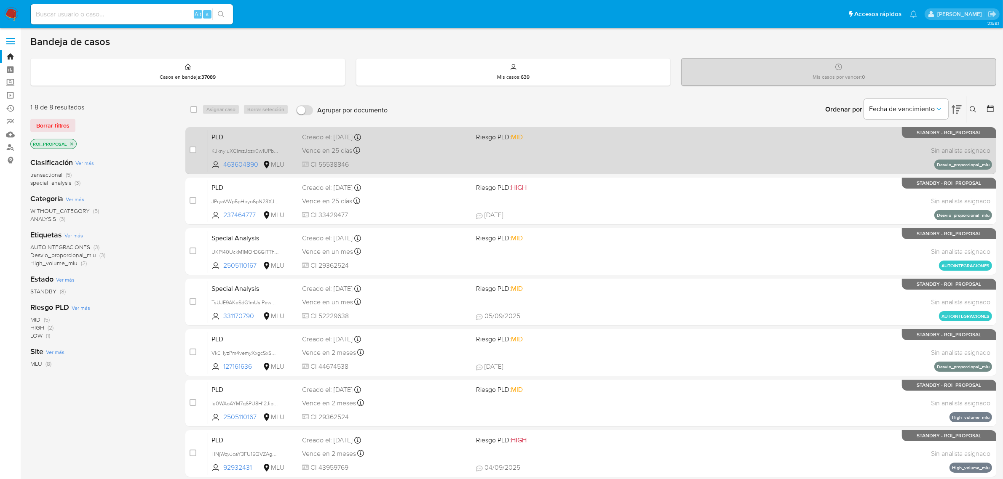
click at [618, 142] on div "PLD KJknyluXCImzJpzx0w1UPbHe 463604890 MLU Riesgo PLD: MID Creado el: [DATE] Cr…" at bounding box center [600, 150] width 784 height 43
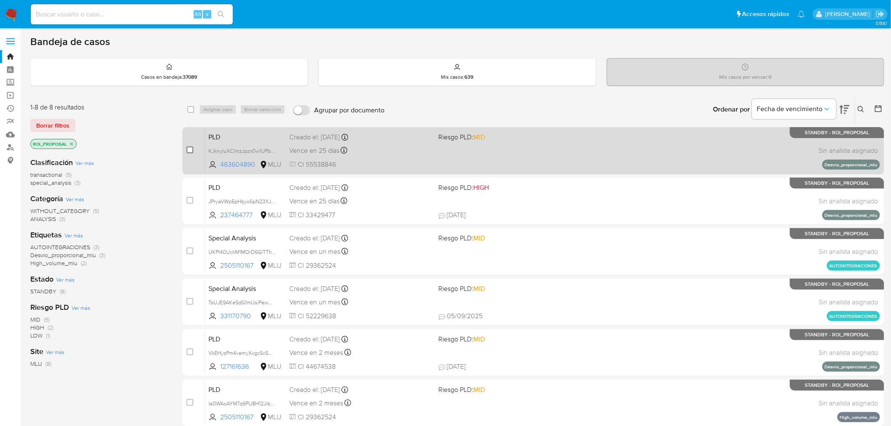
click at [190, 148] on input "checkbox" at bounding box center [190, 150] width 7 height 7
checkbox input "true"
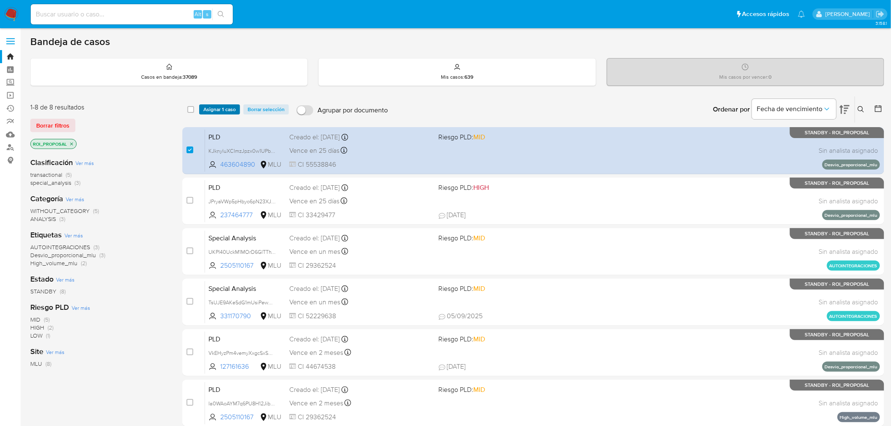
click at [215, 105] on span "Asignar 1 caso" at bounding box center [219, 109] width 32 height 8
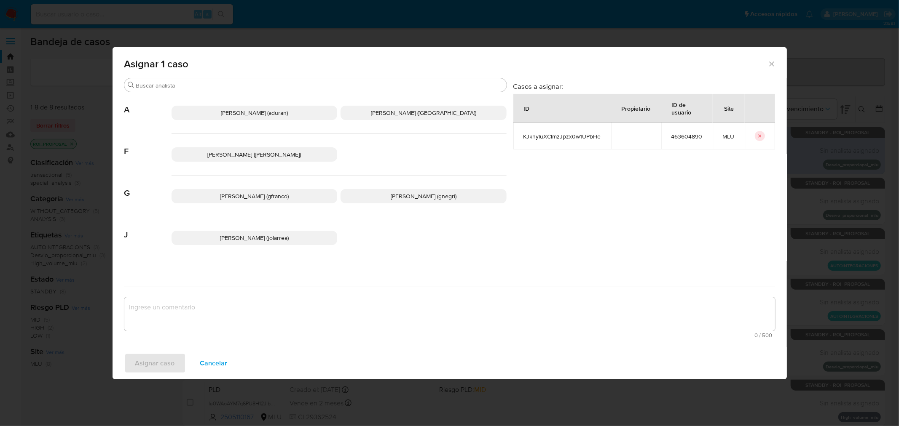
click at [233, 196] on span "[PERSON_NAME] (gfranco)" at bounding box center [254, 196] width 69 height 8
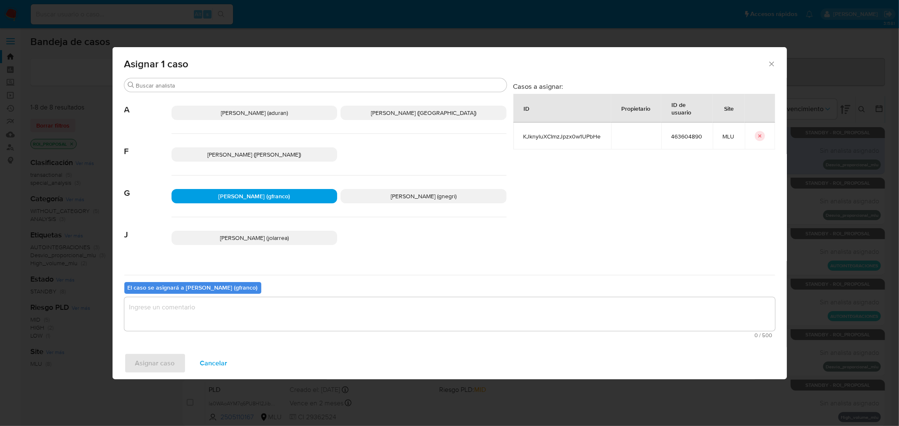
click at [257, 315] on textarea "assign-modal" at bounding box center [449, 314] width 650 height 34
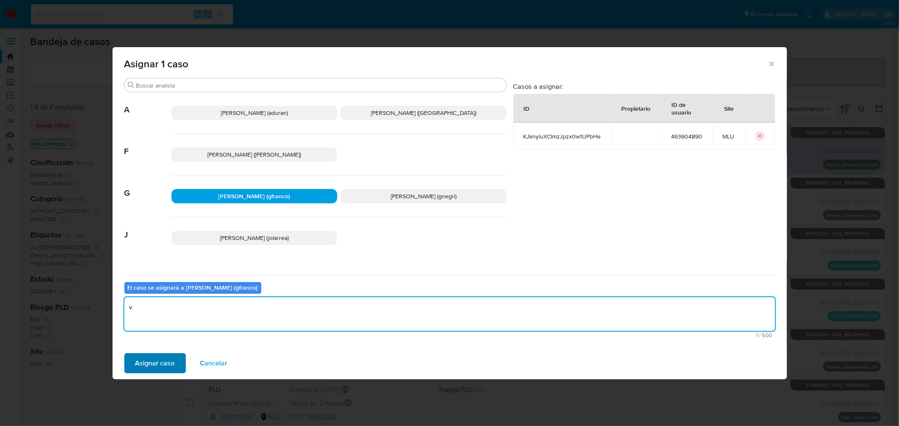
type textarea "v"
click at [145, 356] on span "Asignar caso" at bounding box center [155, 363] width 40 height 19
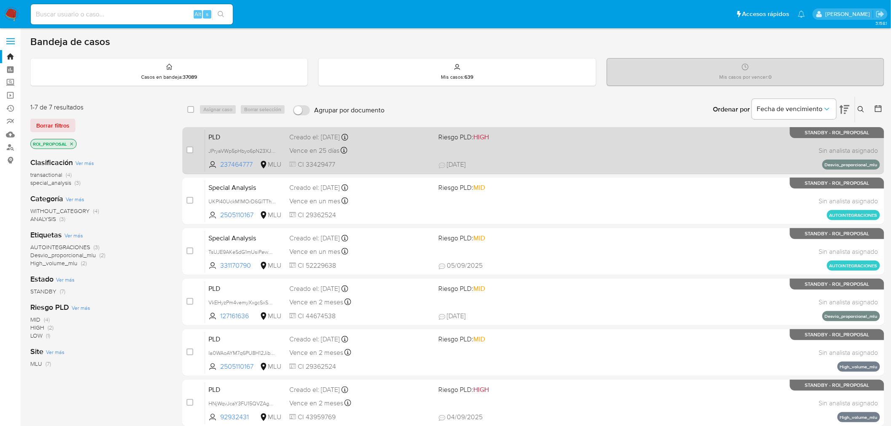
click at [683, 165] on span "[DATE] [DATE] 18:17" at bounding box center [585, 164] width 292 height 9
click at [188, 149] on input "checkbox" at bounding box center [190, 150] width 7 height 7
checkbox input "true"
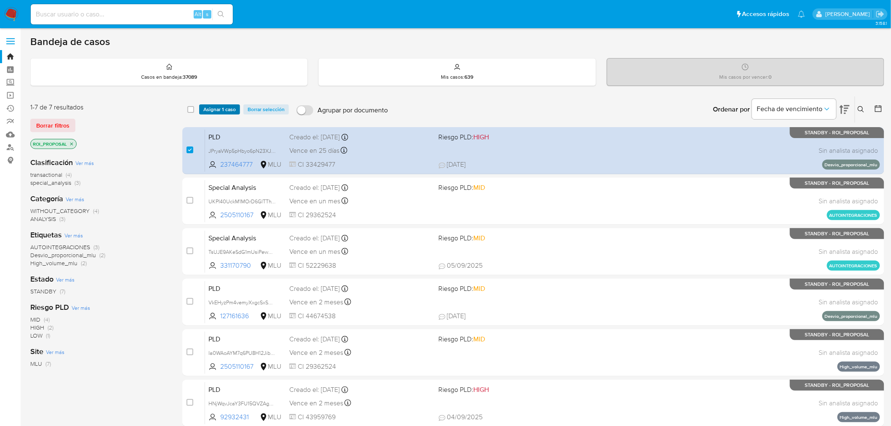
click at [214, 112] on span "Asignar 1 caso" at bounding box center [219, 109] width 32 height 8
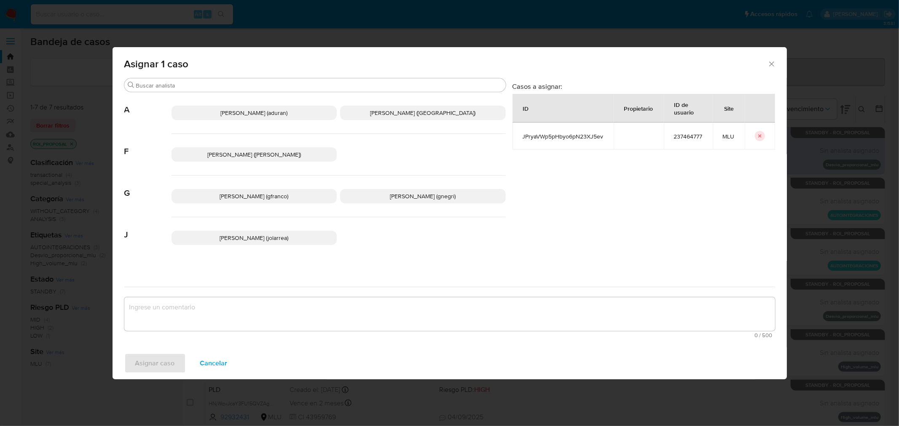
click at [242, 194] on span "[PERSON_NAME] (gfranco)" at bounding box center [253, 196] width 69 height 8
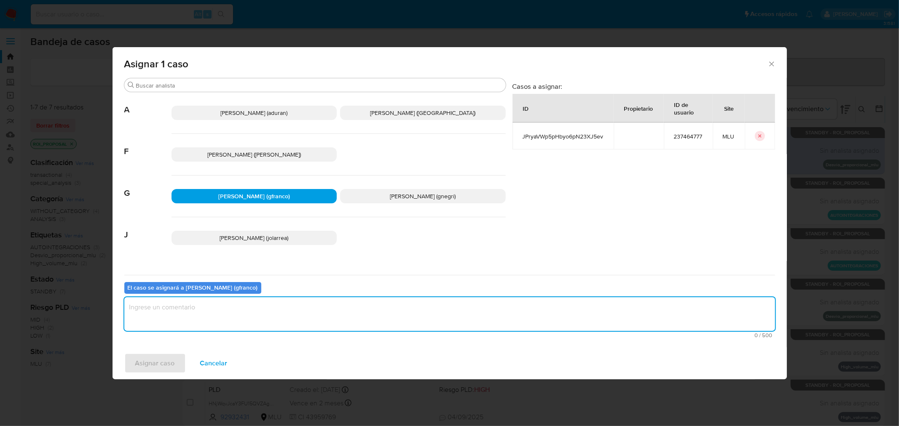
click at [218, 311] on textarea "assign-modal" at bounding box center [449, 314] width 650 height 34
type textarea "v"
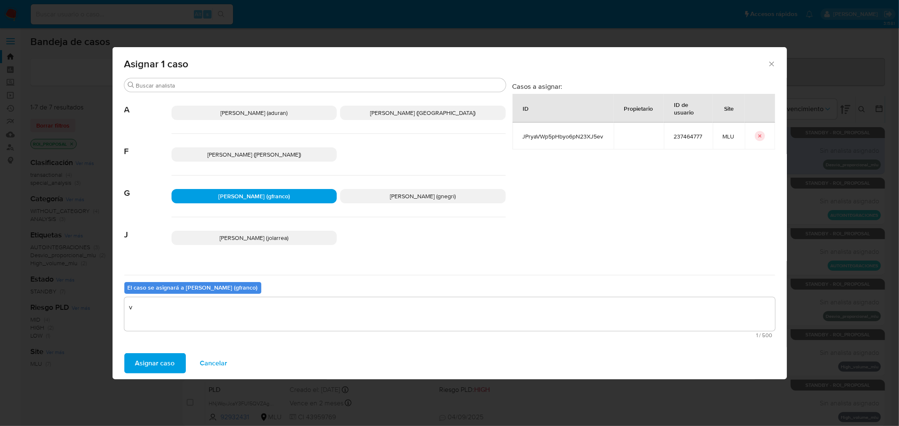
click at [151, 363] on span "Asignar caso" at bounding box center [155, 363] width 40 height 19
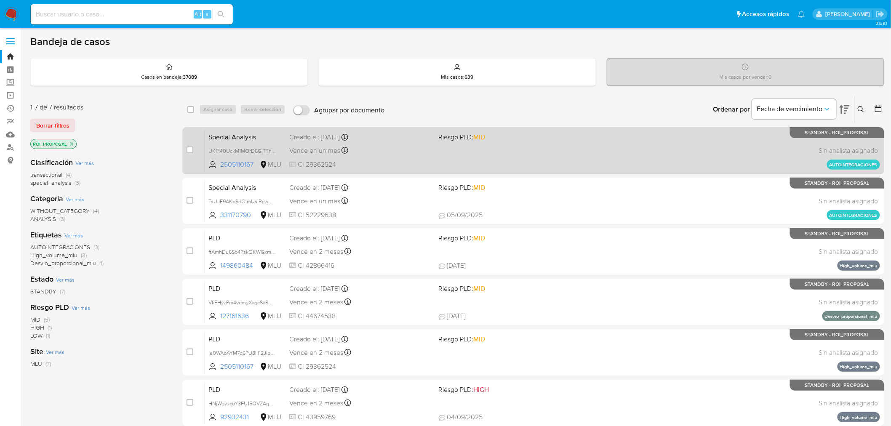
click at [586, 162] on div "Special Analysis UKPI40UckM1MOrD6GlTThVmU 2505110167 MLU Riesgo PLD: MID Creado…" at bounding box center [542, 150] width 675 height 43
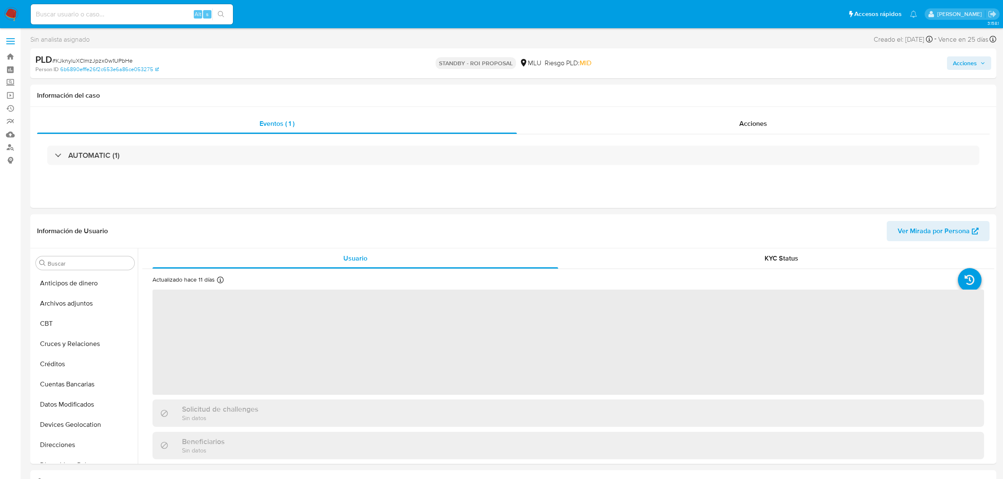
select select "10"
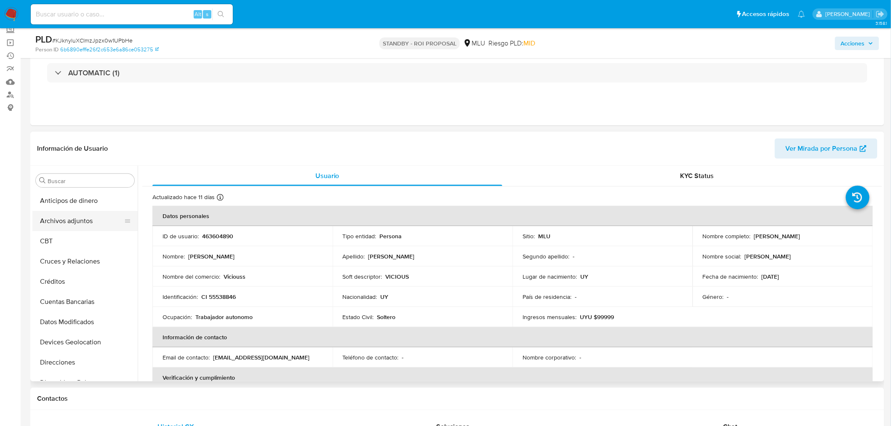
click at [76, 218] on button "Archivos adjuntos" at bounding box center [81, 221] width 99 height 20
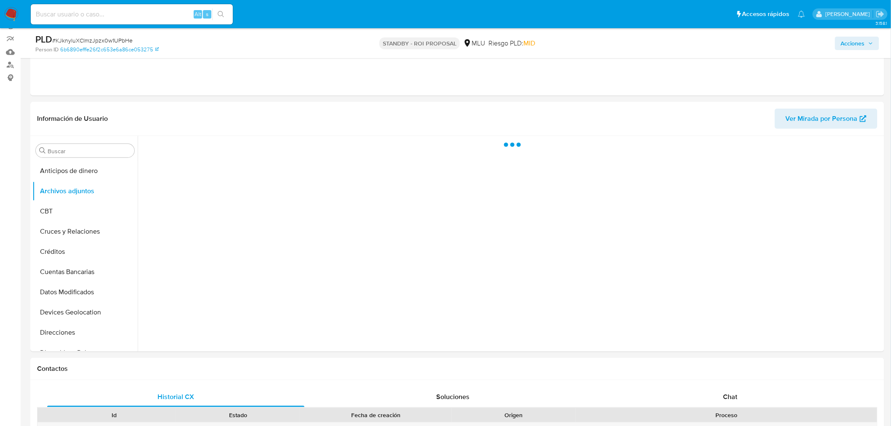
scroll to position [99, 0]
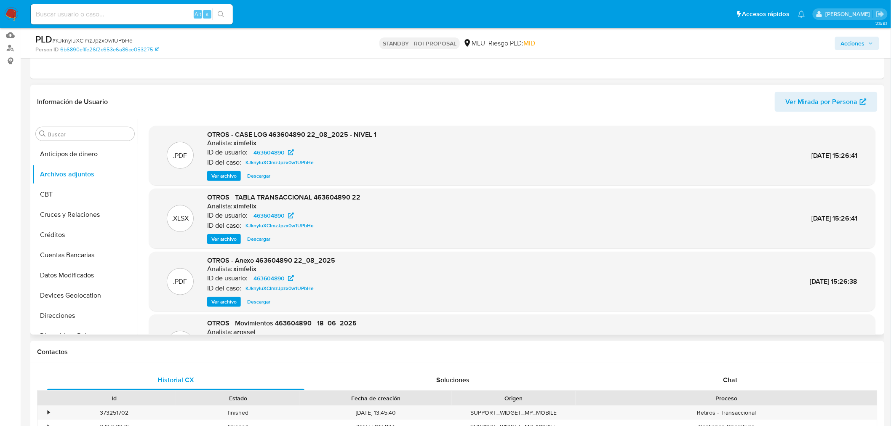
click at [220, 175] on span "Ver archivo" at bounding box center [223, 176] width 25 height 8
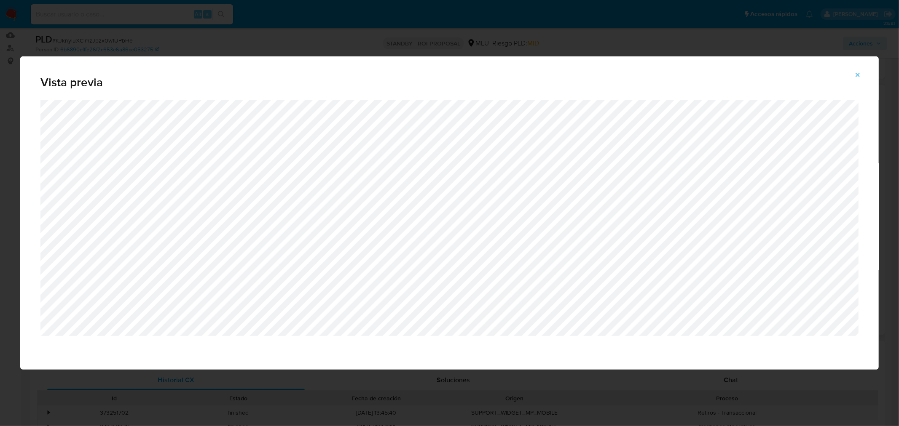
click at [857, 76] on icon "Attachment preview" at bounding box center [857, 75] width 7 height 7
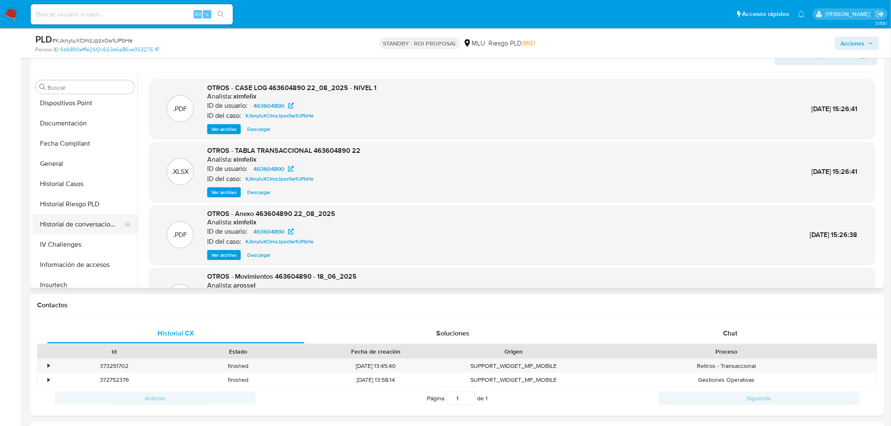
scroll to position [187, 0]
click at [90, 227] on button "Historial de conversaciones" at bounding box center [81, 224] width 99 height 20
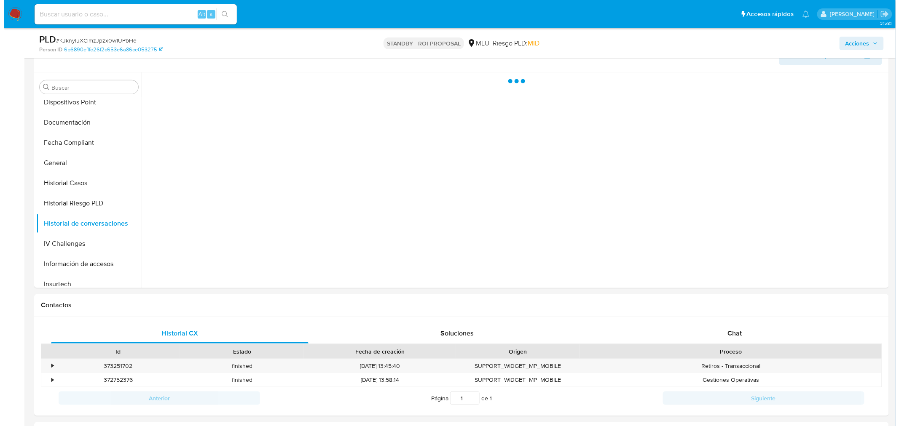
scroll to position [99, 0]
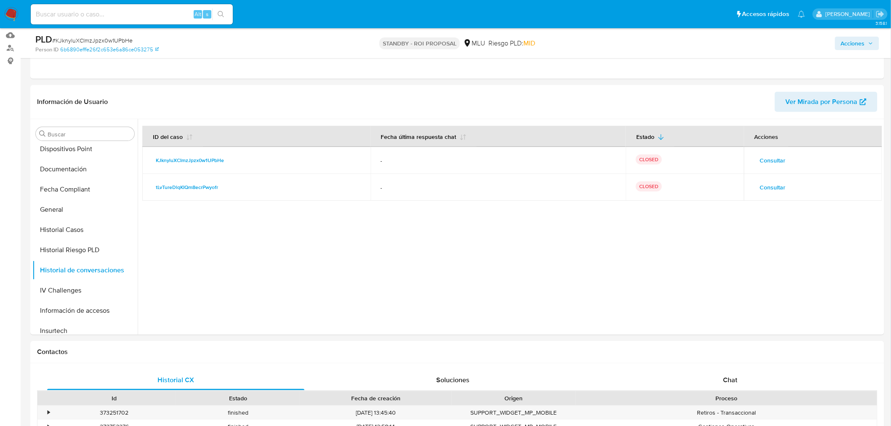
click at [770, 188] on span "Consultar" at bounding box center [773, 188] width 26 height 12
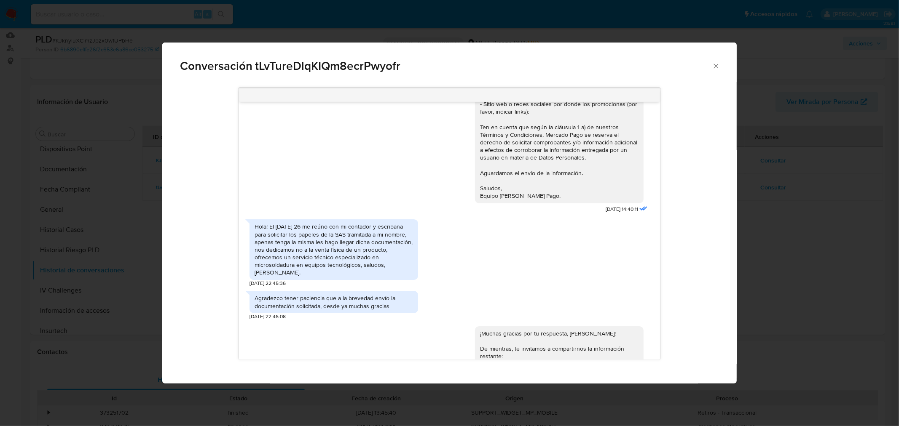
scroll to position [89, 0]
drag, startPoint x: 263, startPoint y: 230, endPoint x: 344, endPoint y: 230, distance: 80.9
click at [344, 230] on div "Hola! El jueves 26 me reúno con mi contador y escribana para solicitar los pape…" at bounding box center [333, 252] width 158 height 54
drag, startPoint x: 272, startPoint y: 237, endPoint x: 360, endPoint y: 237, distance: 87.6
click at [360, 237] on div "Hola! El jueves 26 me reúno con mi contador y escribana para solicitar los pape…" at bounding box center [333, 252] width 158 height 54
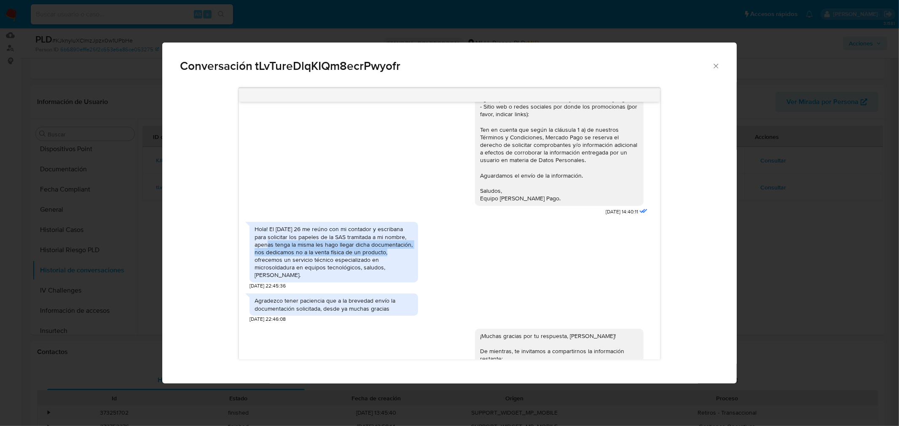
drag, startPoint x: 273, startPoint y: 246, endPoint x: 388, endPoint y: 249, distance: 115.9
click at [388, 249] on div "Hola! El jueves 26 me reúno con mi contador y escribana para solicitar los pape…" at bounding box center [333, 252] width 158 height 54
click at [300, 256] on div "Hola! El jueves 26 me reúno con mi contador y escribana para solicitar los pape…" at bounding box center [333, 252] width 158 height 54
drag, startPoint x: 275, startPoint y: 252, endPoint x: 369, endPoint y: 251, distance: 94.8
click at [369, 251] on div "Hola! El jueves 26 me reúno con mi contador y escribana para solicitar los pape…" at bounding box center [333, 252] width 158 height 54
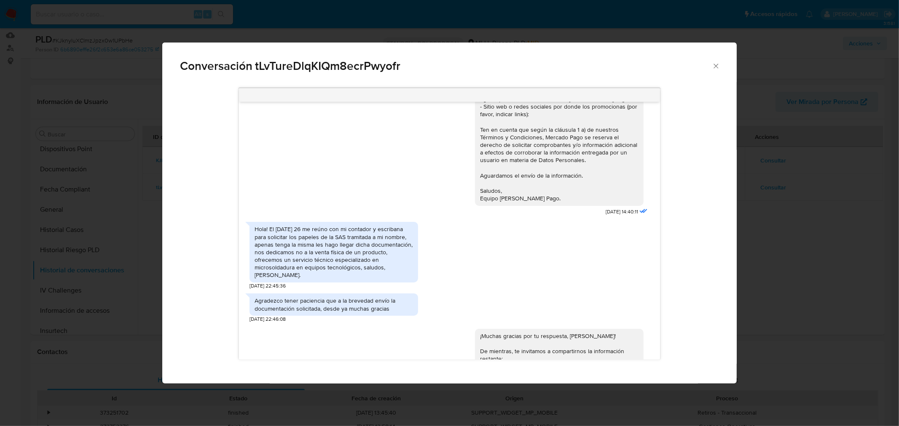
click at [285, 260] on div "Hola! El jueves 26 me reúno con mi contador y escribana para solicitar los pape…" at bounding box center [333, 252] width 158 height 54
click at [292, 250] on div "Hola! El jueves 26 me reúno con mi contador y escribana para solicitar los pape…" at bounding box center [333, 252] width 158 height 54
drag, startPoint x: 267, startPoint y: 252, endPoint x: 359, endPoint y: 253, distance: 91.8
click at [359, 253] on div "Hola! El jueves 26 me reúno con mi contador y escribana para solicitar los pape…" at bounding box center [333, 252] width 158 height 54
drag, startPoint x: 271, startPoint y: 260, endPoint x: 379, endPoint y: 260, distance: 108.3
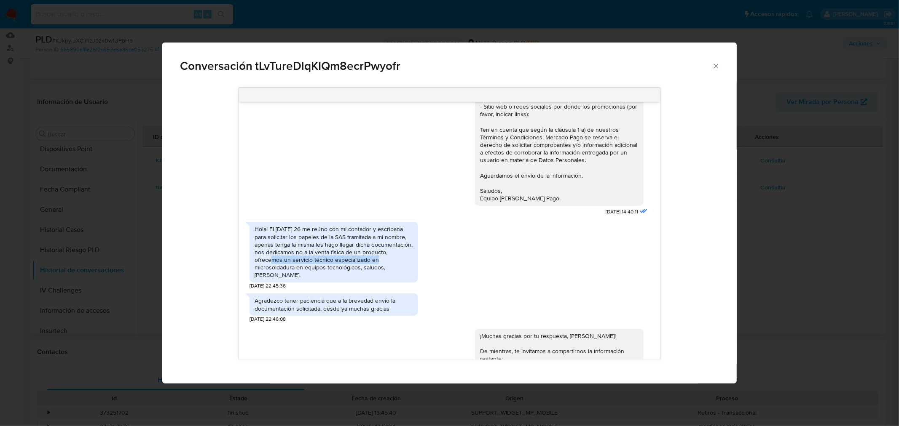
click at [379, 260] on div "Hola! El jueves 26 me reúno con mi contador y escribana para solicitar los pape…" at bounding box center [333, 252] width 158 height 54
drag, startPoint x: 283, startPoint y: 268, endPoint x: 369, endPoint y: 268, distance: 86.8
click at [369, 268] on div "Hola! El jueves 26 me reúno con mi contador y escribana para solicitar los pape…" at bounding box center [333, 252] width 158 height 54
drag, startPoint x: 289, startPoint y: 293, endPoint x: 384, endPoint y: 293, distance: 95.2
click at [384, 297] on div "Agradezco tener paciencia que a la brevedad envío la documentación solicitada, …" at bounding box center [333, 304] width 158 height 15
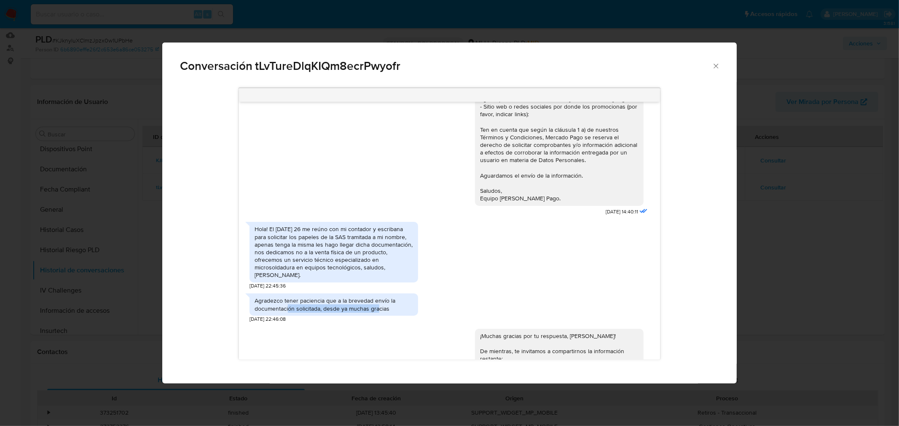
drag, startPoint x: 378, startPoint y: 300, endPoint x: 289, endPoint y: 300, distance: 89.7
click at [289, 300] on div "Agradezco tener paciencia que a la brevedad envío la documentación solicitada, …" at bounding box center [333, 304] width 158 height 15
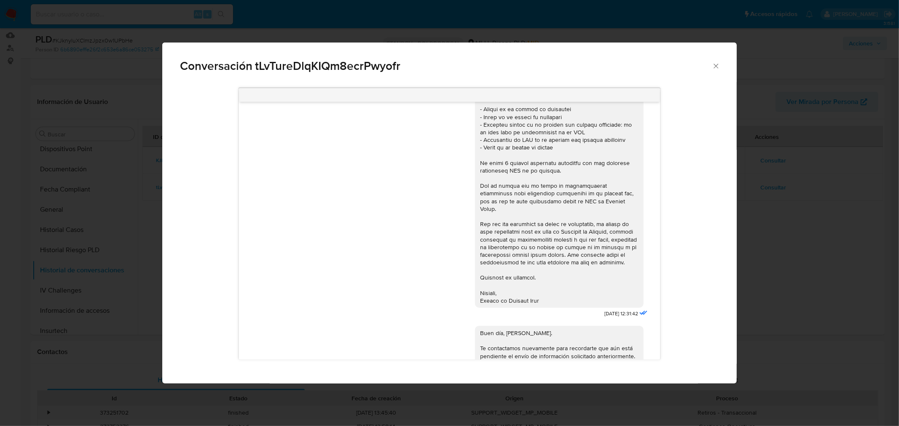
scroll to position [557, 0]
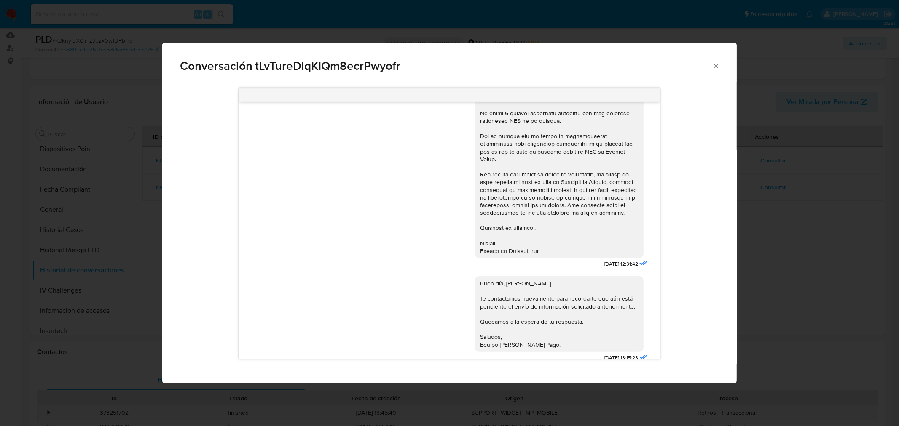
drag, startPoint x: 712, startPoint y: 62, endPoint x: 701, endPoint y: 82, distance: 22.6
click at [712, 62] on icon "Cerrar" at bounding box center [716, 66] width 8 height 8
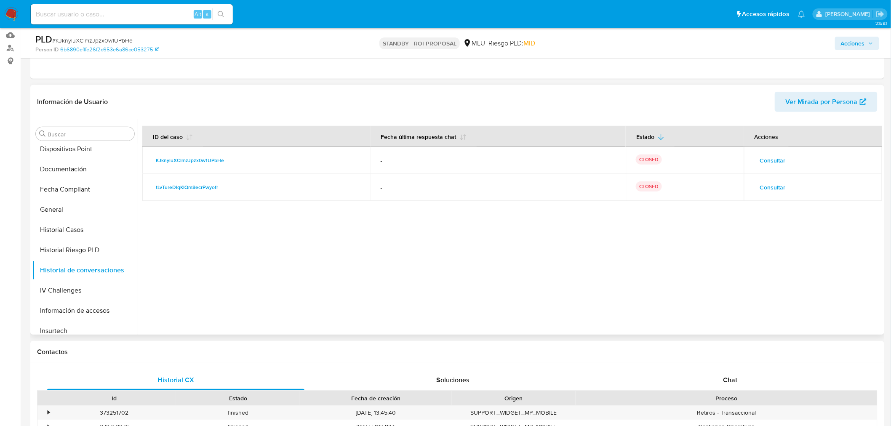
click at [786, 155] on button "Consultar" at bounding box center [773, 160] width 37 height 13
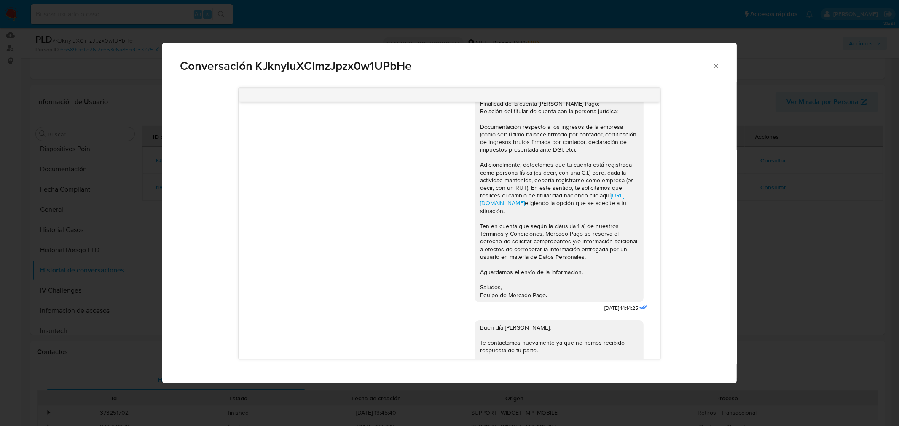
scroll to position [0, 0]
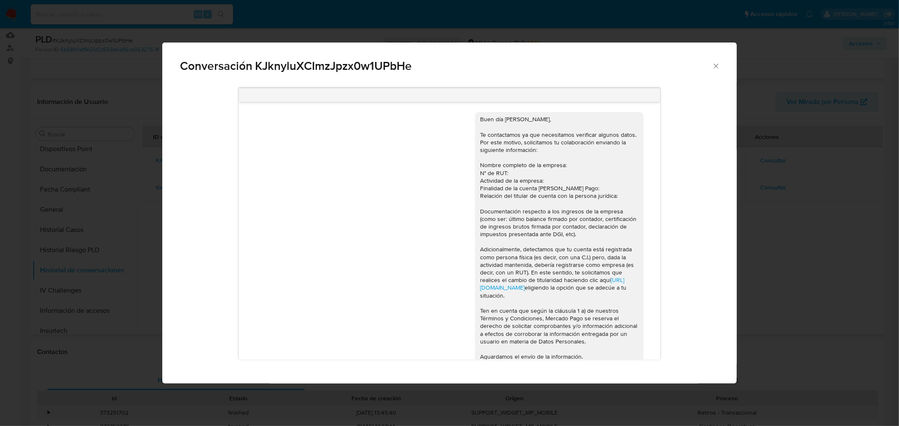
click at [724, 65] on div "Conversación KJknyluXCImzJpzx0w1UPbHe" at bounding box center [449, 63] width 575 height 40
click at [719, 65] on icon "Cerrar" at bounding box center [716, 66] width 8 height 8
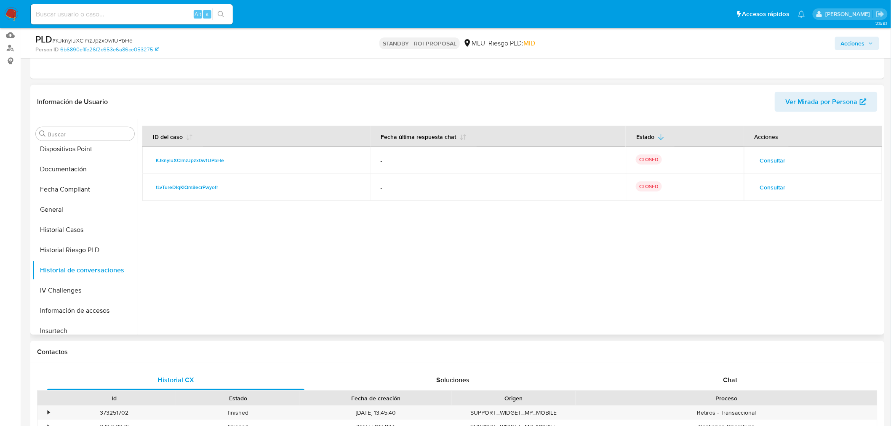
click at [769, 182] on span "Consultar" at bounding box center [773, 188] width 26 height 12
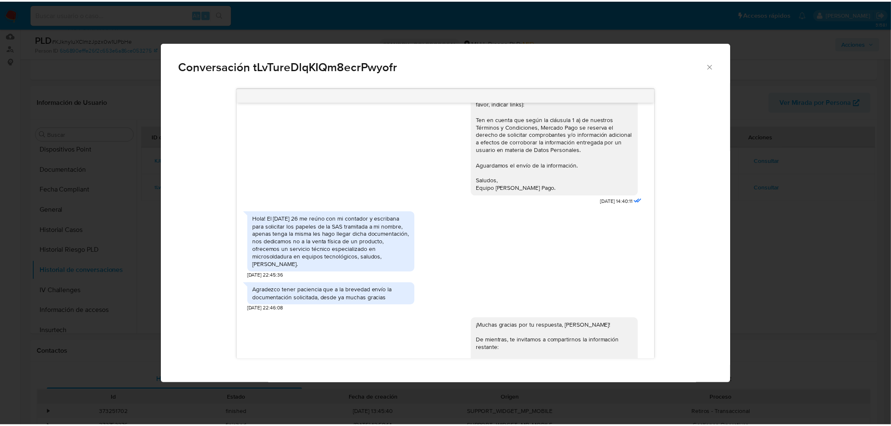
scroll to position [89, 0]
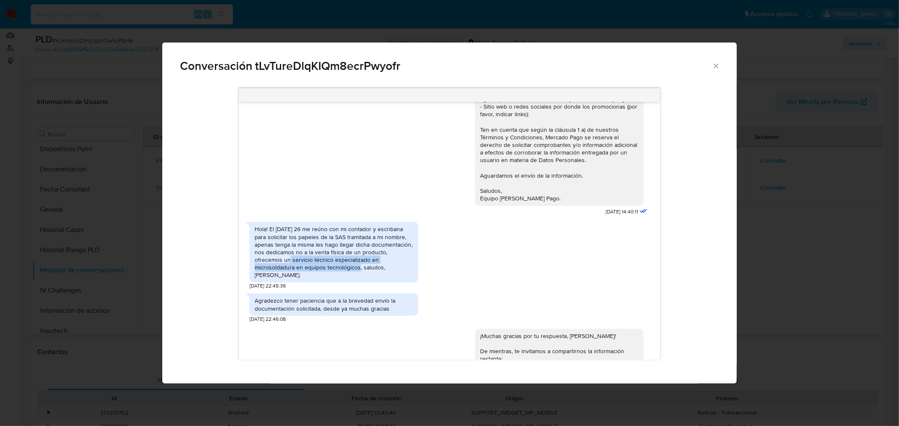
drag, startPoint x: 289, startPoint y: 260, endPoint x: 359, endPoint y: 266, distance: 69.8
click at [359, 266] on div "Hola! El jueves 26 me reúno con mi contador y escribana para solicitar los pape…" at bounding box center [333, 252] width 158 height 54
click at [722, 68] on div "Conversación tLvTureDlqKIQm8ecrPwyofr" at bounding box center [449, 63] width 575 height 40
click at [715, 62] on div "Conversación tLvTureDlqKIQm8ecrPwyofr" at bounding box center [449, 63] width 575 height 40
click at [715, 63] on icon "Cerrar" at bounding box center [716, 66] width 8 height 8
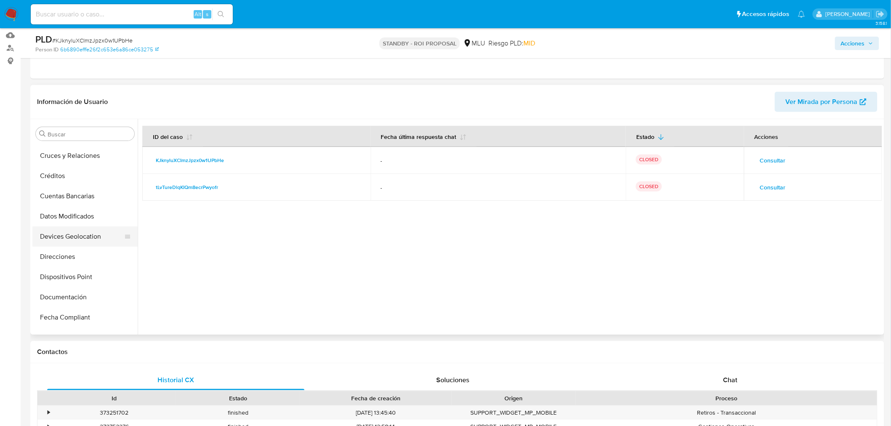
scroll to position [0, 0]
click at [78, 174] on button "Archivos adjuntos" at bounding box center [81, 174] width 99 height 20
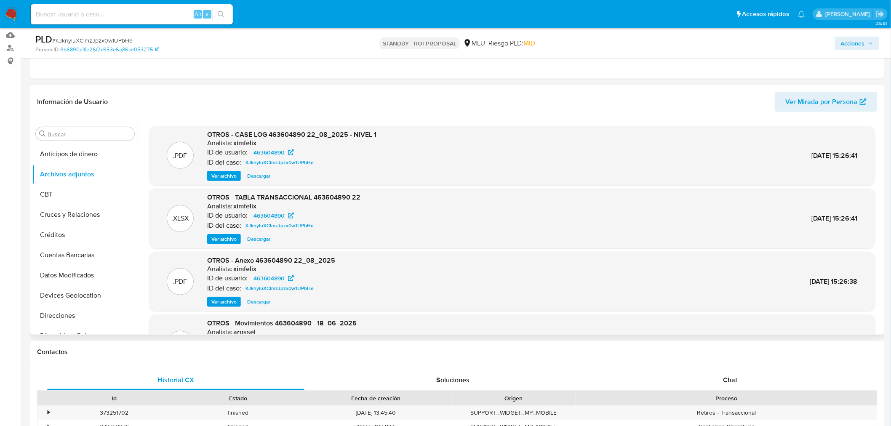
click at [233, 173] on span "Ver archivo" at bounding box center [223, 176] width 25 height 8
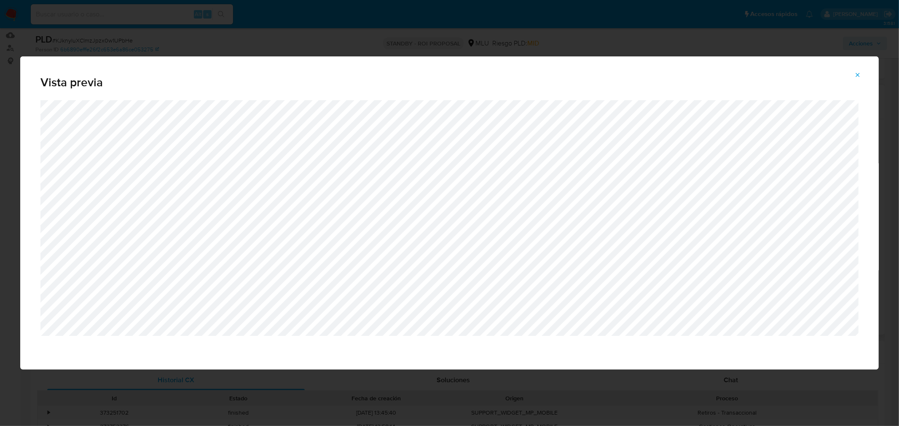
click at [856, 71] on span "Attachment preview" at bounding box center [857, 75] width 7 height 12
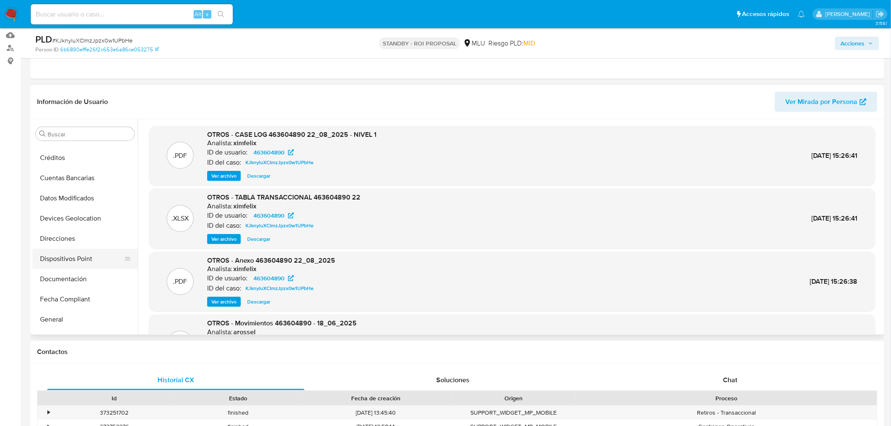
scroll to position [94, 0]
click at [72, 225] on button "Direcciones" at bounding box center [81, 222] width 99 height 20
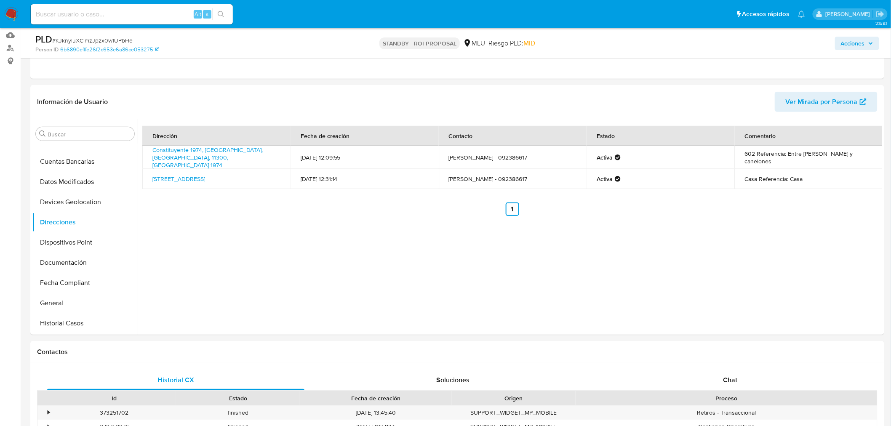
drag, startPoint x: 520, startPoint y: 157, endPoint x: 490, endPoint y: 154, distance: 30.9
click at [490, 154] on td "Juan caillabet - 092386617" at bounding box center [513, 157] width 148 height 23
copy td "092386617"
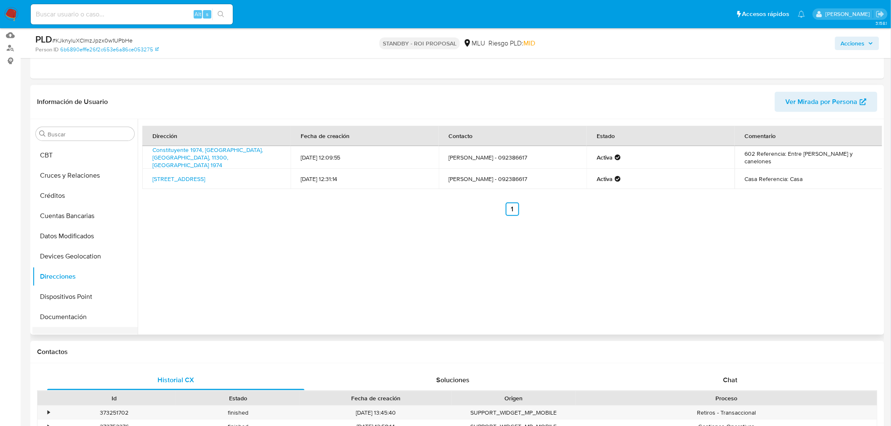
scroll to position [0, 0]
drag, startPoint x: 70, startPoint y: 192, endPoint x: 82, endPoint y: 195, distance: 12.6
click at [71, 191] on button "CBT" at bounding box center [81, 195] width 99 height 20
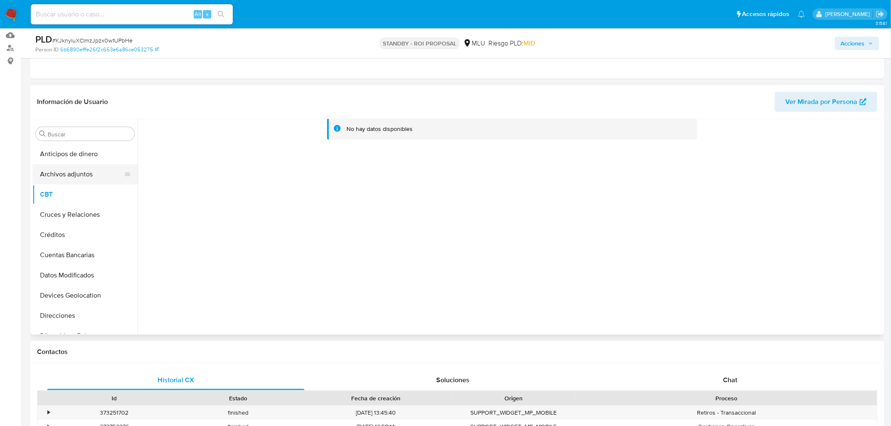
click at [68, 179] on button "Archivos adjuntos" at bounding box center [81, 174] width 99 height 20
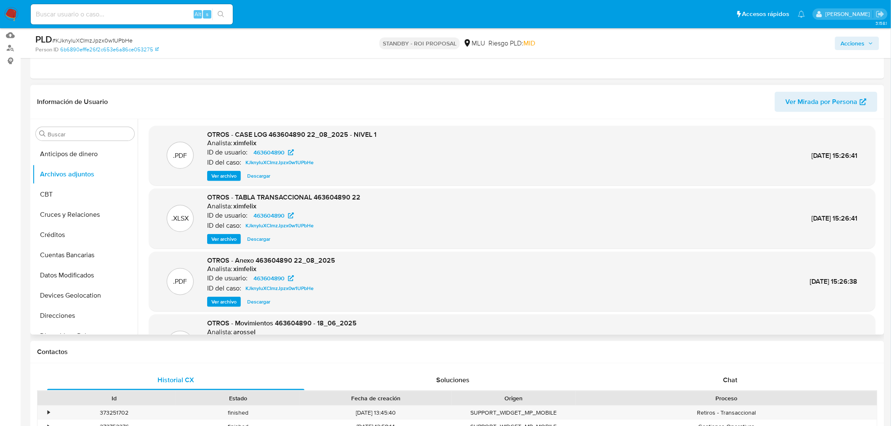
click at [218, 176] on span "Ver archivo" at bounding box center [223, 176] width 25 height 8
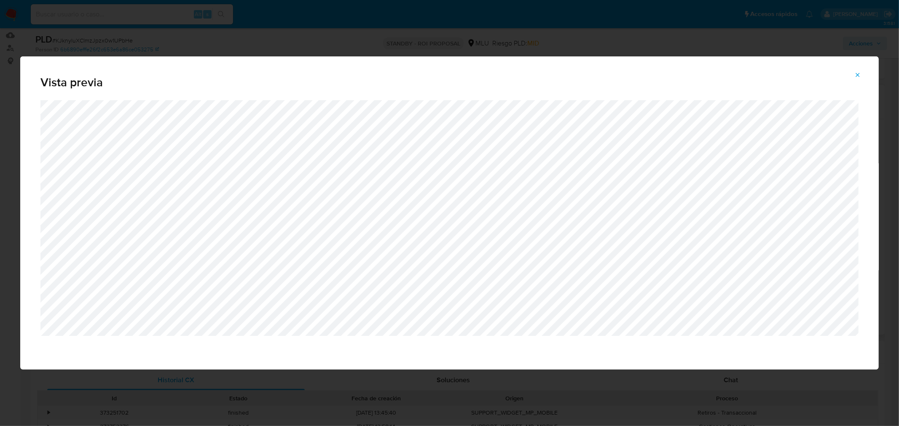
drag, startPoint x: 856, startPoint y: 72, endPoint x: 849, endPoint y: 73, distance: 6.9
click at [856, 72] on icon "Attachment preview" at bounding box center [857, 75] width 7 height 7
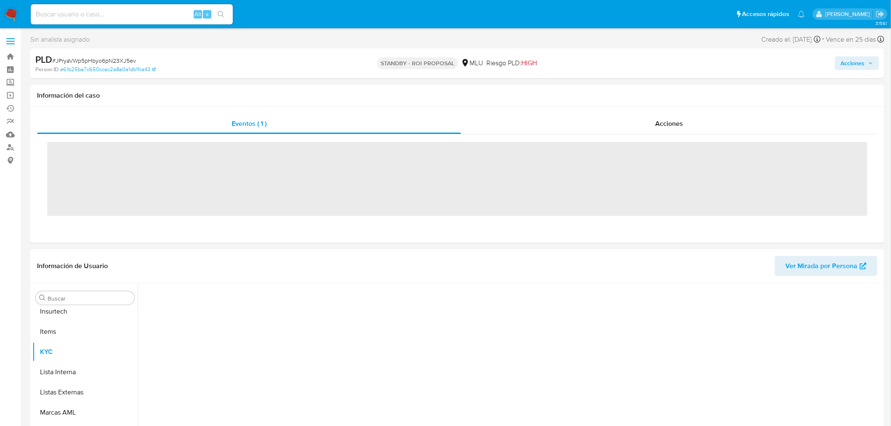
scroll to position [376, 0]
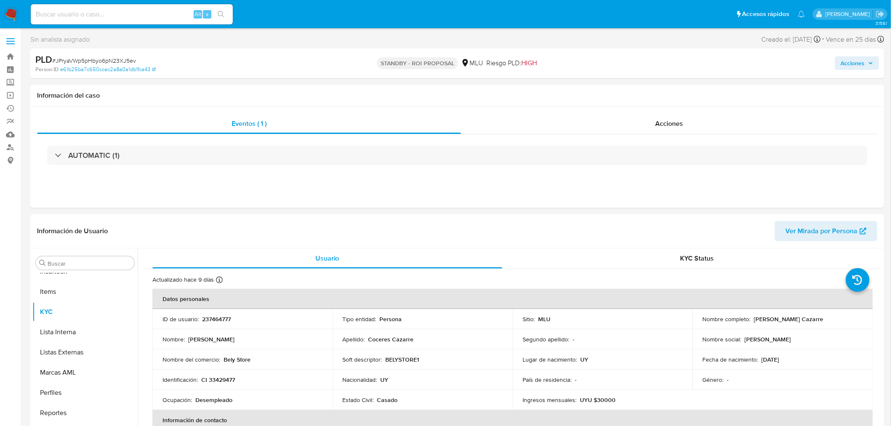
select select "10"
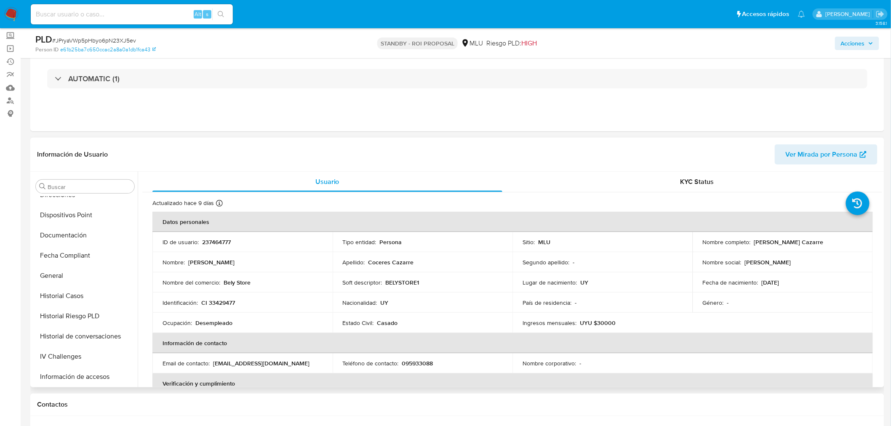
scroll to position [142, 0]
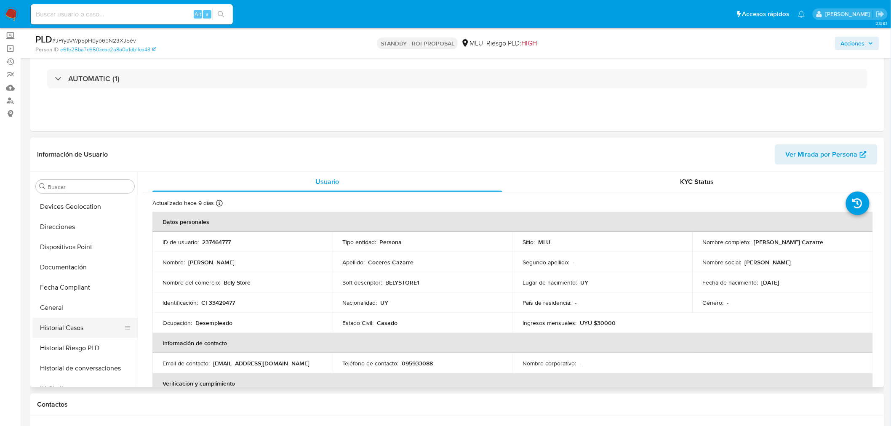
click at [82, 334] on button "Historial Casos" at bounding box center [81, 328] width 99 height 20
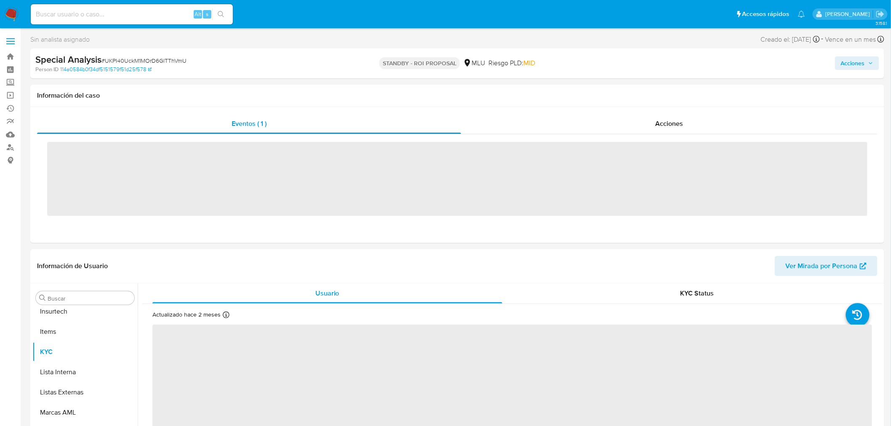
scroll to position [376, 0]
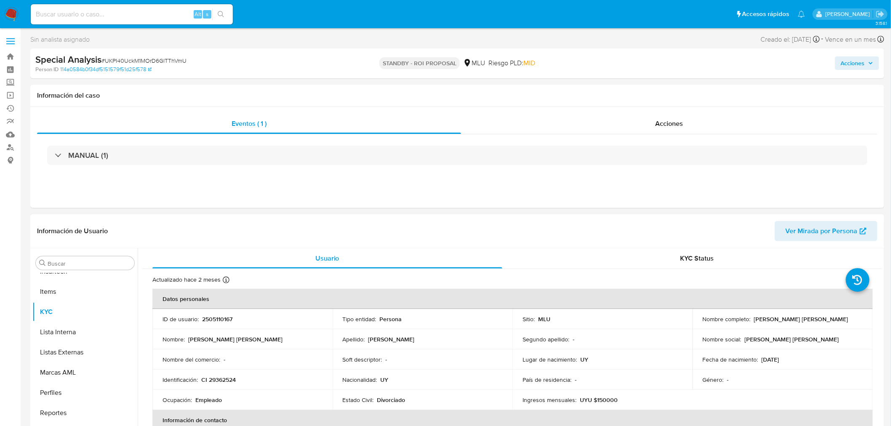
select select "10"
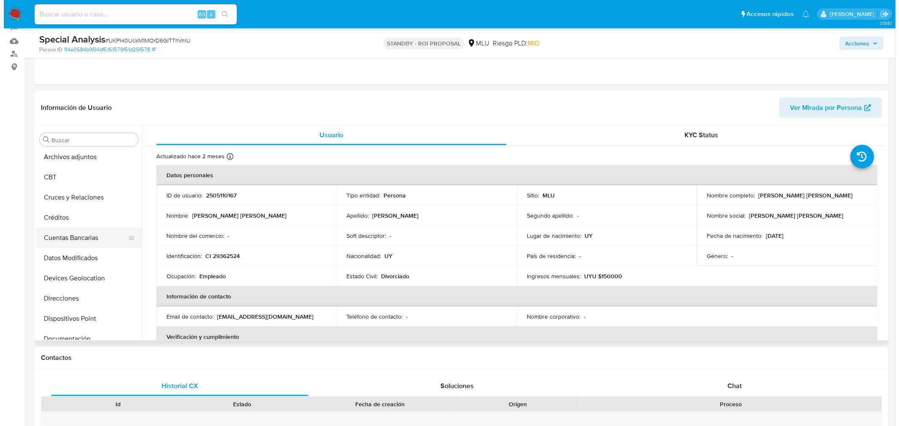
scroll to position [0, 0]
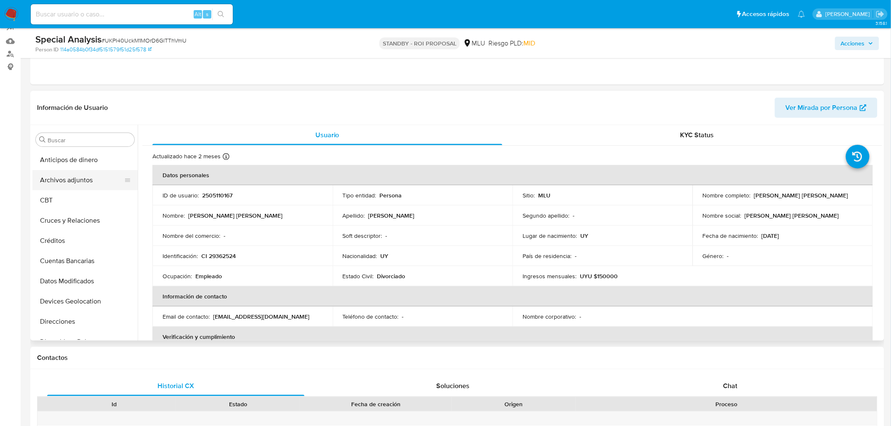
click at [77, 177] on button "Archivos adjuntos" at bounding box center [81, 180] width 99 height 20
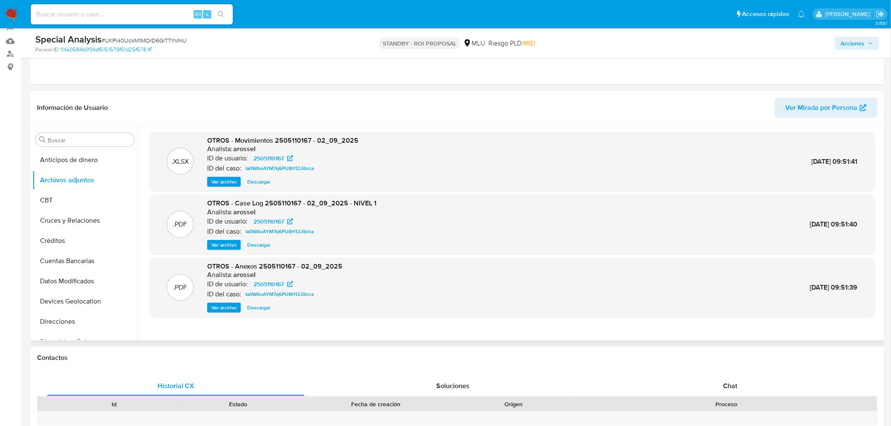
click at [226, 246] on span "Ver archivo" at bounding box center [223, 245] width 25 height 8
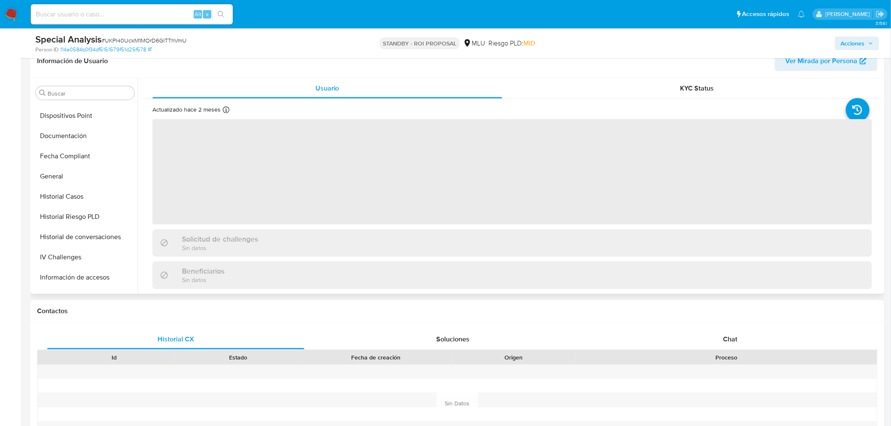
scroll to position [1, 0]
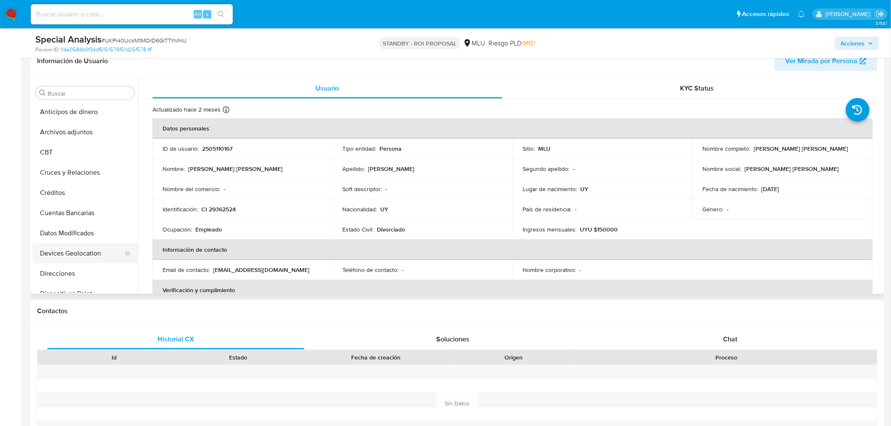
select select "10"
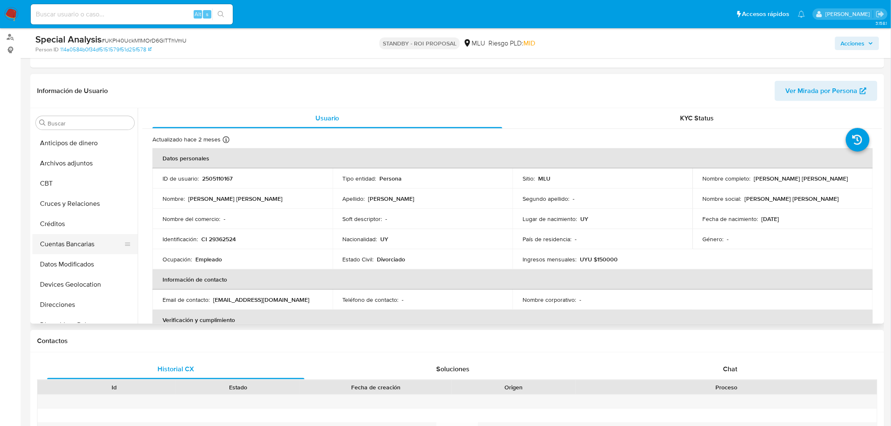
scroll to position [94, 0]
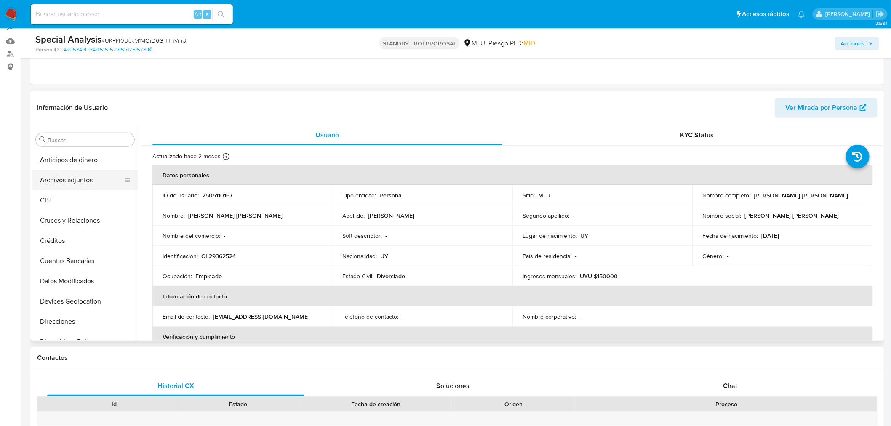
click at [71, 176] on button "Archivos adjuntos" at bounding box center [81, 180] width 99 height 20
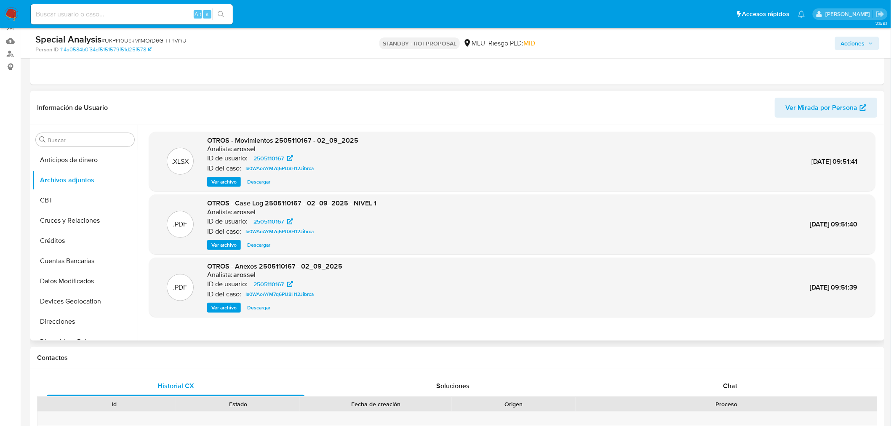
click at [213, 241] on span "Ver archivo" at bounding box center [223, 245] width 25 height 8
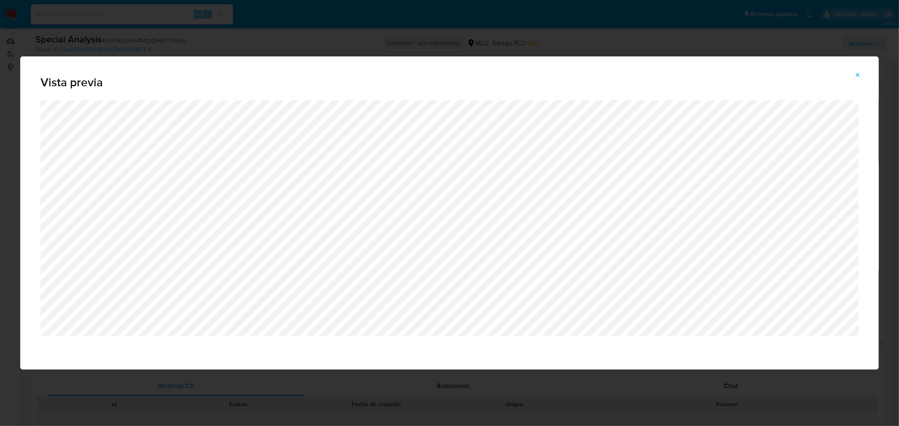
click at [853, 78] on button "Attachment preview" at bounding box center [857, 74] width 19 height 13
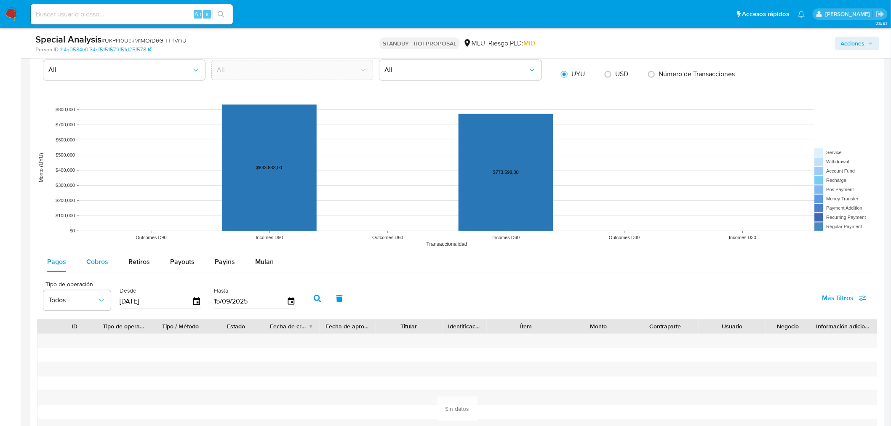
click at [94, 267] on div "Cobros" at bounding box center [97, 262] width 22 height 20
select select "10"
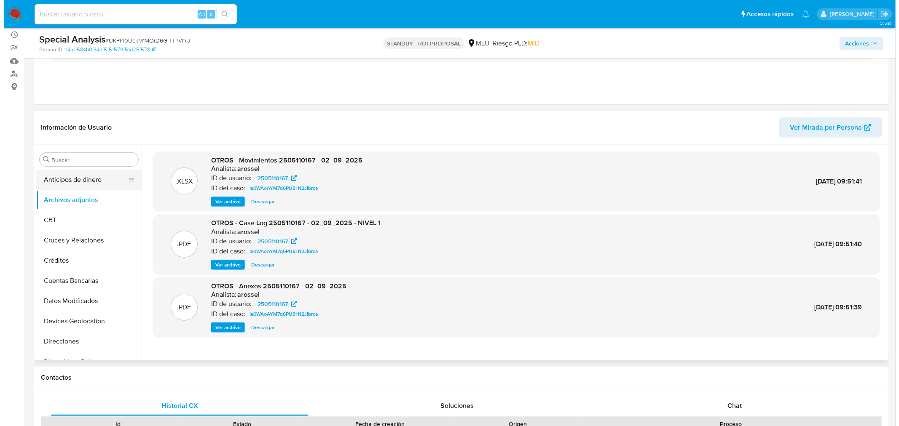
scroll to position [47, 0]
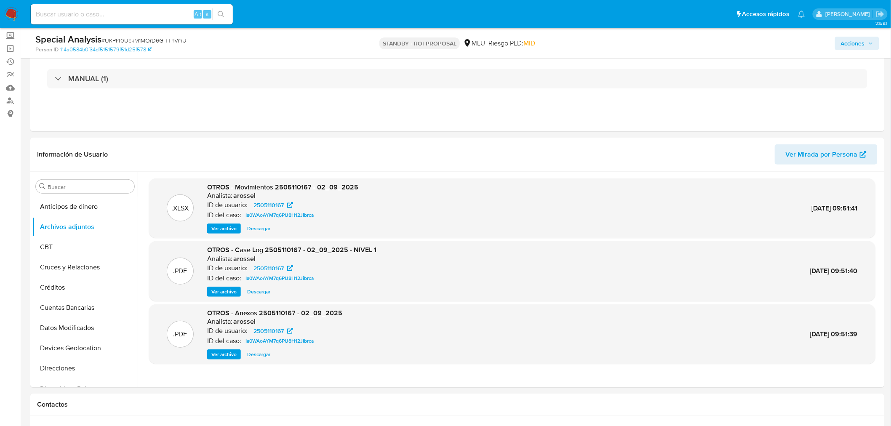
click at [221, 290] on span "Ver archivo" at bounding box center [223, 292] width 25 height 8
